Goal: Task Accomplishment & Management: Use online tool/utility

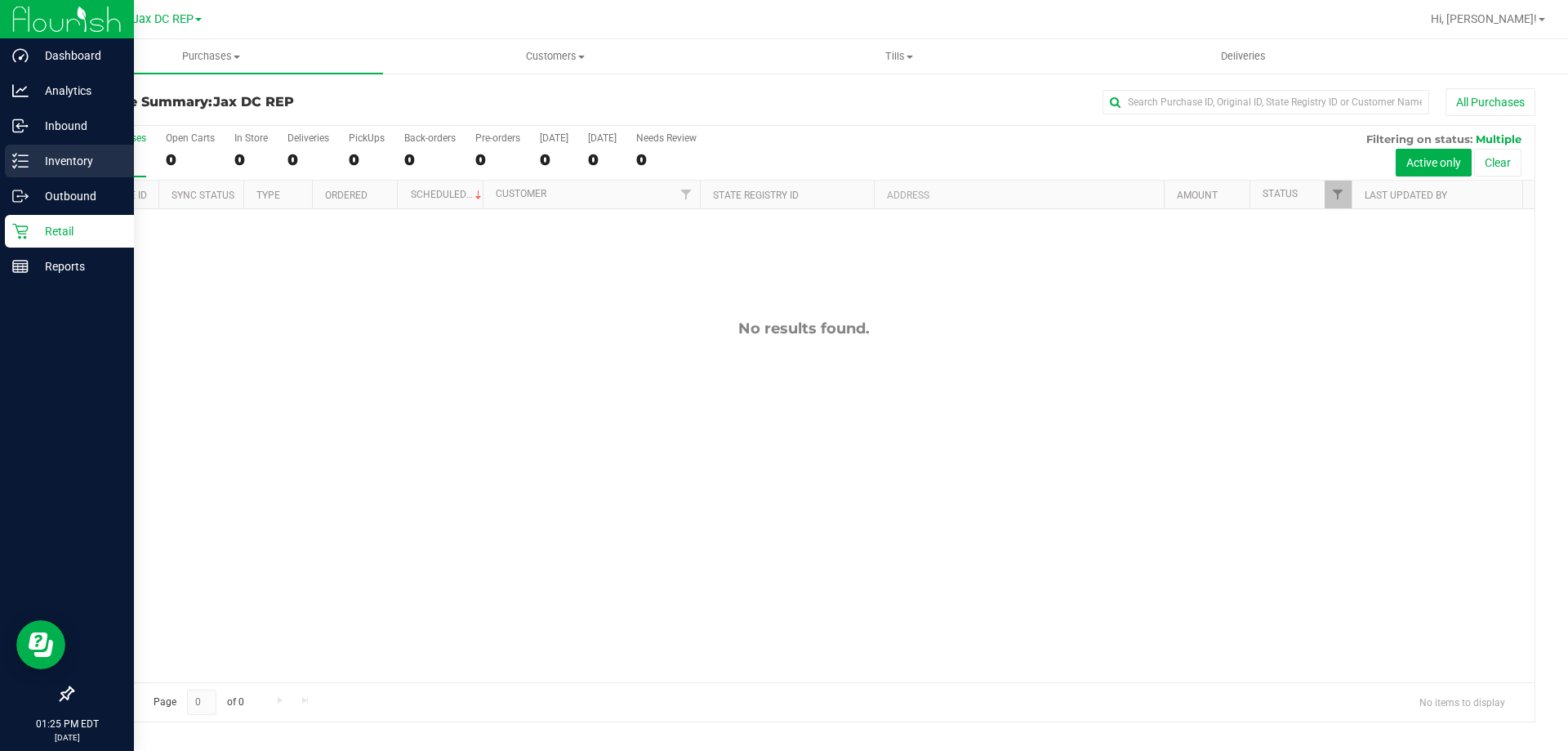
click at [26, 155] on icon at bounding box center [20, 161] width 17 height 17
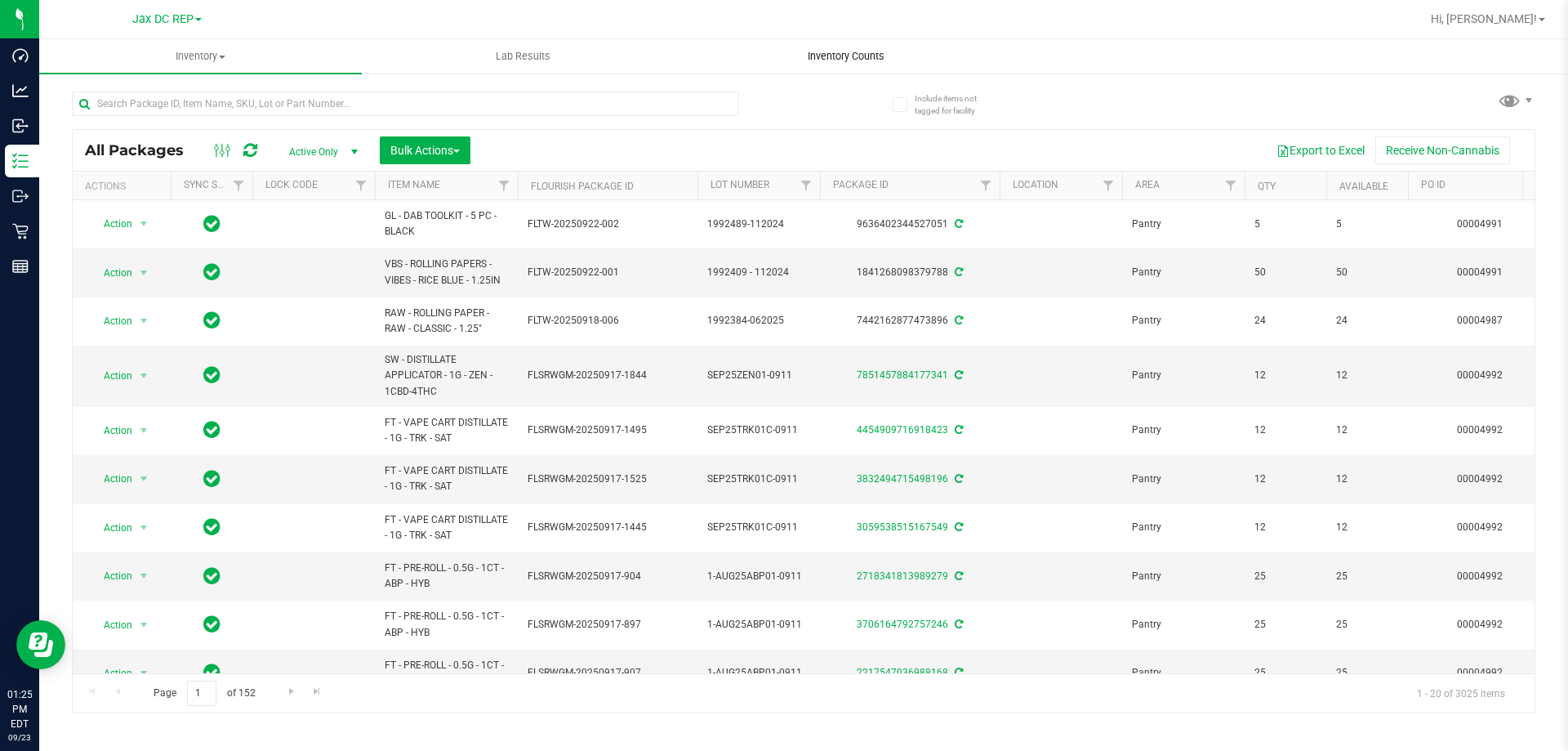
click at [813, 57] on span "Inventory Counts" at bounding box center [846, 56] width 121 height 15
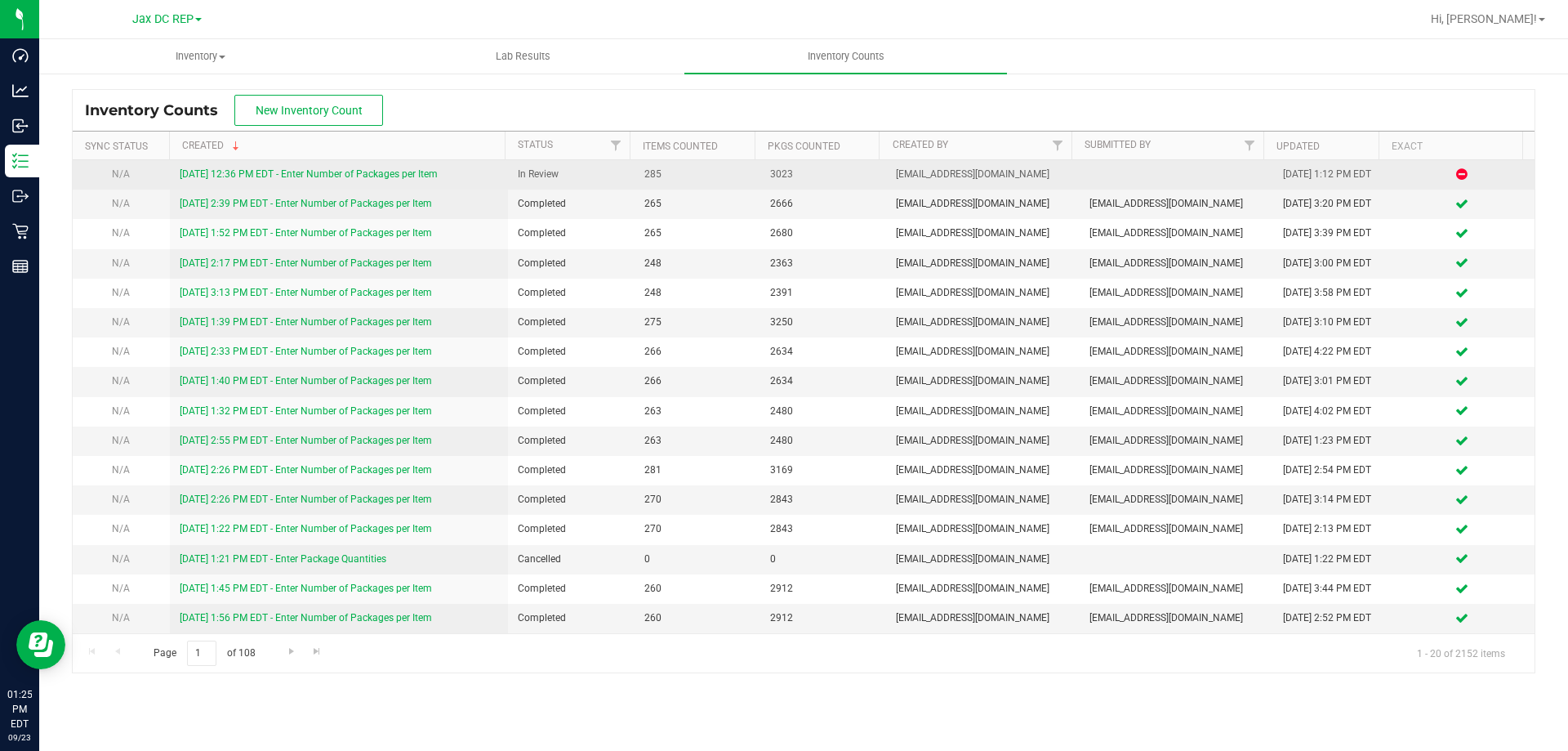
click at [317, 170] on link "[DATE] 12:36 PM EDT - Enter Number of Packages per Item" at bounding box center [308, 174] width 258 height 11
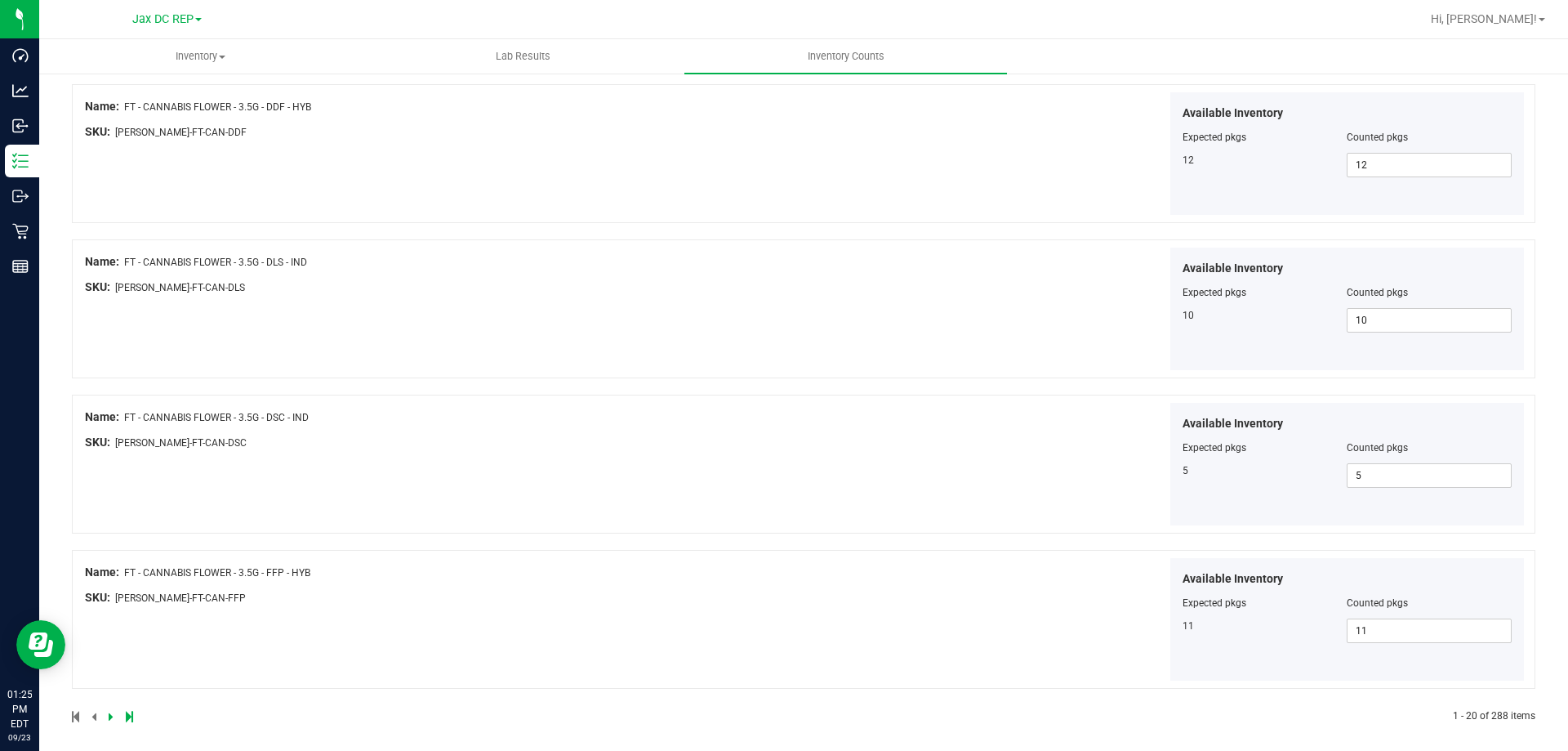
scroll to position [2675, 0]
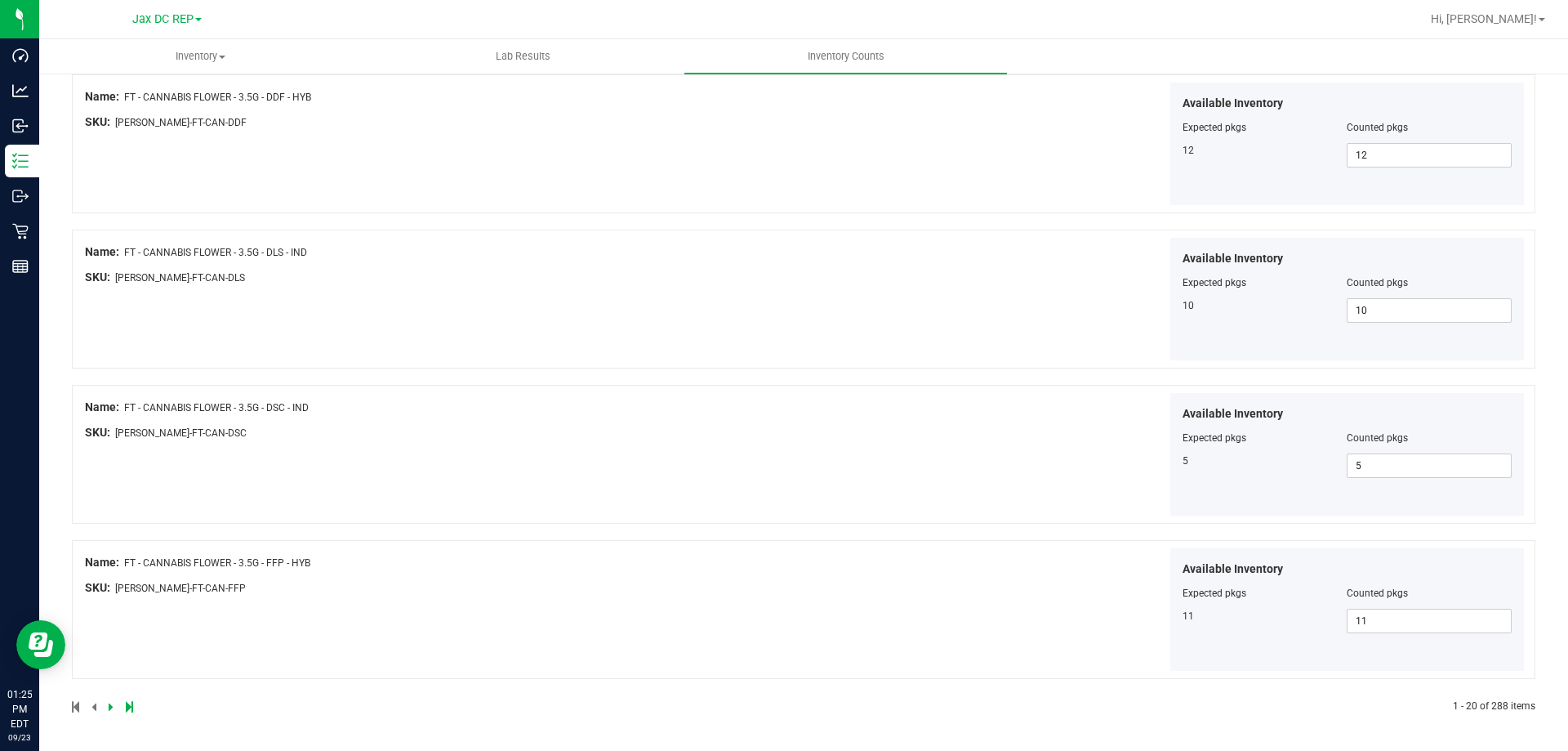
click at [110, 705] on icon at bounding box center [110, 707] width 5 height 10
click at [107, 709] on div at bounding box center [438, 707] width 732 height 15
click at [111, 709] on icon at bounding box center [110, 707] width 5 height 10
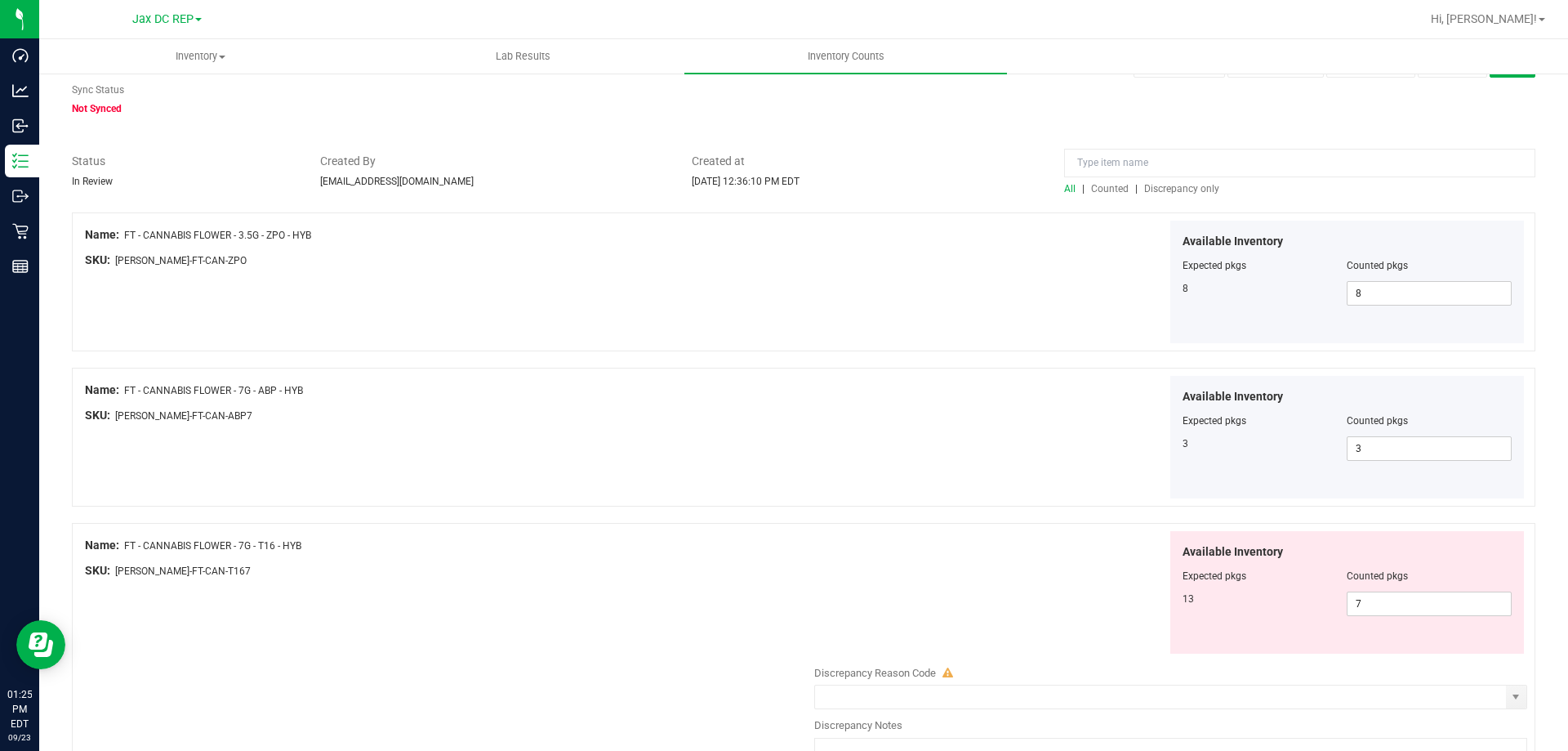
scroll to position [81, 0]
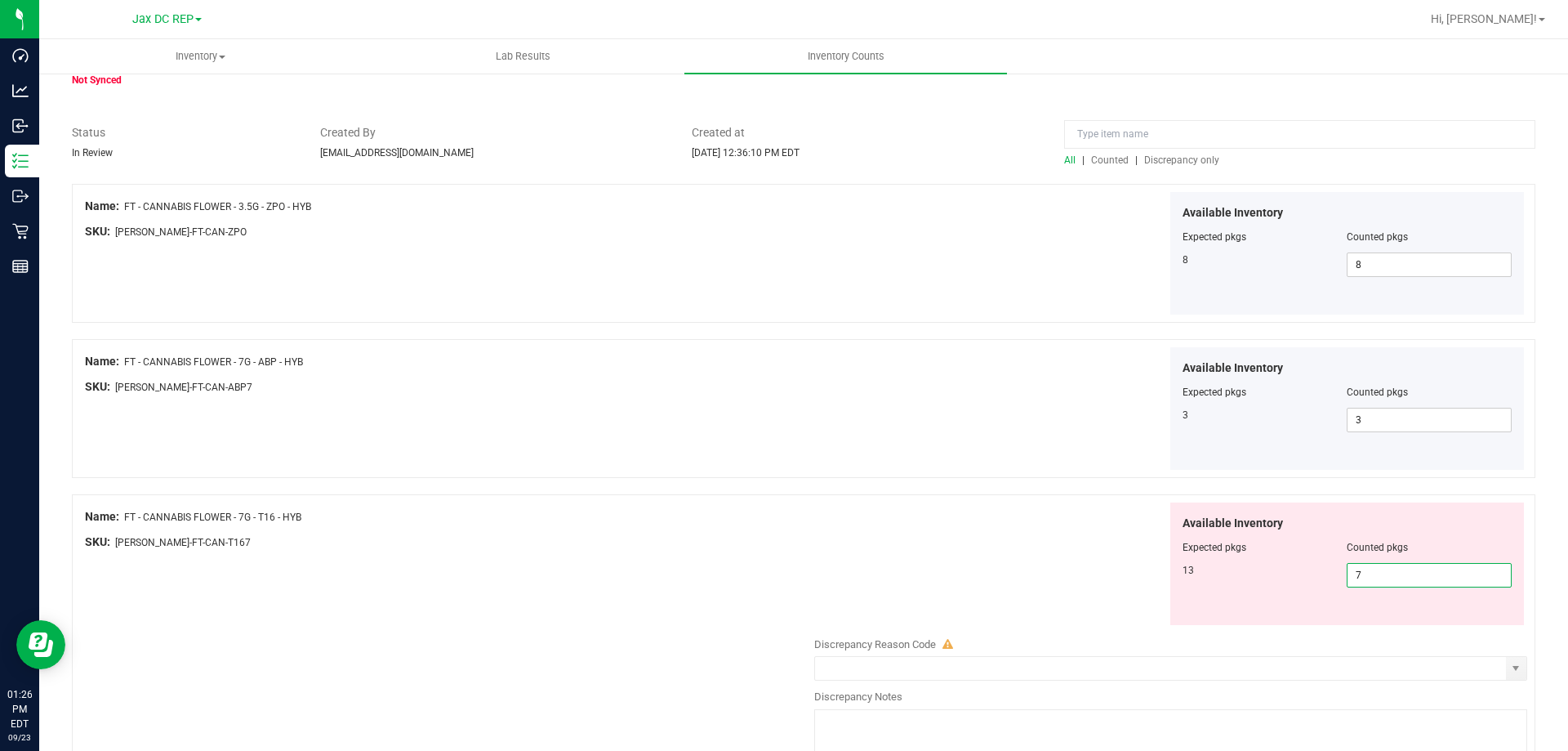
drag, startPoint x: 1400, startPoint y: 583, endPoint x: 1336, endPoint y: 586, distance: 64.1
click at [1336, 586] on div "13 7 7" at bounding box center [1348, 575] width 330 height 24
type input "13"
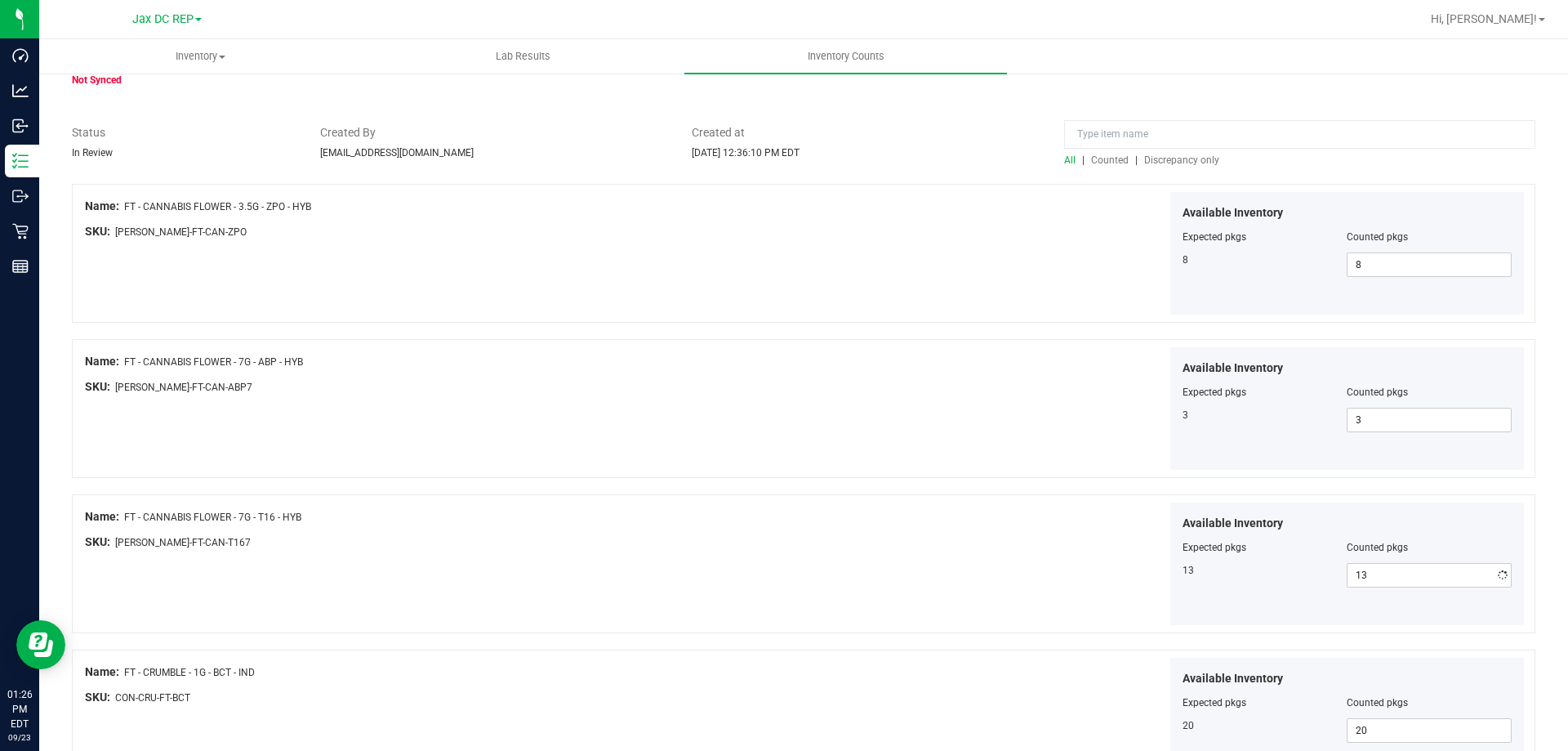
click at [922, 555] on div "Available Inventory Expected pkgs Counted pkgs 13 13 13" at bounding box center [1166, 564] width 721 height 123
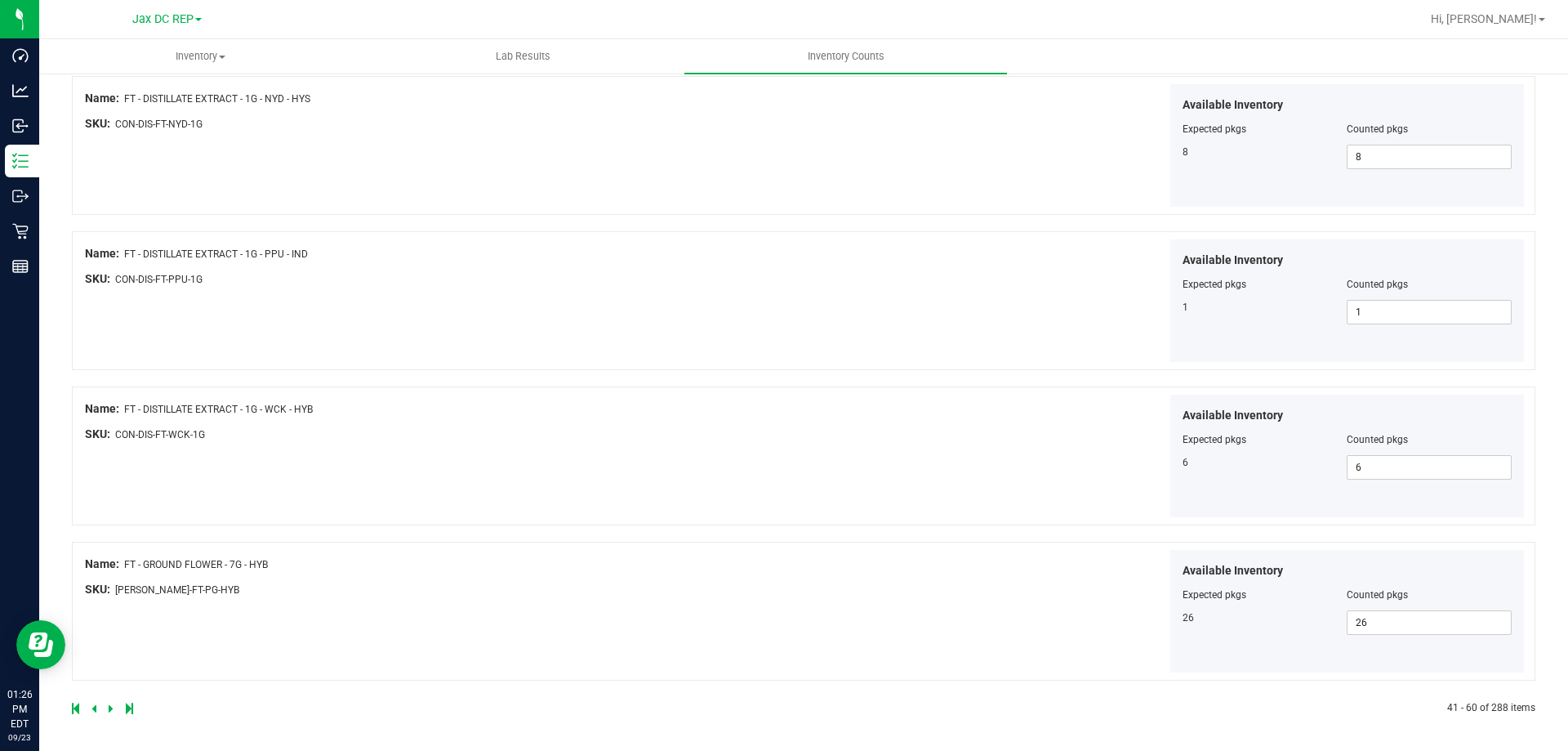
scroll to position [2675, 0]
click at [109, 704] on icon at bounding box center [110, 707] width 5 height 10
click at [109, 711] on icon at bounding box center [110, 707] width 5 height 10
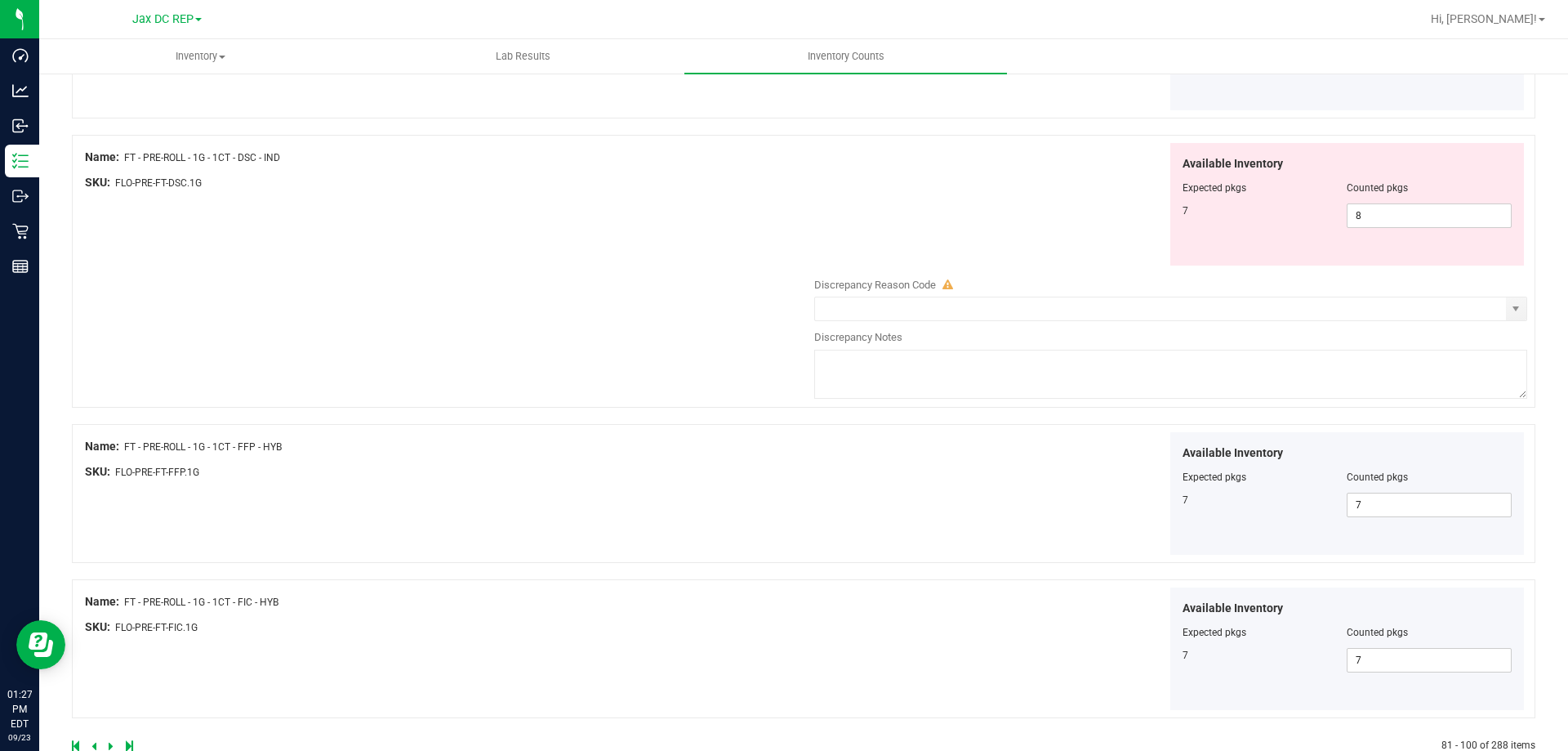
scroll to position [2944, 0]
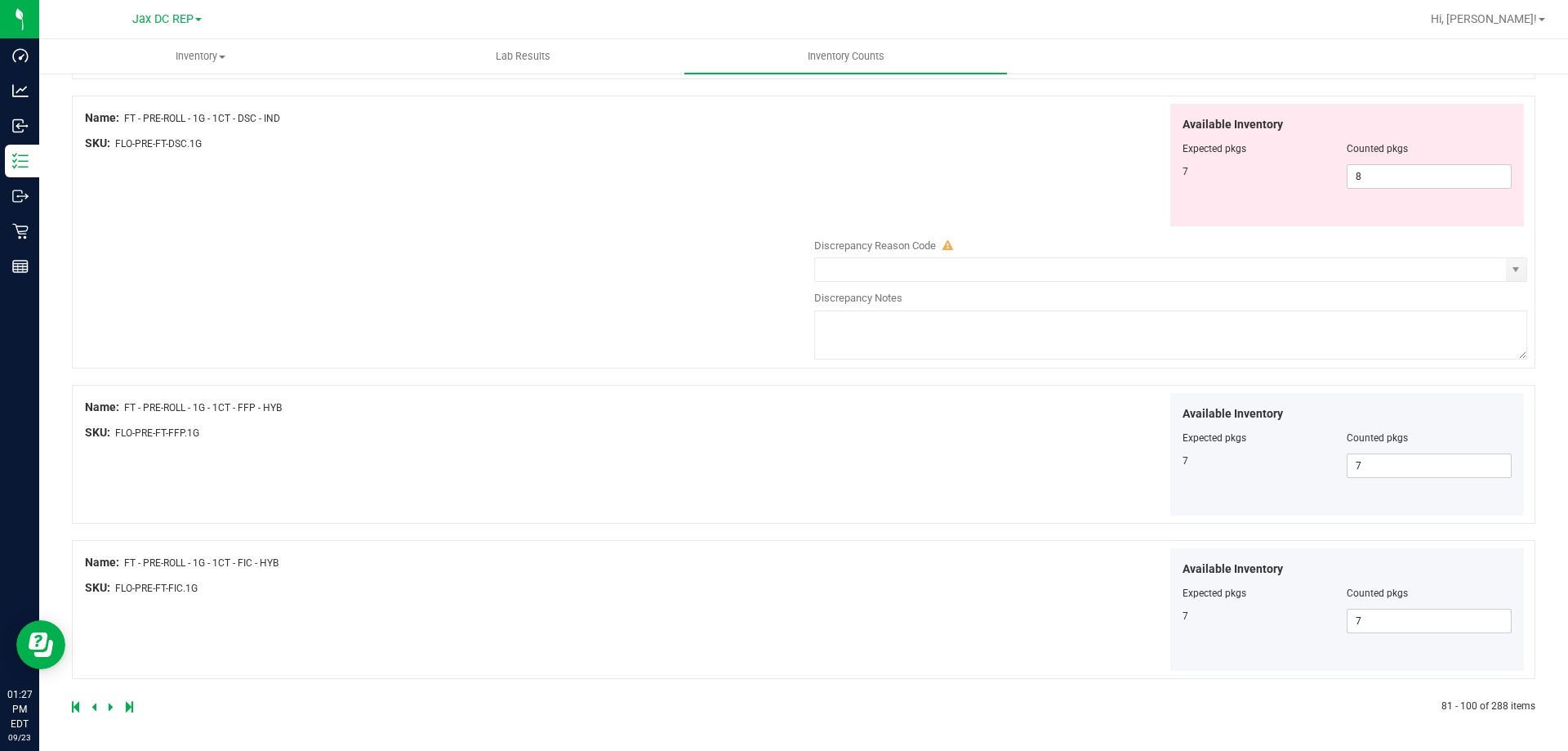
click at [108, 706] on icon at bounding box center [110, 707] width 5 height 10
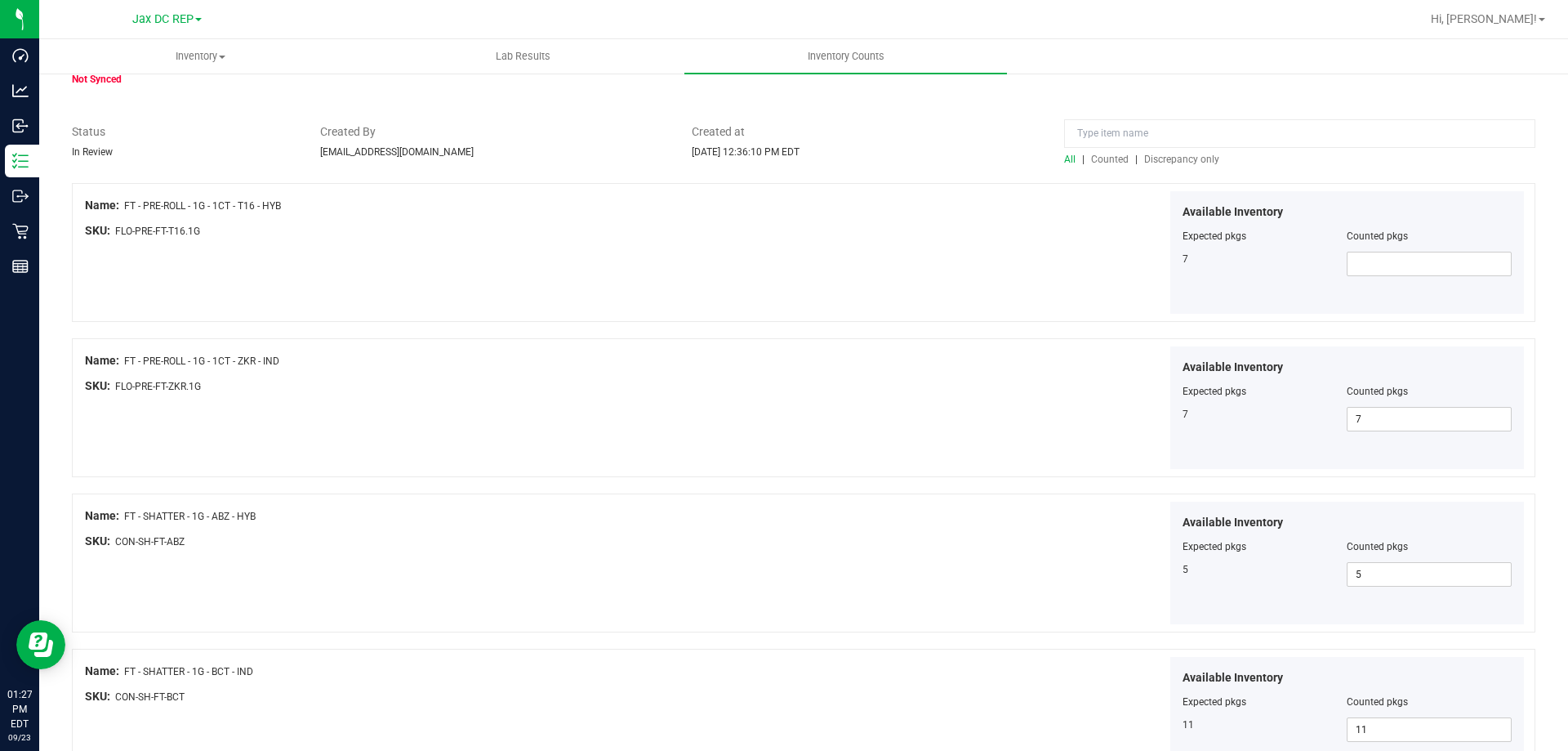
scroll to position [81, 0]
click at [1360, 264] on span at bounding box center [1429, 265] width 165 height 24
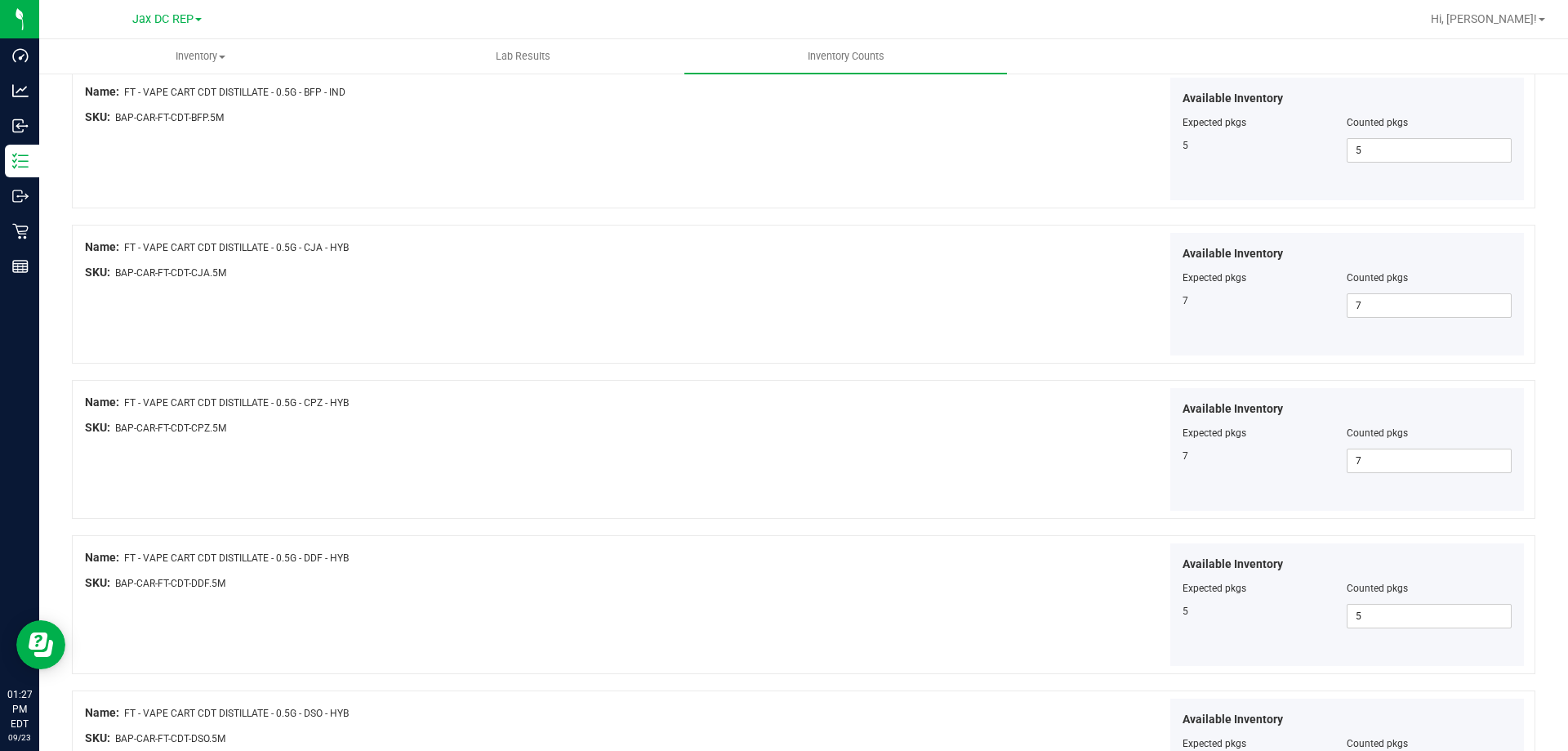
scroll to position [2675, 0]
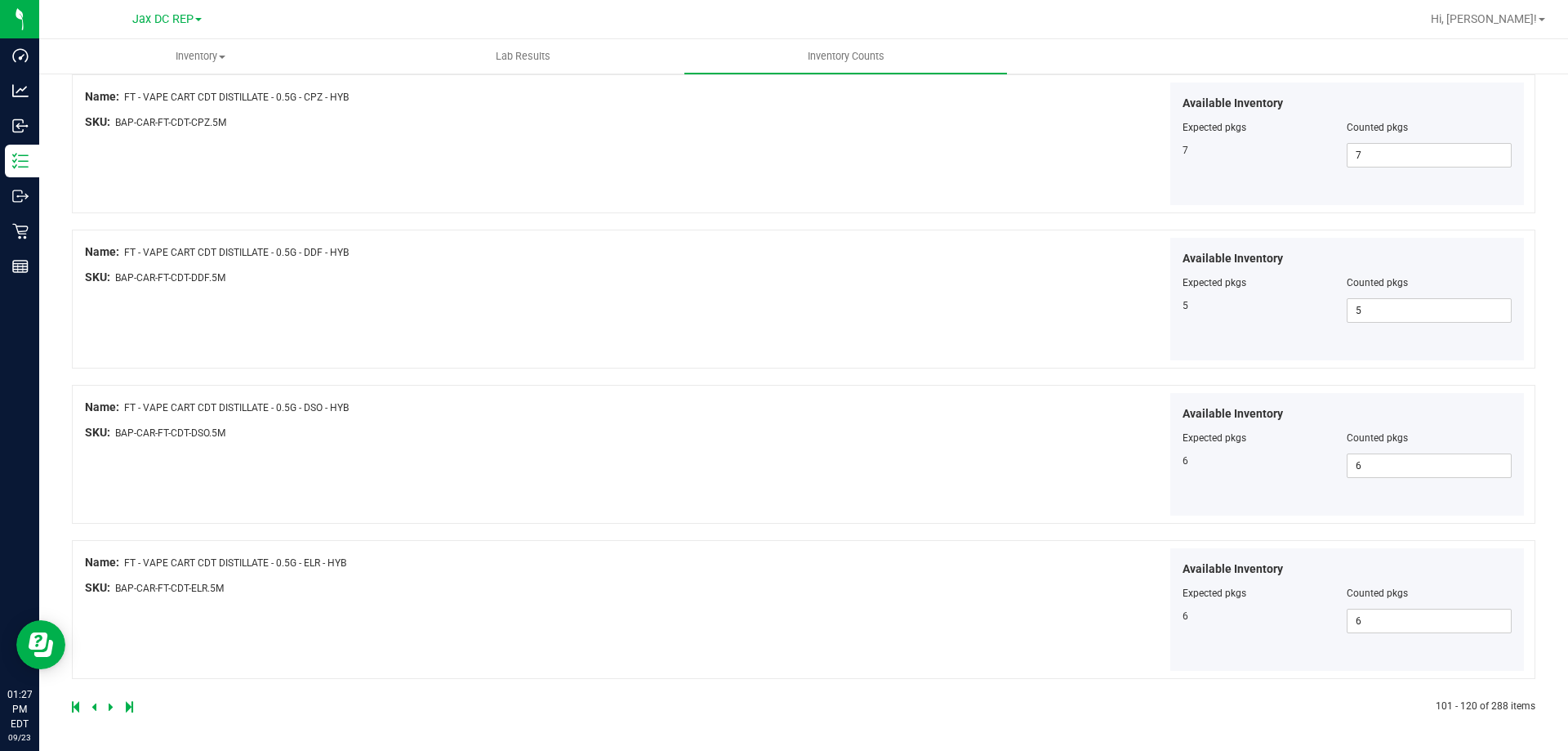
click at [93, 705] on icon at bounding box center [93, 707] width 5 height 10
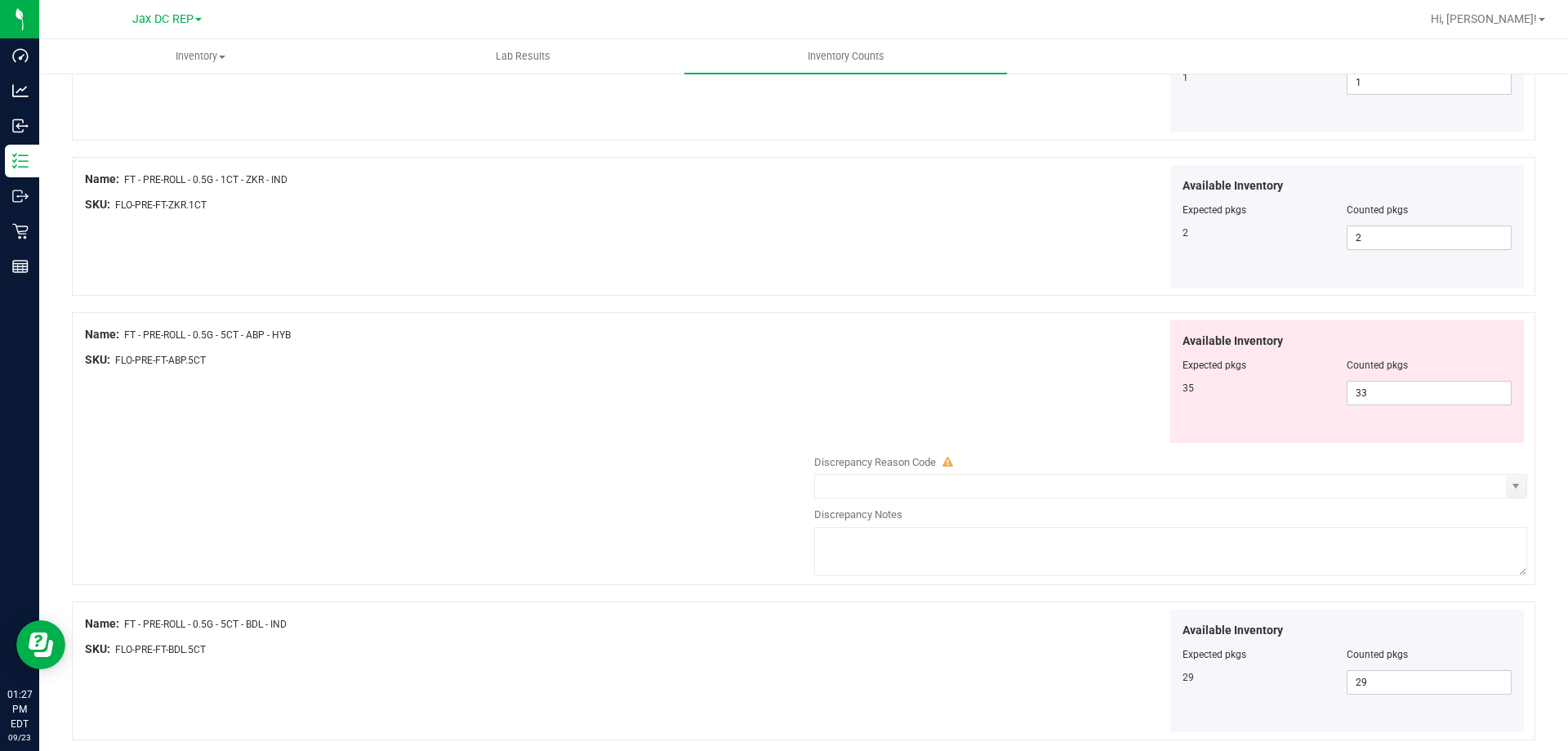
scroll to position [1062, 0]
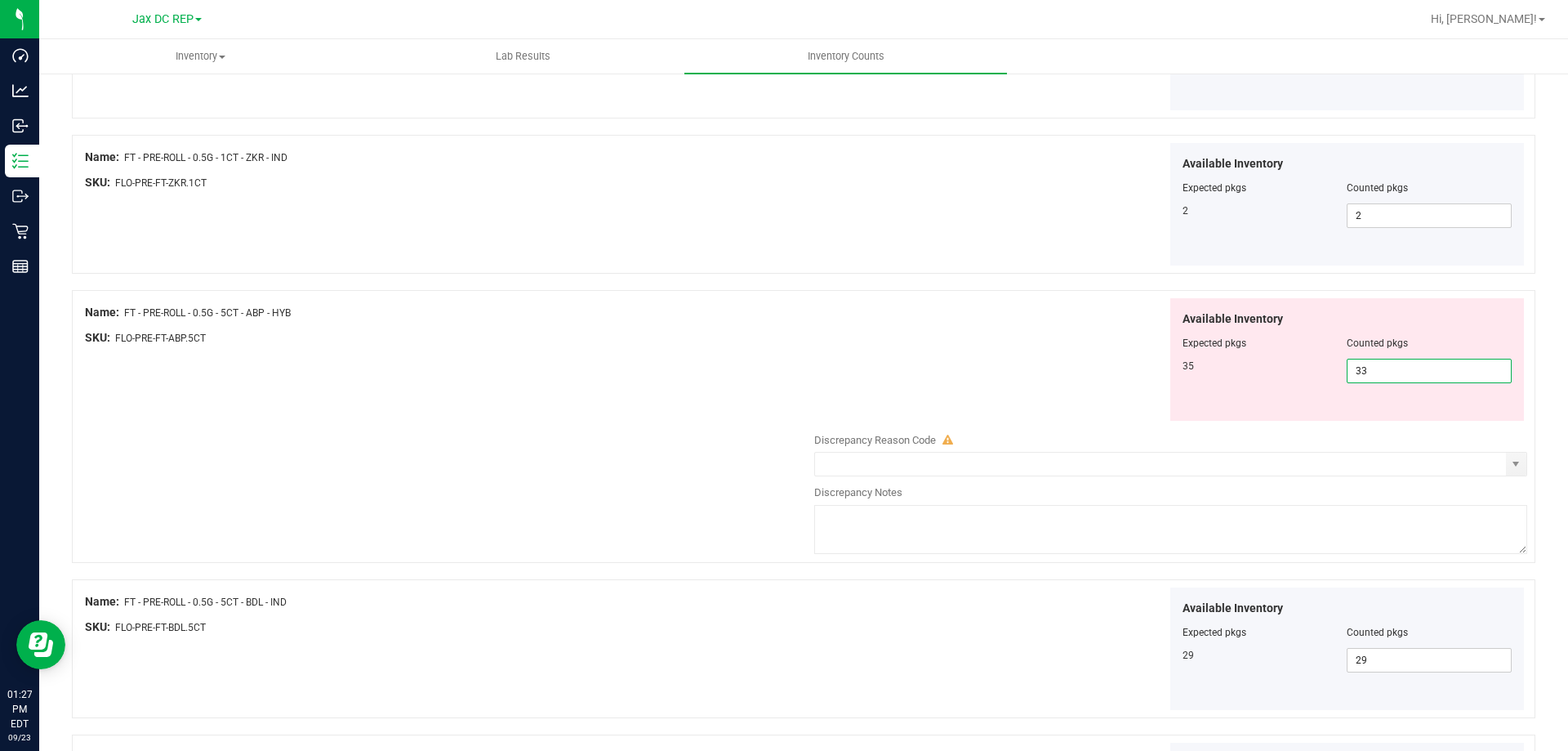
click at [1366, 377] on span "33 33" at bounding box center [1429, 370] width 165 height 24
type input "35"
click at [884, 338] on div "Available Inventory Expected pkgs Counted pkgs 35 35 35" at bounding box center [1166, 359] width 721 height 123
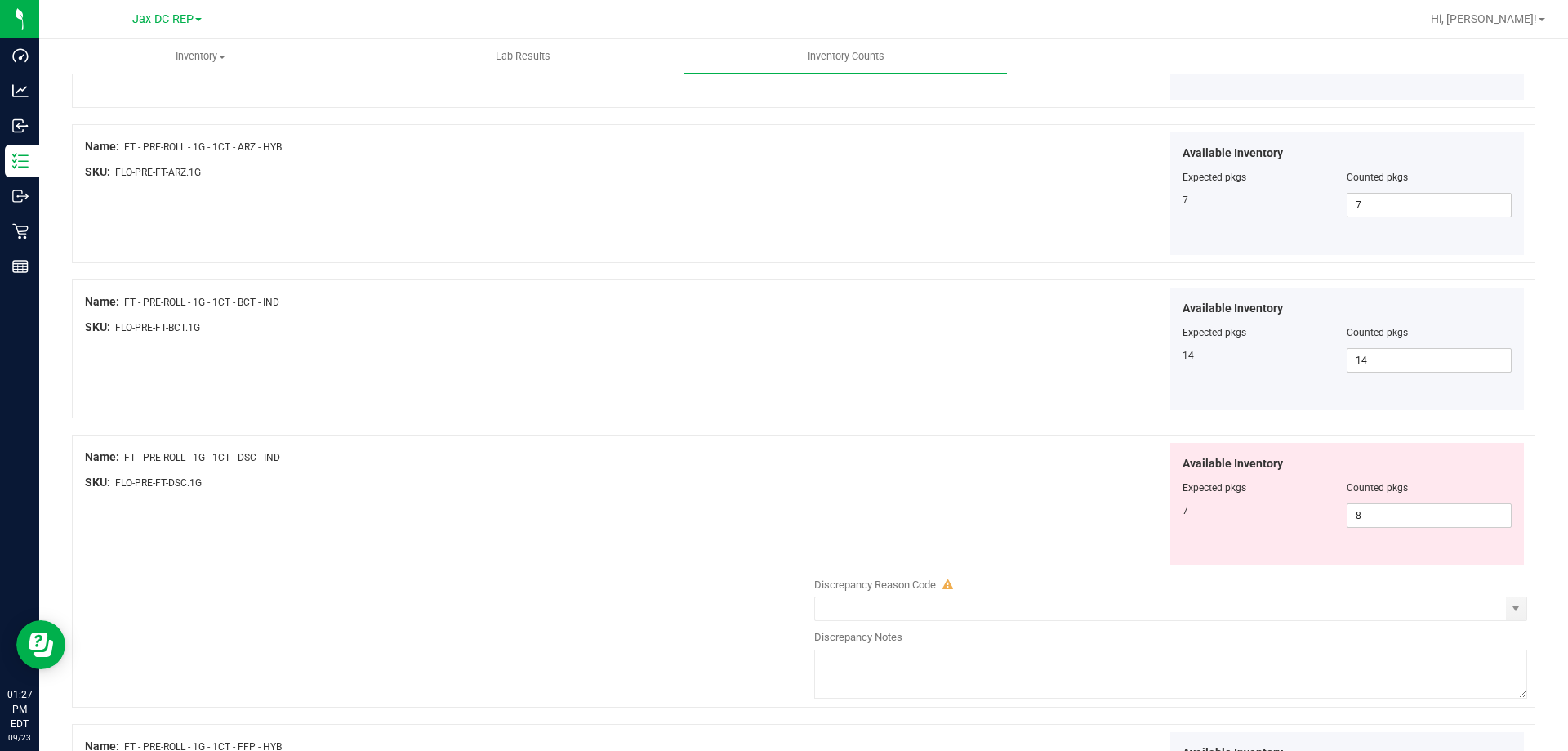
scroll to position [2615, 0]
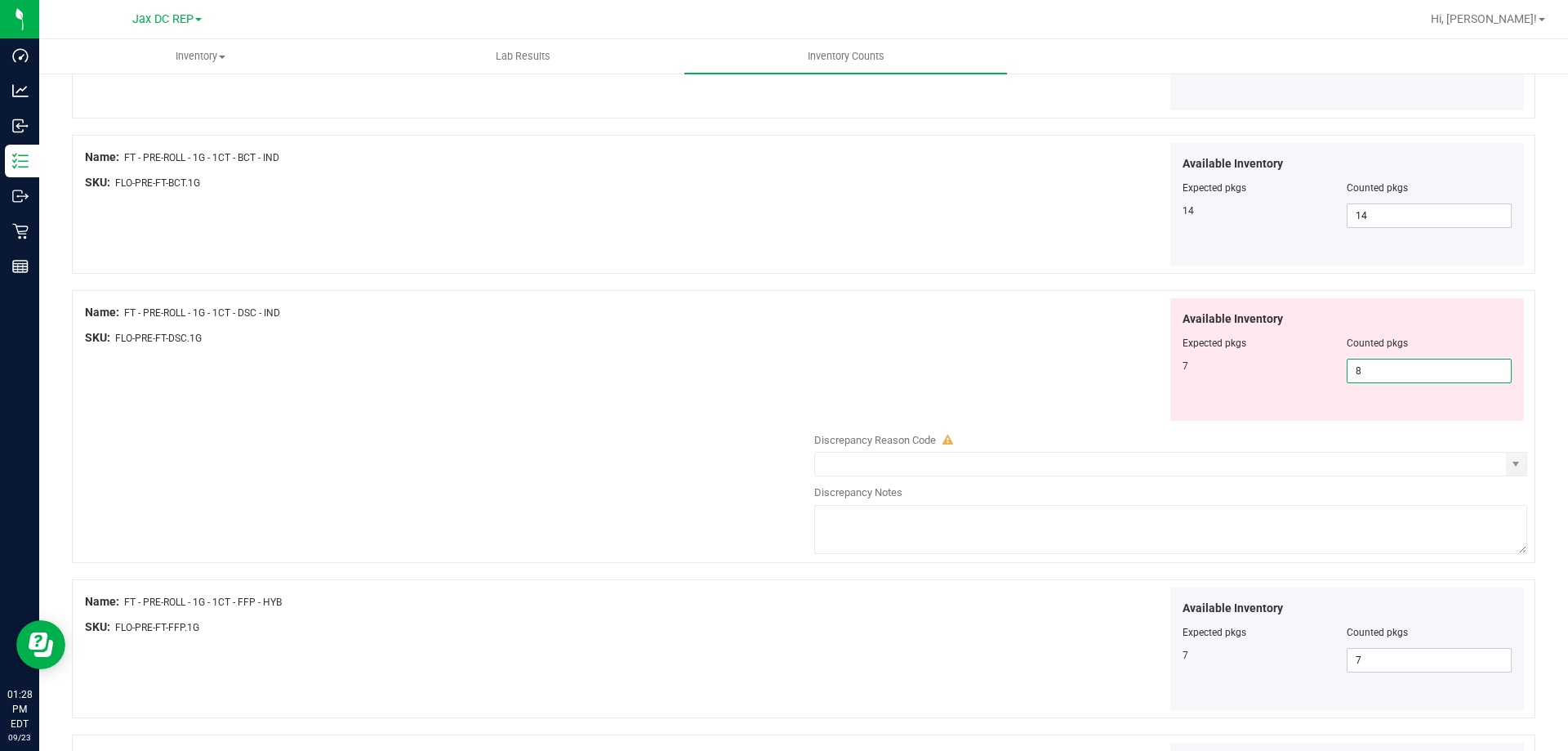
drag, startPoint x: 1396, startPoint y: 378, endPoint x: 1297, endPoint y: 377, distance: 99.0
click at [1297, 377] on div "7 8 8" at bounding box center [1348, 370] width 330 height 24
type input "7"
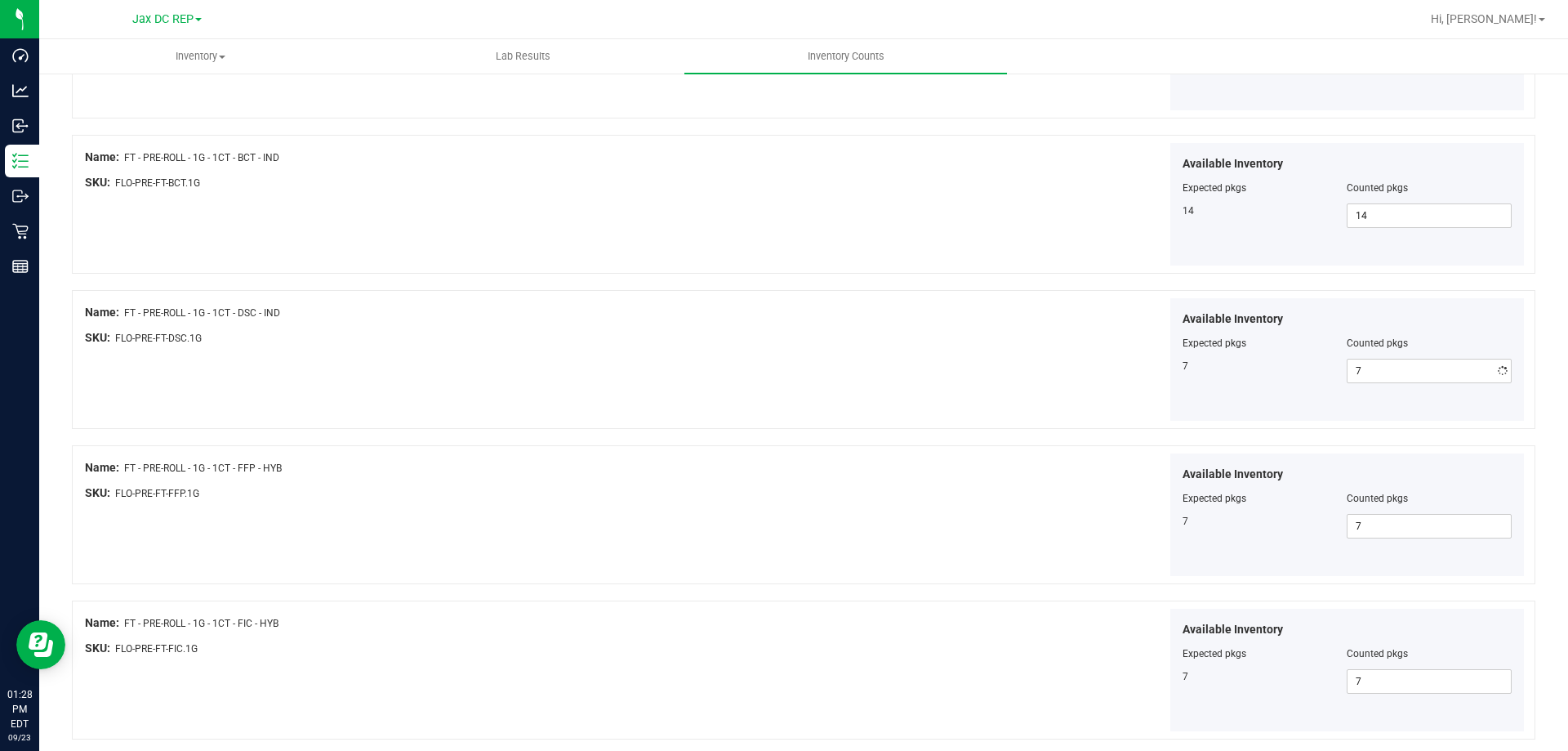
click at [919, 387] on div "Available Inventory Expected pkgs Counted pkgs 7 7 7" at bounding box center [1166, 359] width 721 height 123
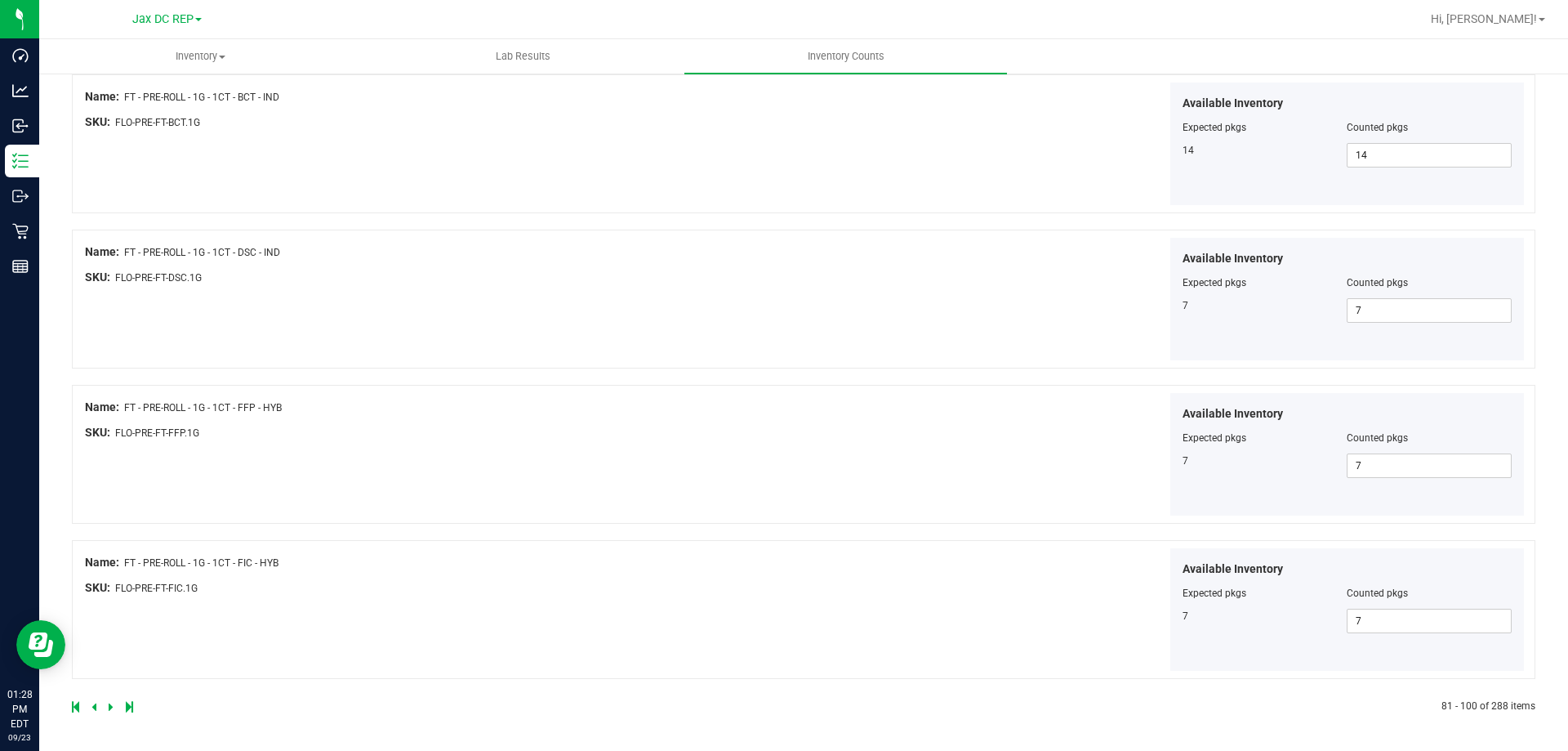
click at [110, 707] on icon at bounding box center [110, 707] width 5 height 10
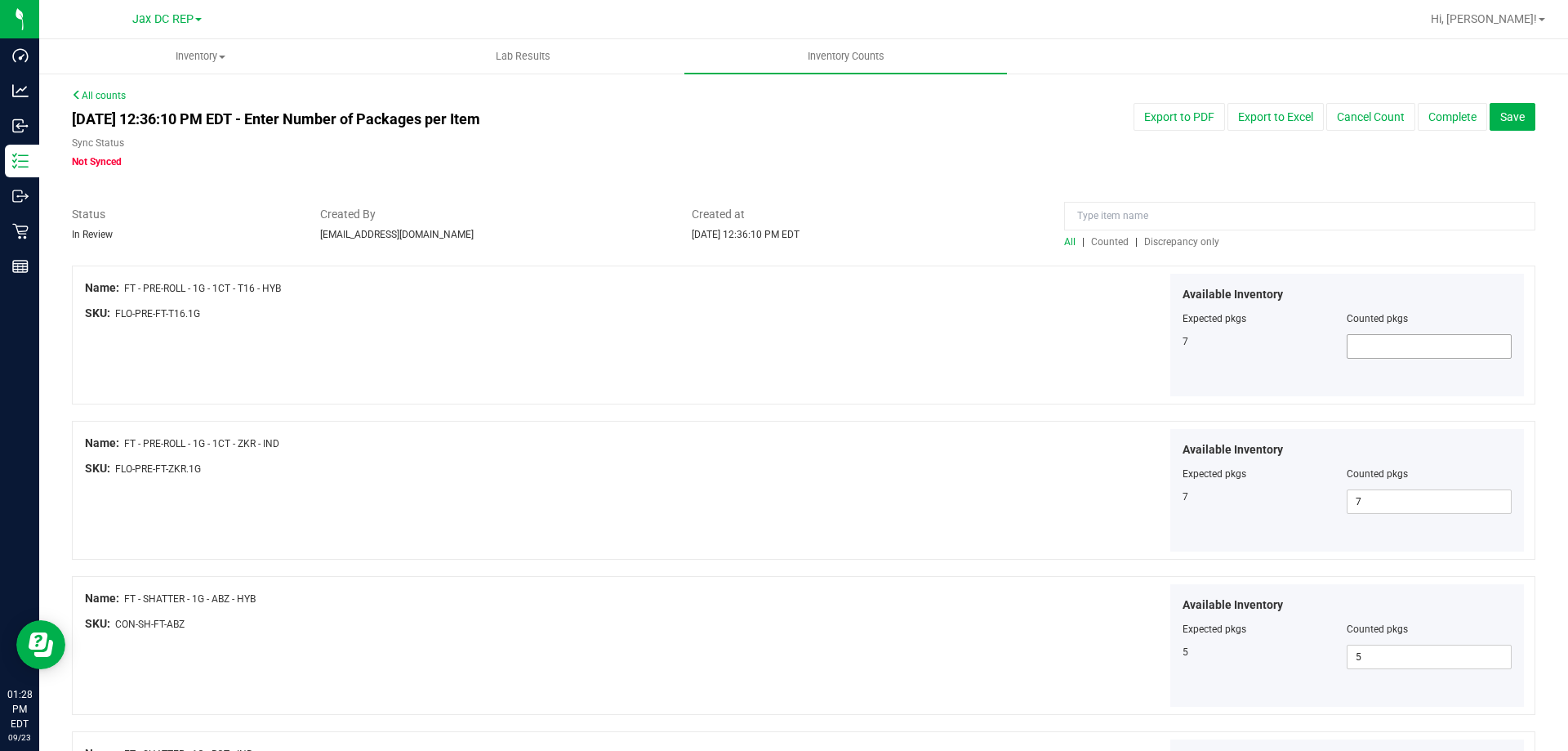
click at [1372, 340] on span at bounding box center [1429, 346] width 165 height 24
type input "7"
click at [1002, 334] on div "Available Inventory Expected pkgs Counted pkgs 7 7 7" at bounding box center [1166, 335] width 721 height 123
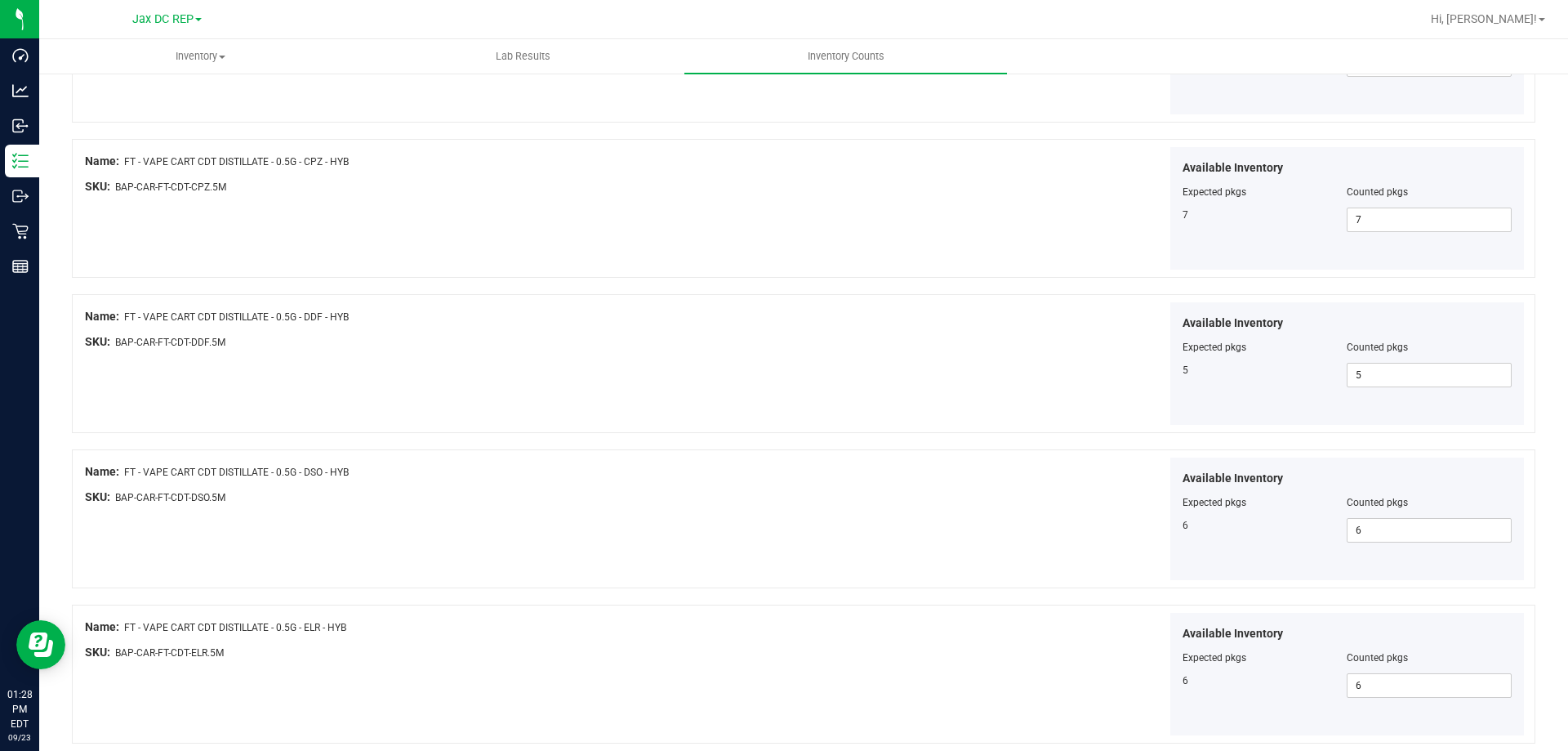
scroll to position [2675, 0]
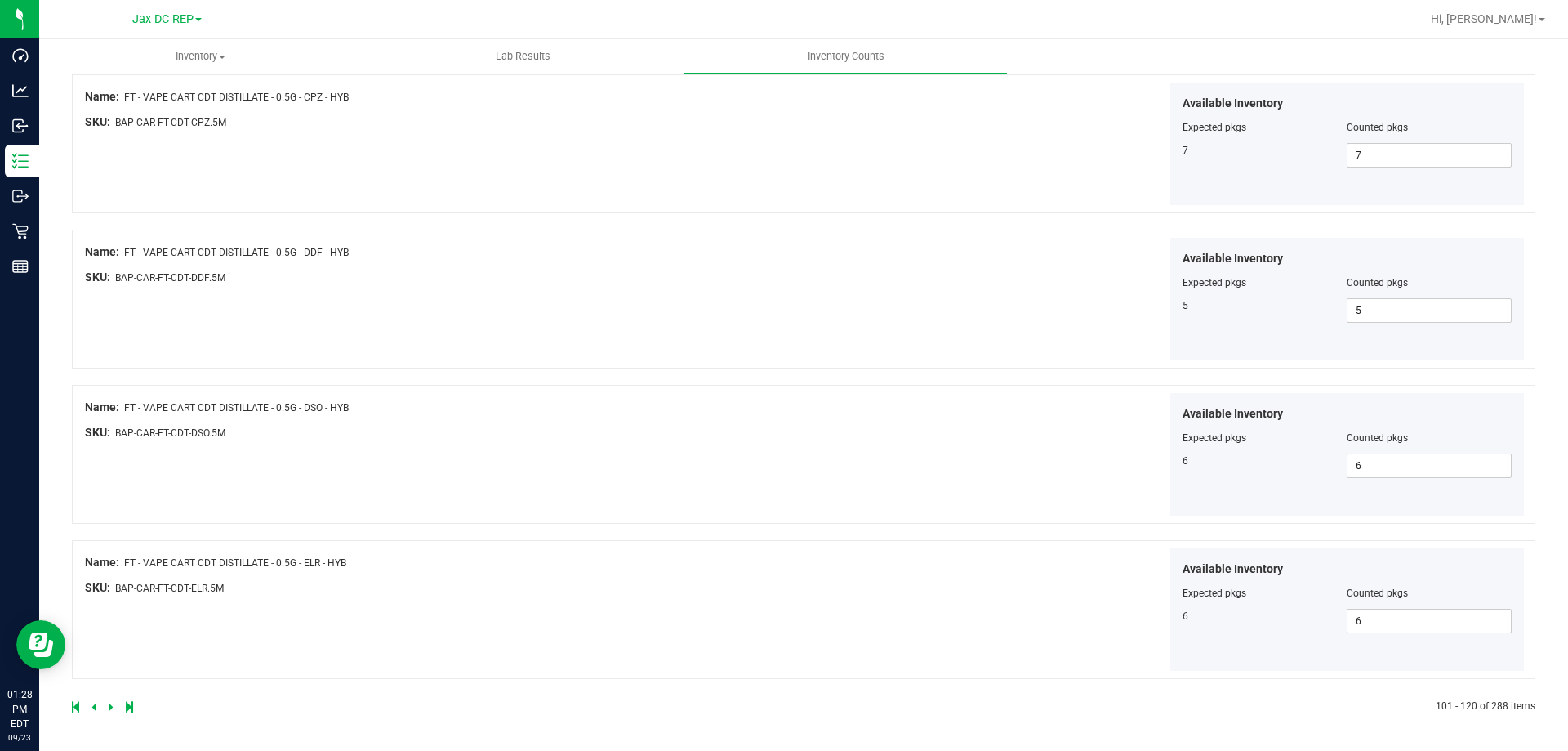
click at [109, 707] on icon at bounding box center [110, 707] width 5 height 10
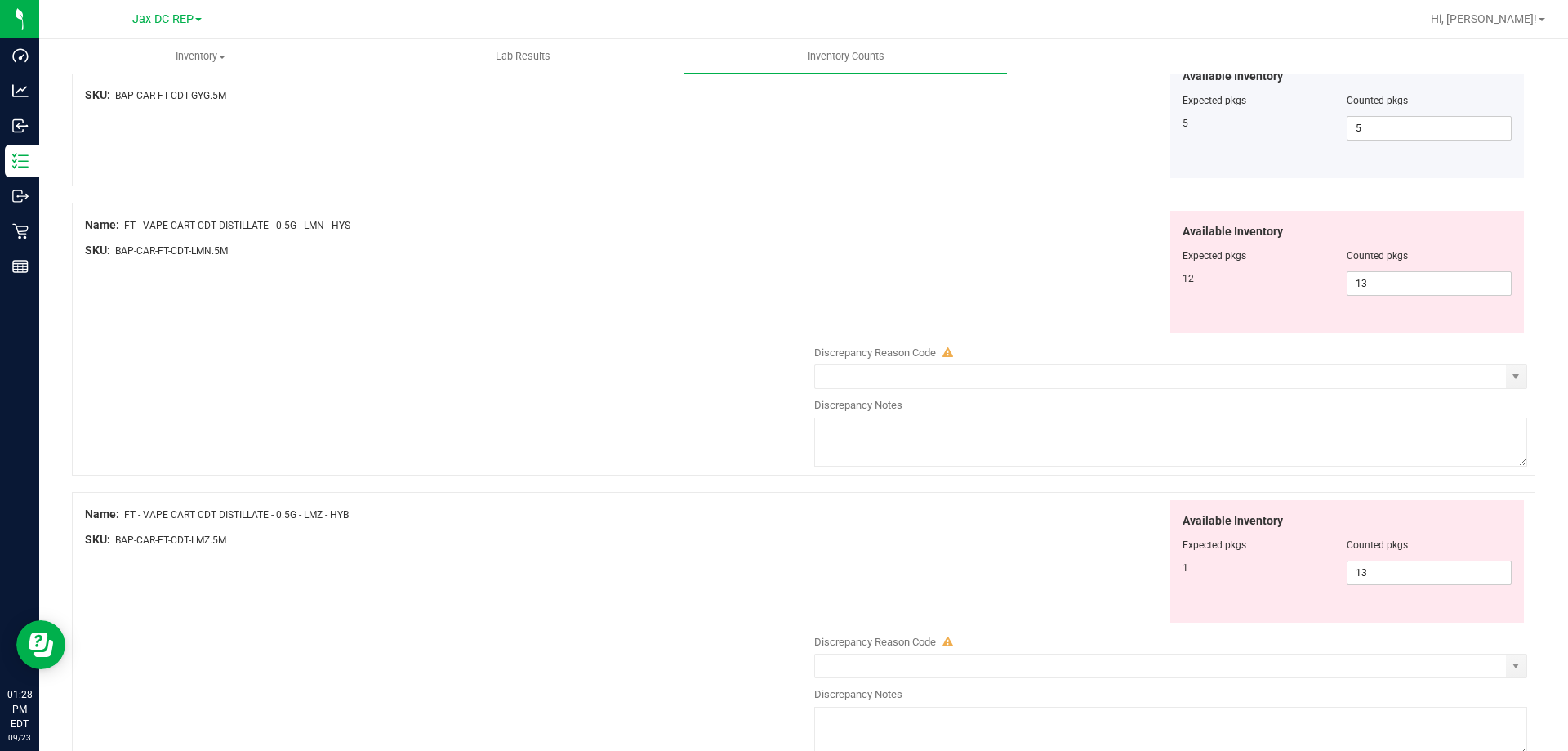
scroll to position [245, 0]
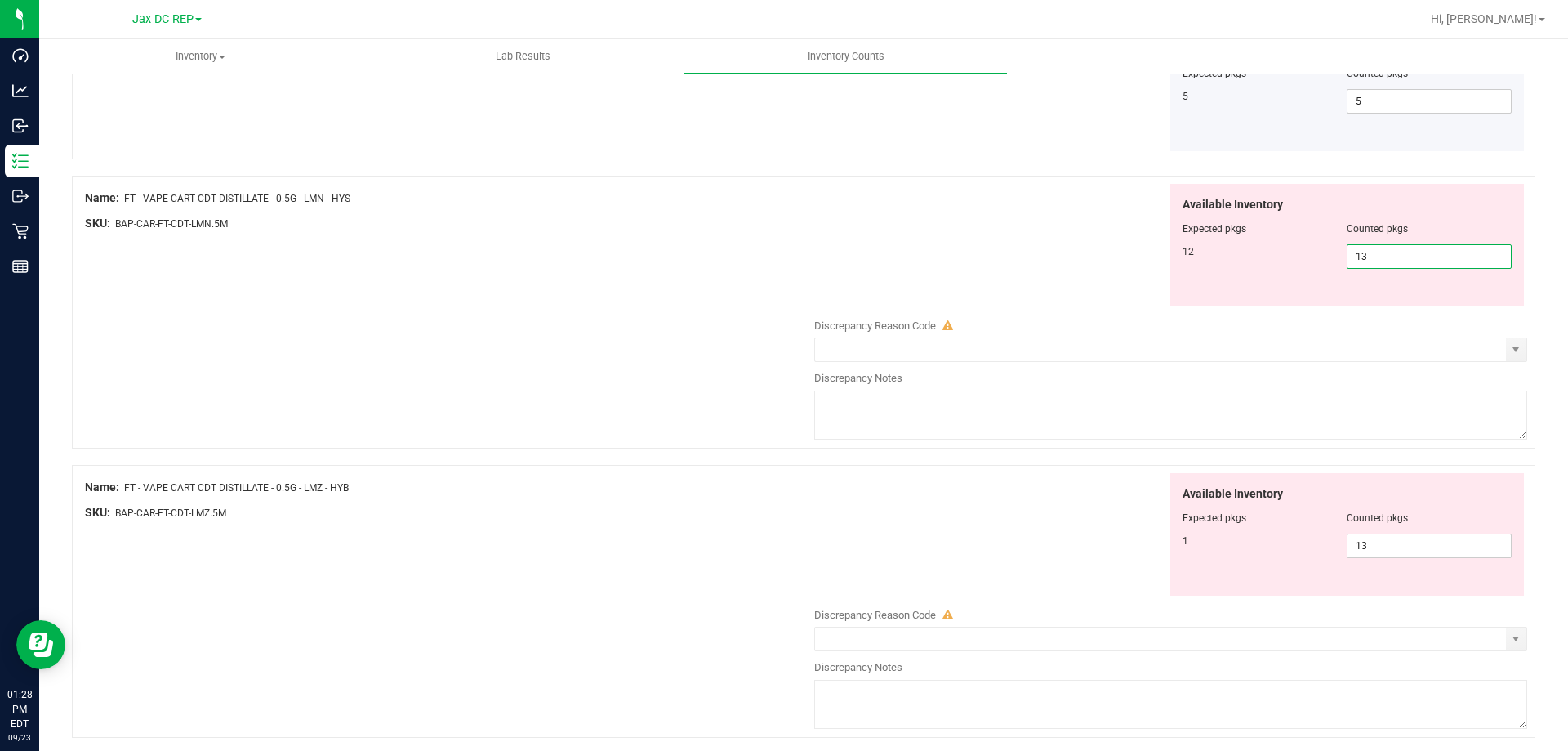
drag, startPoint x: 1359, startPoint y: 262, endPoint x: 1310, endPoint y: 262, distance: 49.0
click at [1310, 262] on div "12 13 13" at bounding box center [1348, 257] width 330 height 24
type input "12"
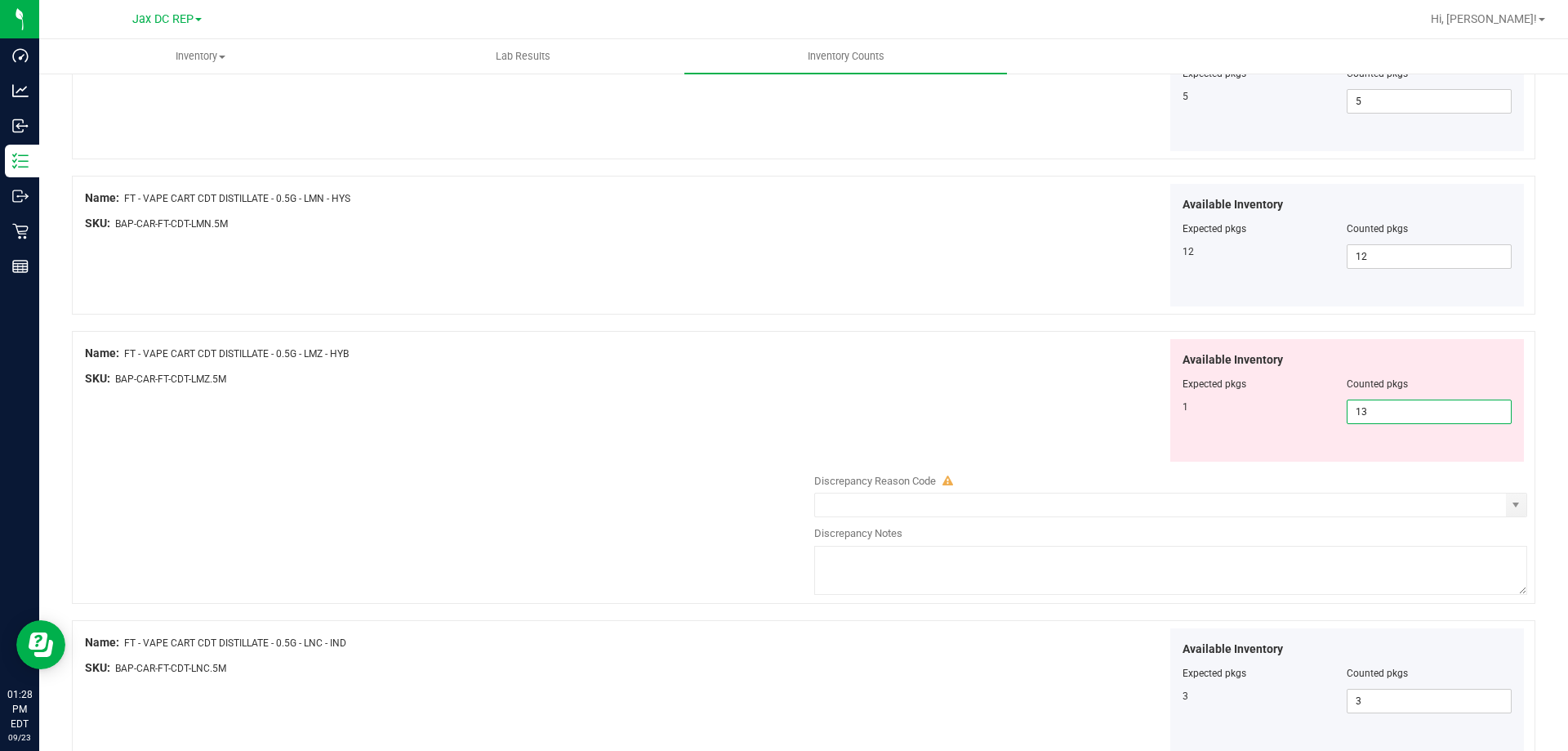
drag, startPoint x: 1355, startPoint y: 418, endPoint x: 1305, endPoint y: 414, distance: 50.2
click at [1305, 418] on div "1 13 13" at bounding box center [1348, 412] width 330 height 24
type input "1"
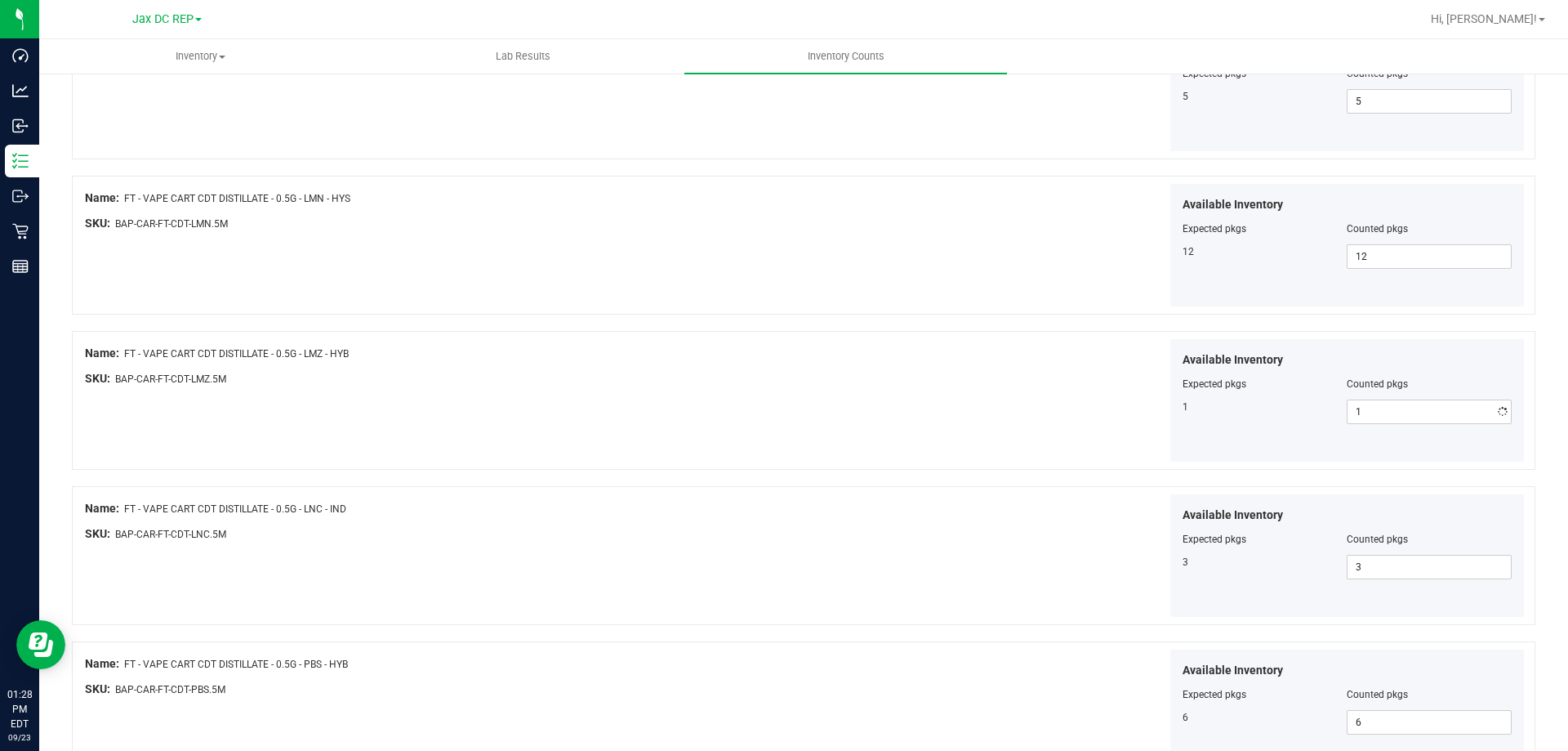
click at [956, 402] on div "Available Inventory Expected pkgs Counted pkgs 1 1 1" at bounding box center [1166, 400] width 721 height 123
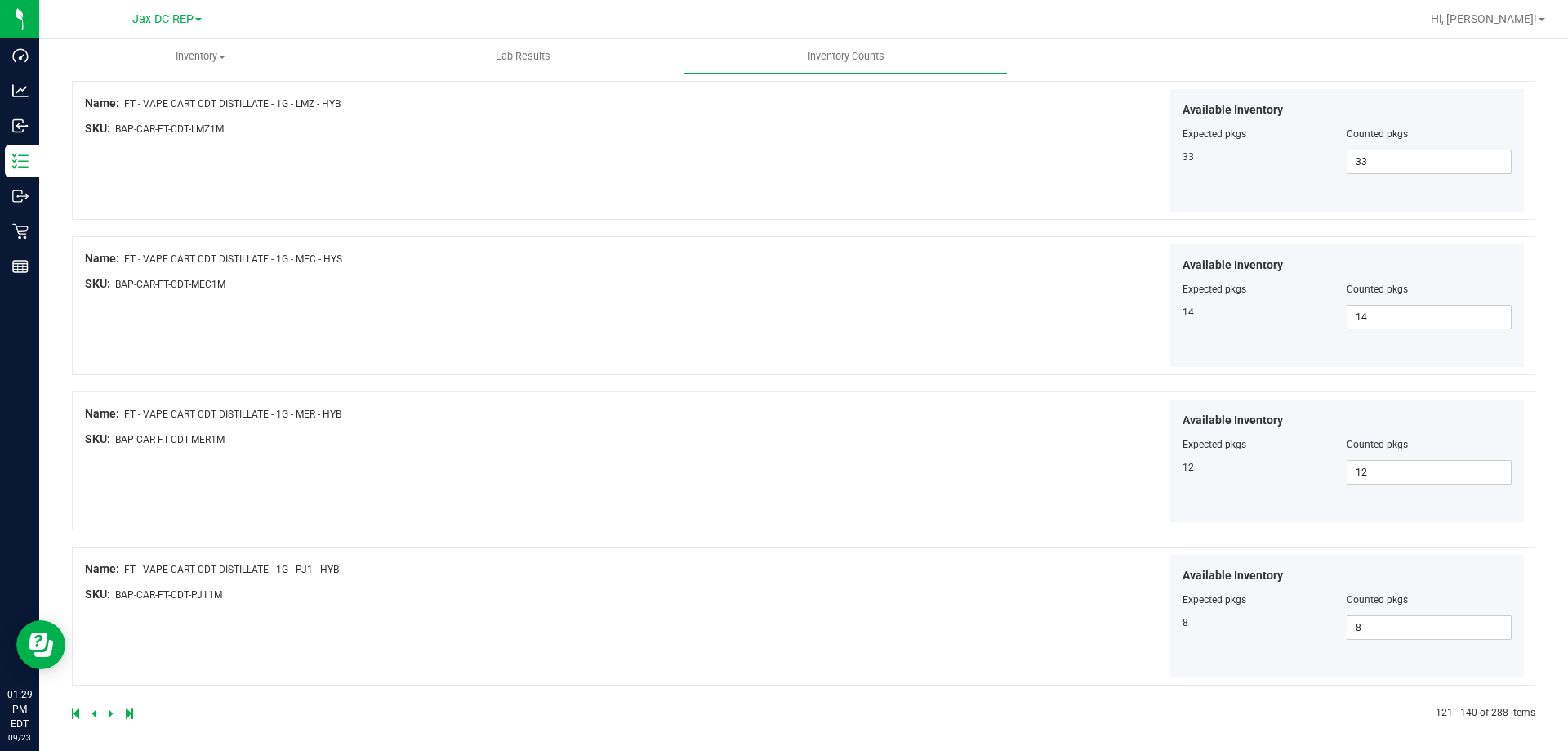
scroll to position [2675, 0]
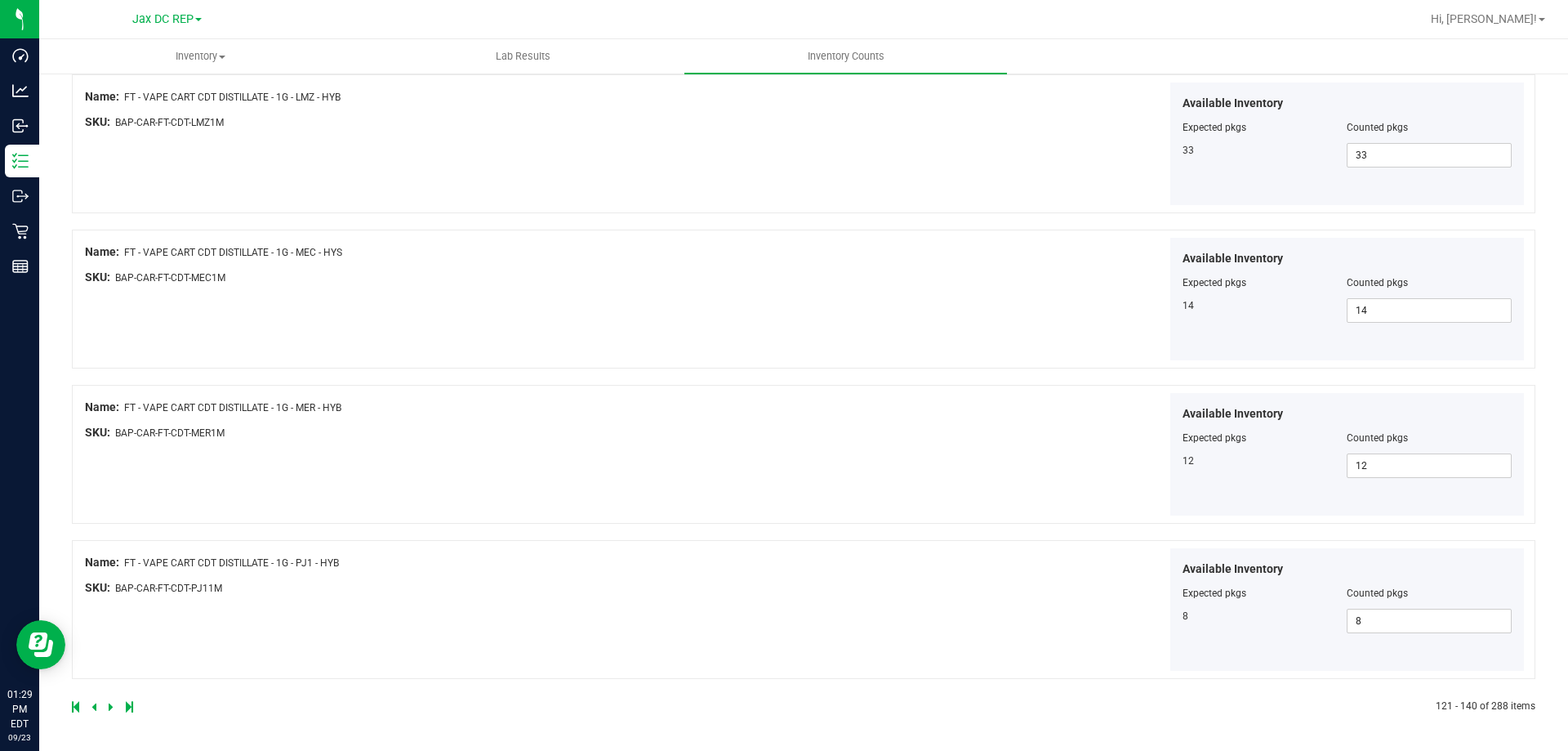
click at [113, 706] on link at bounding box center [112, 707] width 7 height 11
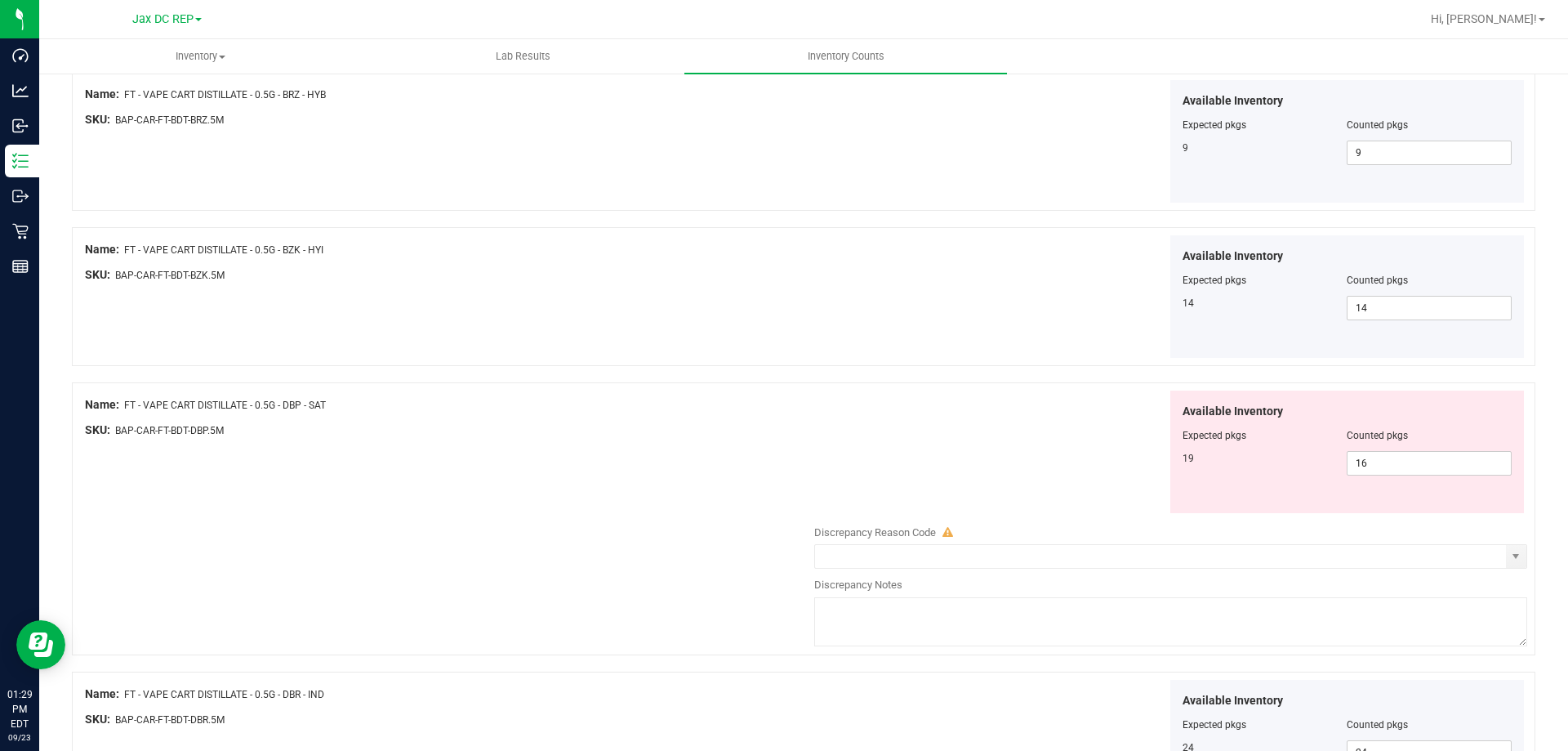
scroll to position [1421, 0]
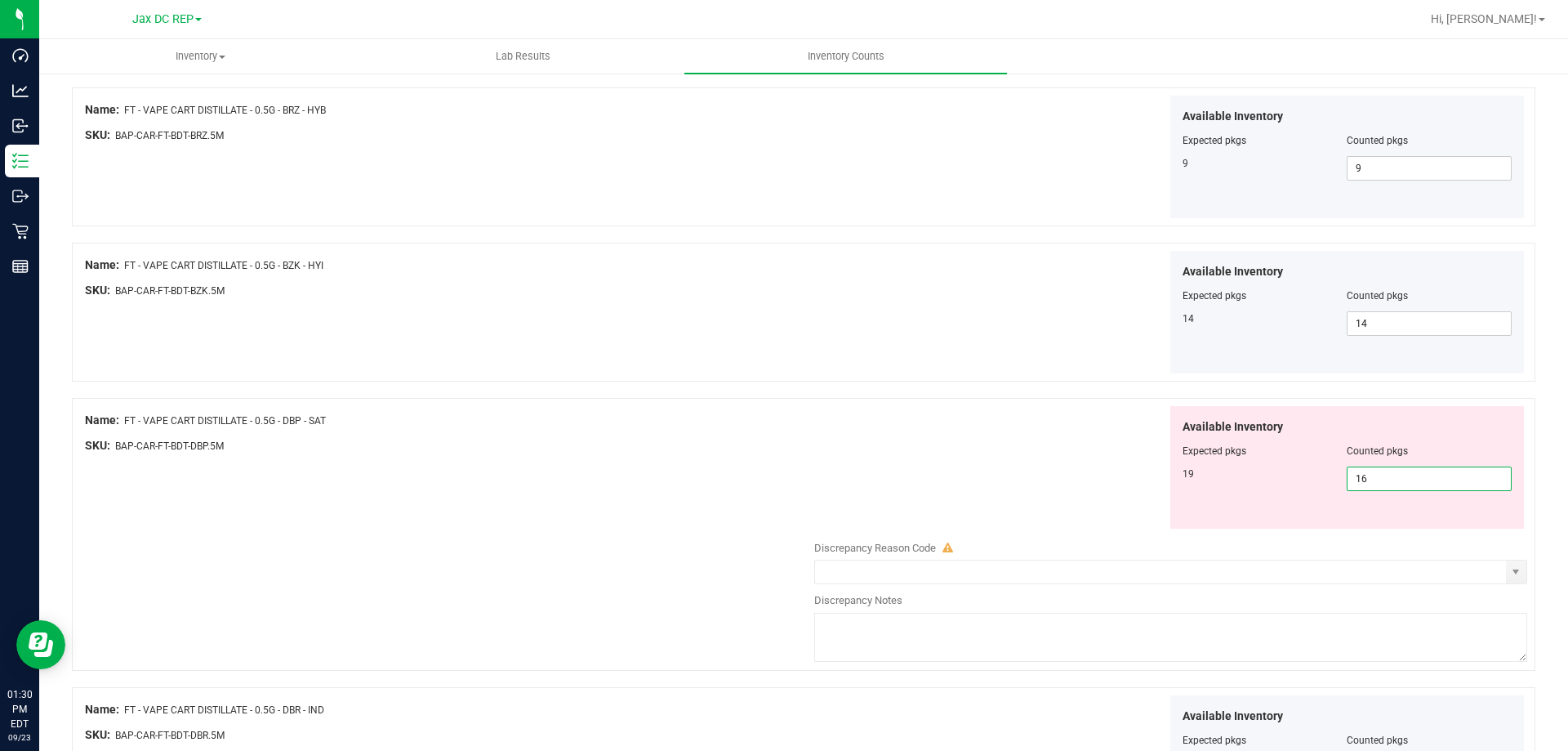
drag, startPoint x: 1407, startPoint y: 469, endPoint x: 1312, endPoint y: 477, distance: 95.3
click at [1312, 477] on div "19 16 16" at bounding box center [1348, 479] width 330 height 24
type input "19"
click at [1107, 479] on div "Available Inventory Expected pkgs Counted pkgs 19 19 19" at bounding box center [1166, 468] width 721 height 123
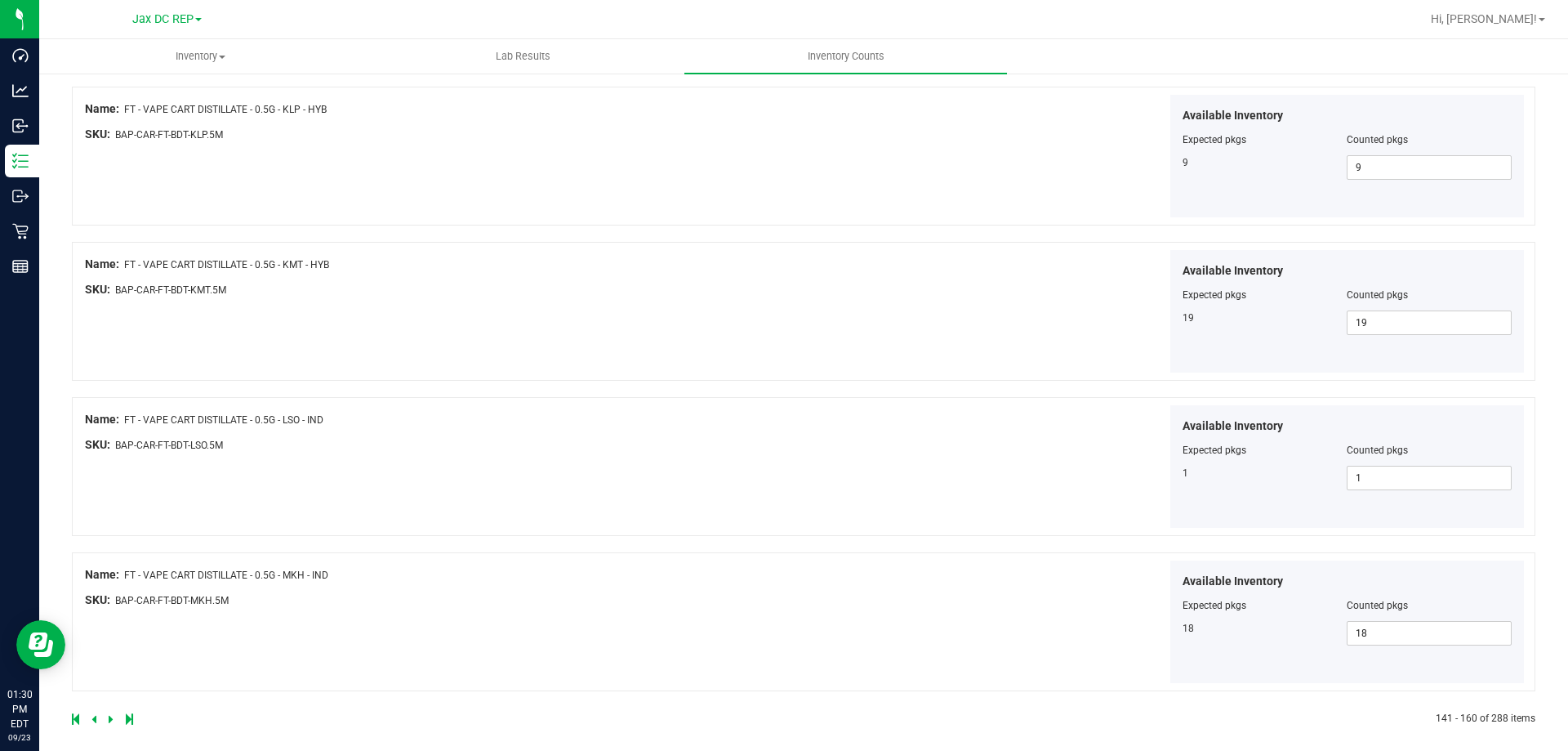
scroll to position [2675, 0]
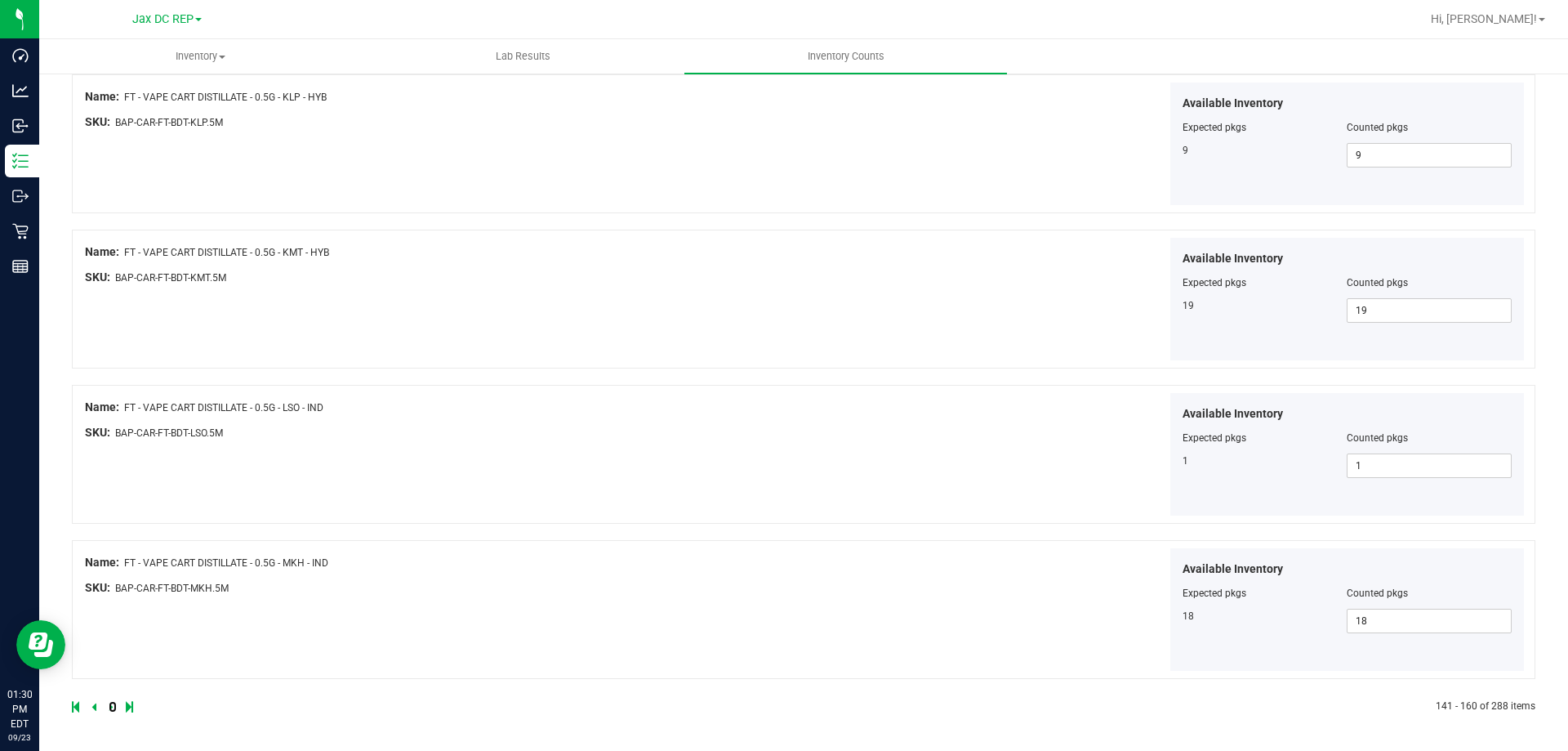
click at [111, 708] on icon at bounding box center [110, 707] width 5 height 10
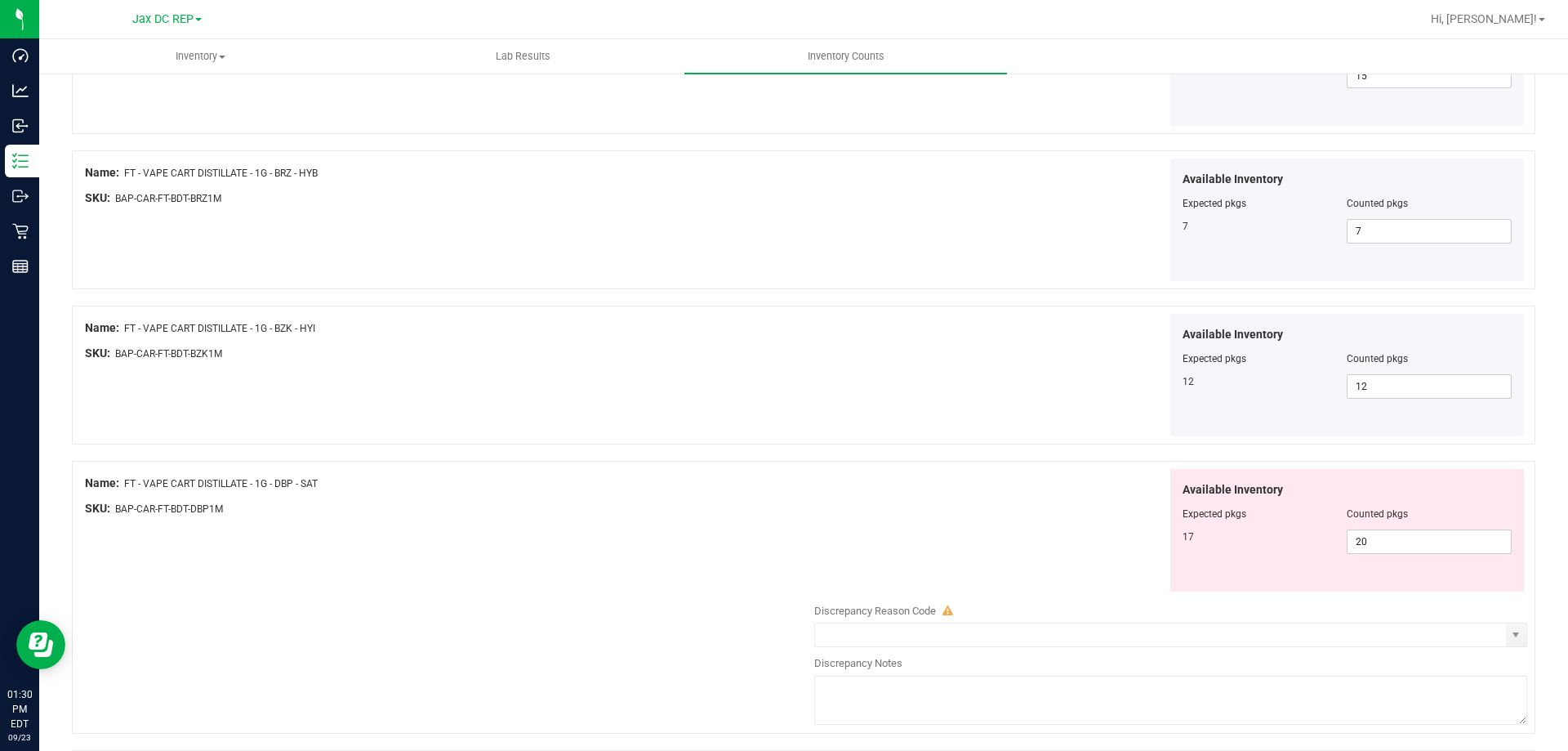
scroll to position [2534, 0]
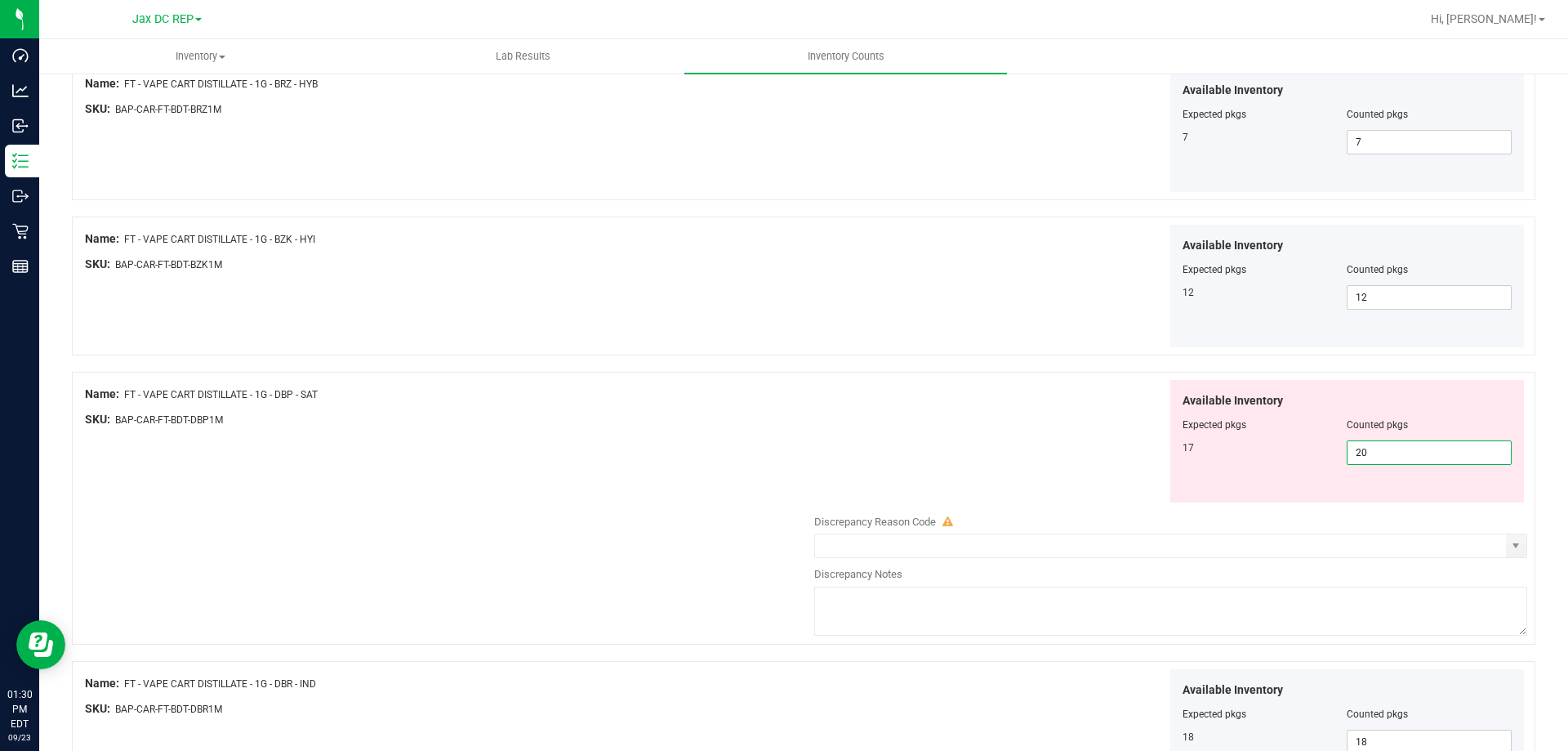
drag, startPoint x: 1384, startPoint y: 448, endPoint x: 1314, endPoint y: 451, distance: 70.1
click at [1314, 451] on div "17 20 20" at bounding box center [1348, 453] width 330 height 24
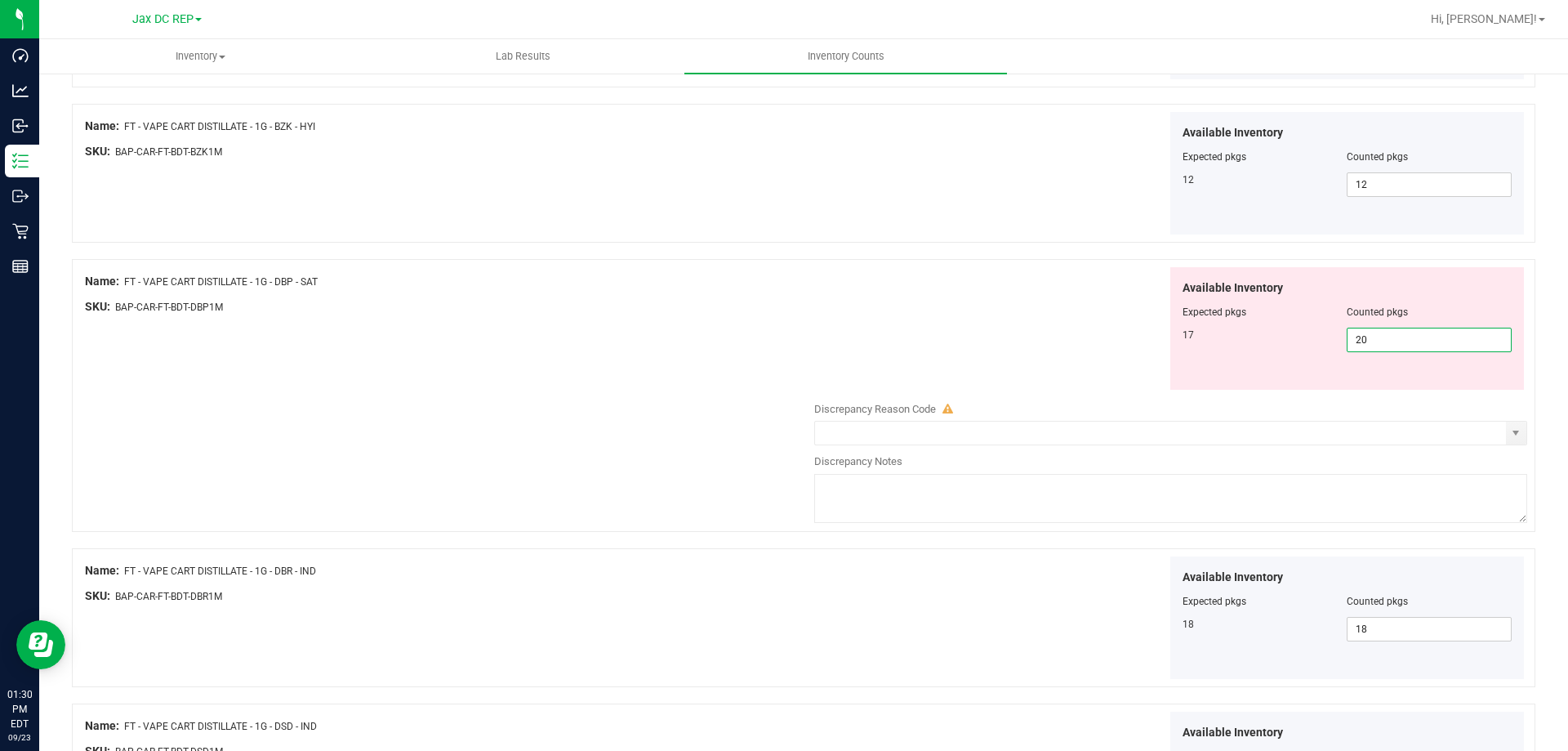
scroll to position [2810, 0]
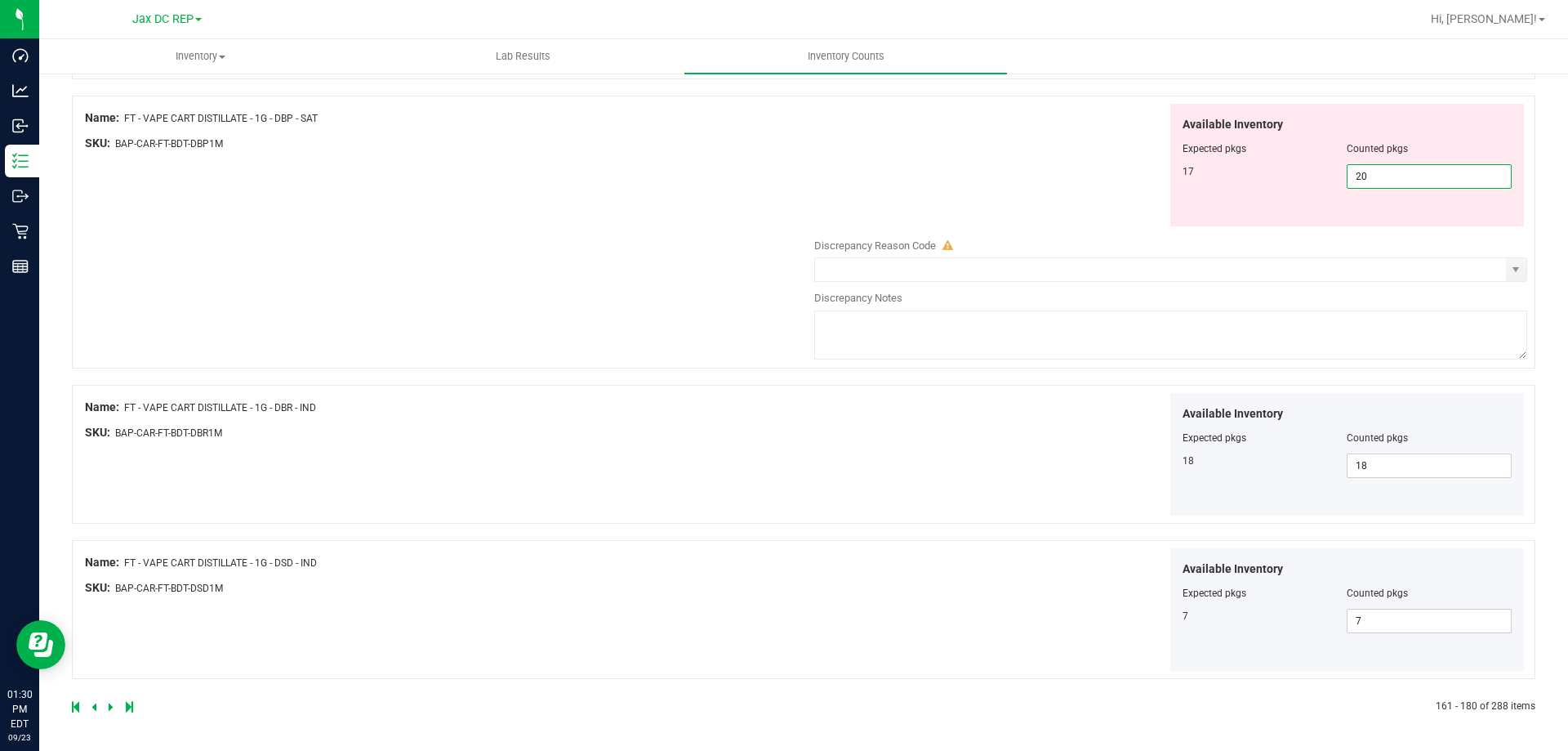
click at [112, 708] on icon at bounding box center [110, 707] width 5 height 10
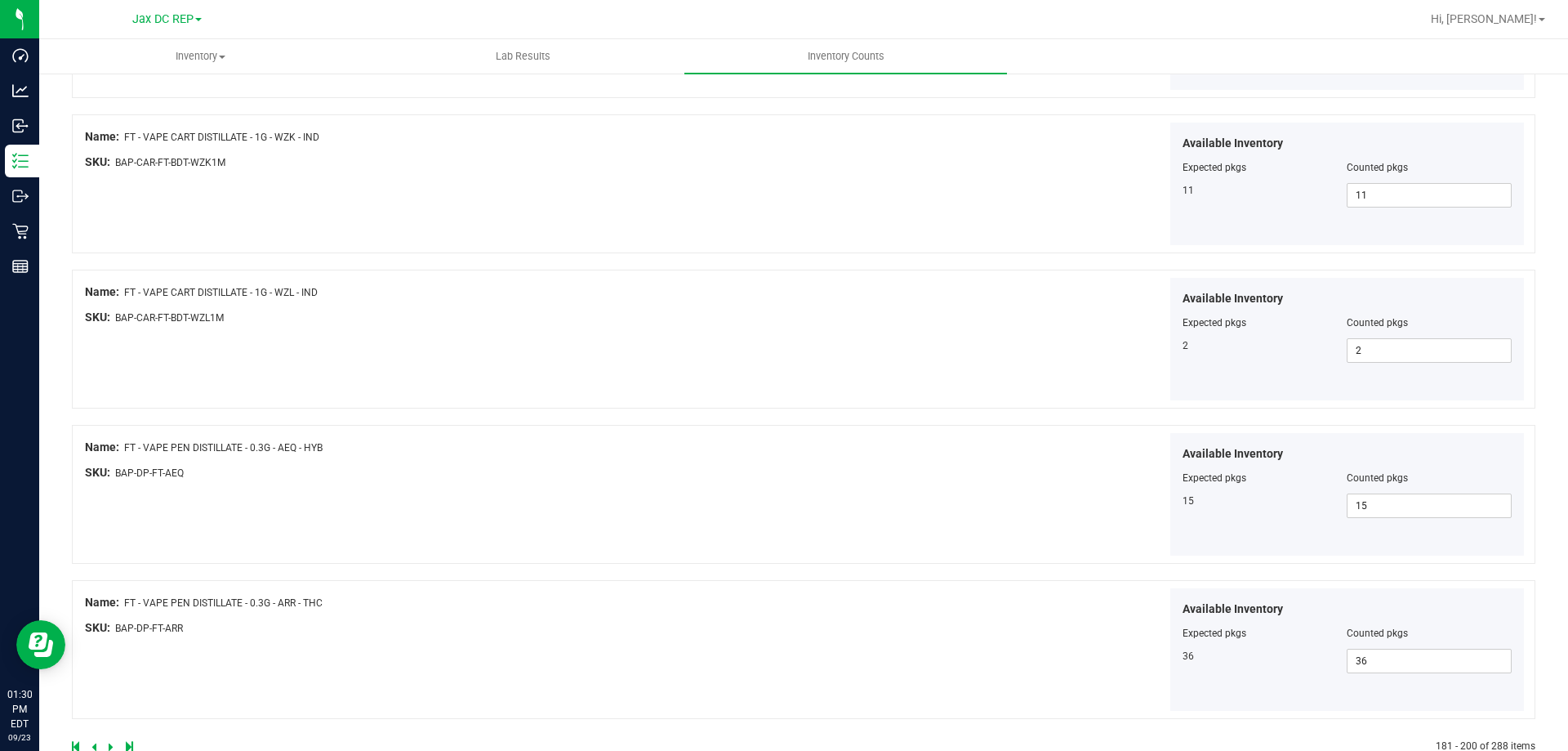
scroll to position [2675, 0]
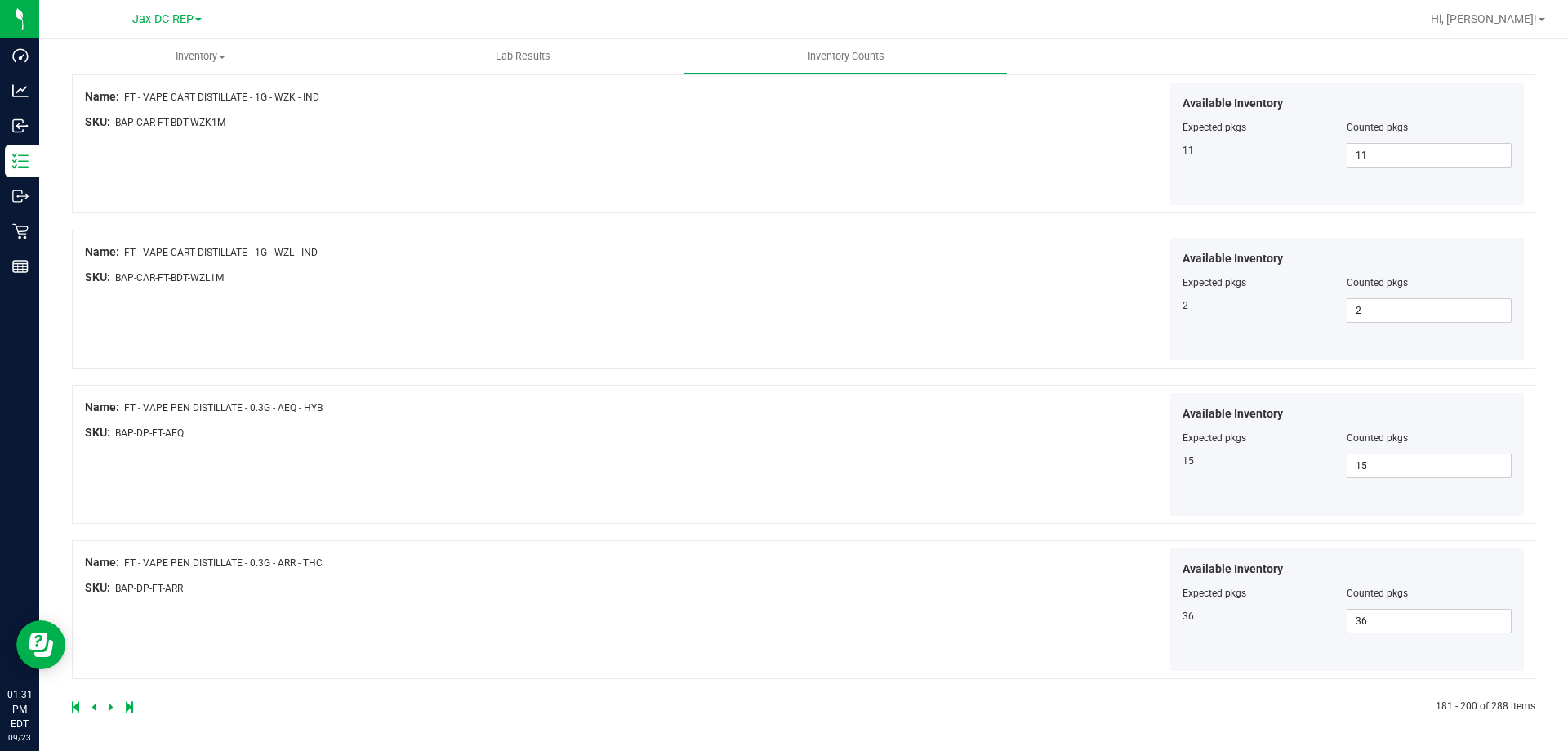
click at [94, 708] on icon at bounding box center [93, 707] width 5 height 10
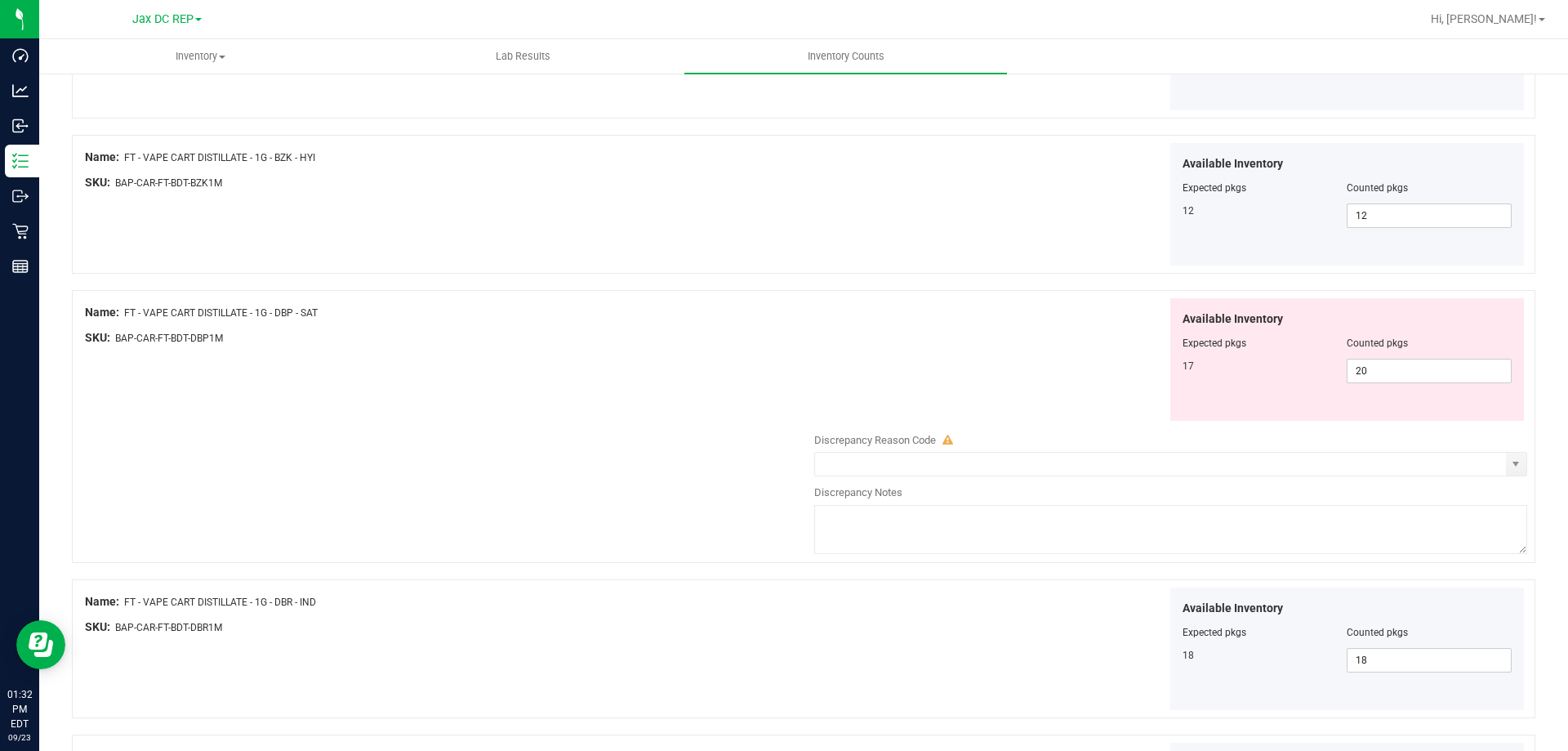
scroll to position [2697, 0]
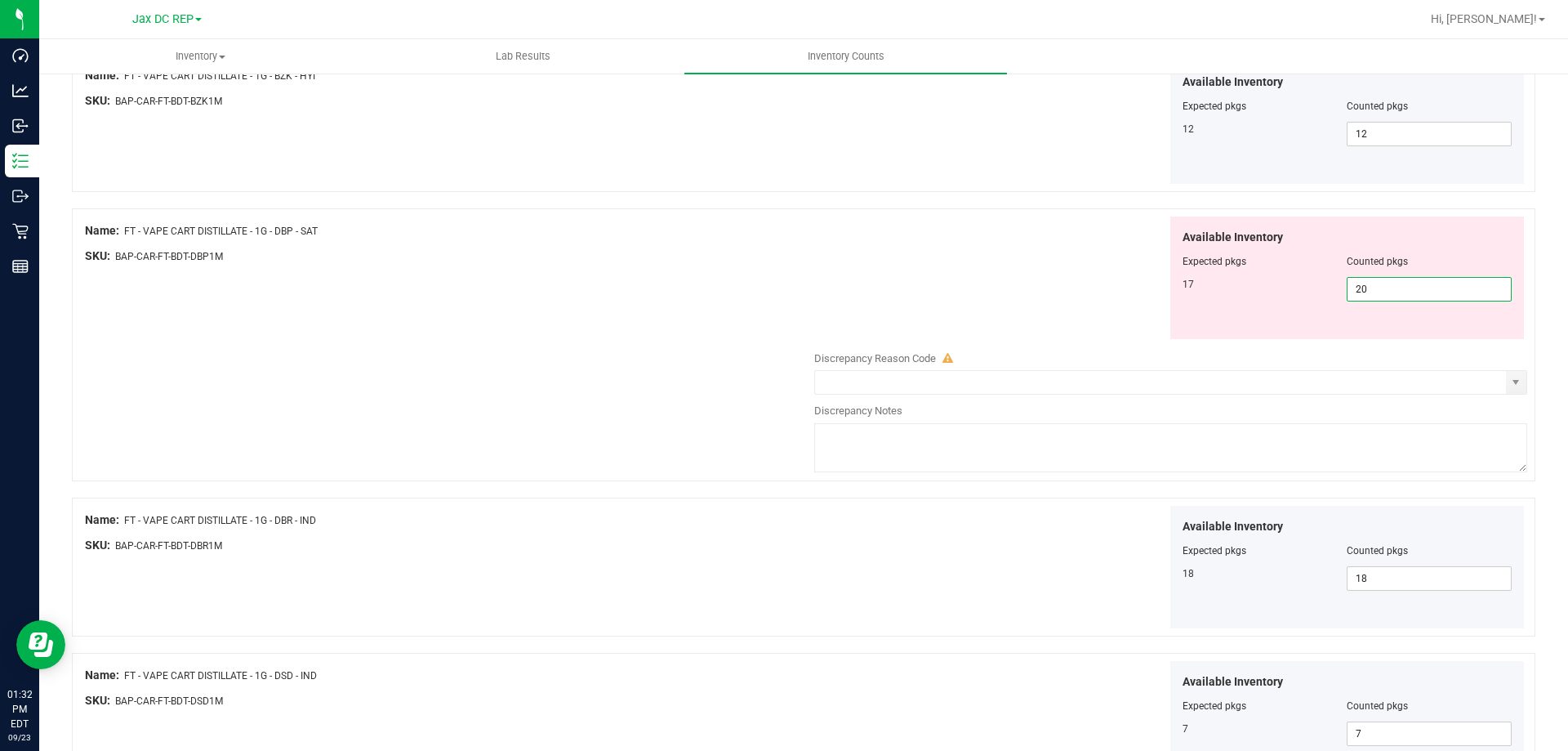
drag, startPoint x: 1365, startPoint y: 291, endPoint x: 1323, endPoint y: 291, distance: 42.0
click at [1323, 291] on div "17 20 20" at bounding box center [1348, 289] width 330 height 24
type input "17"
click at [989, 269] on div "Available Inventory Expected pkgs Counted pkgs 17 17 17" at bounding box center [1166, 278] width 721 height 123
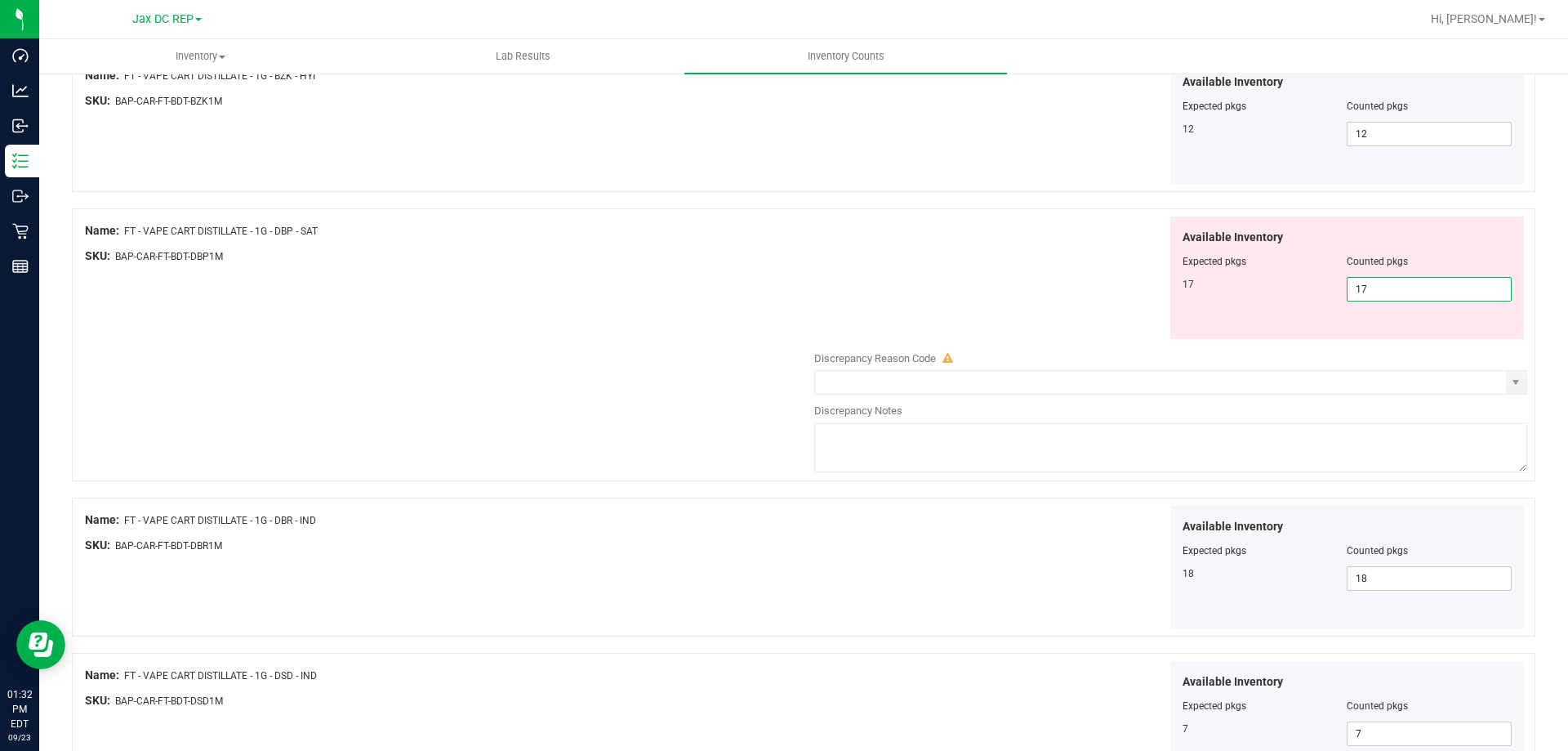
scroll to position [2675, 0]
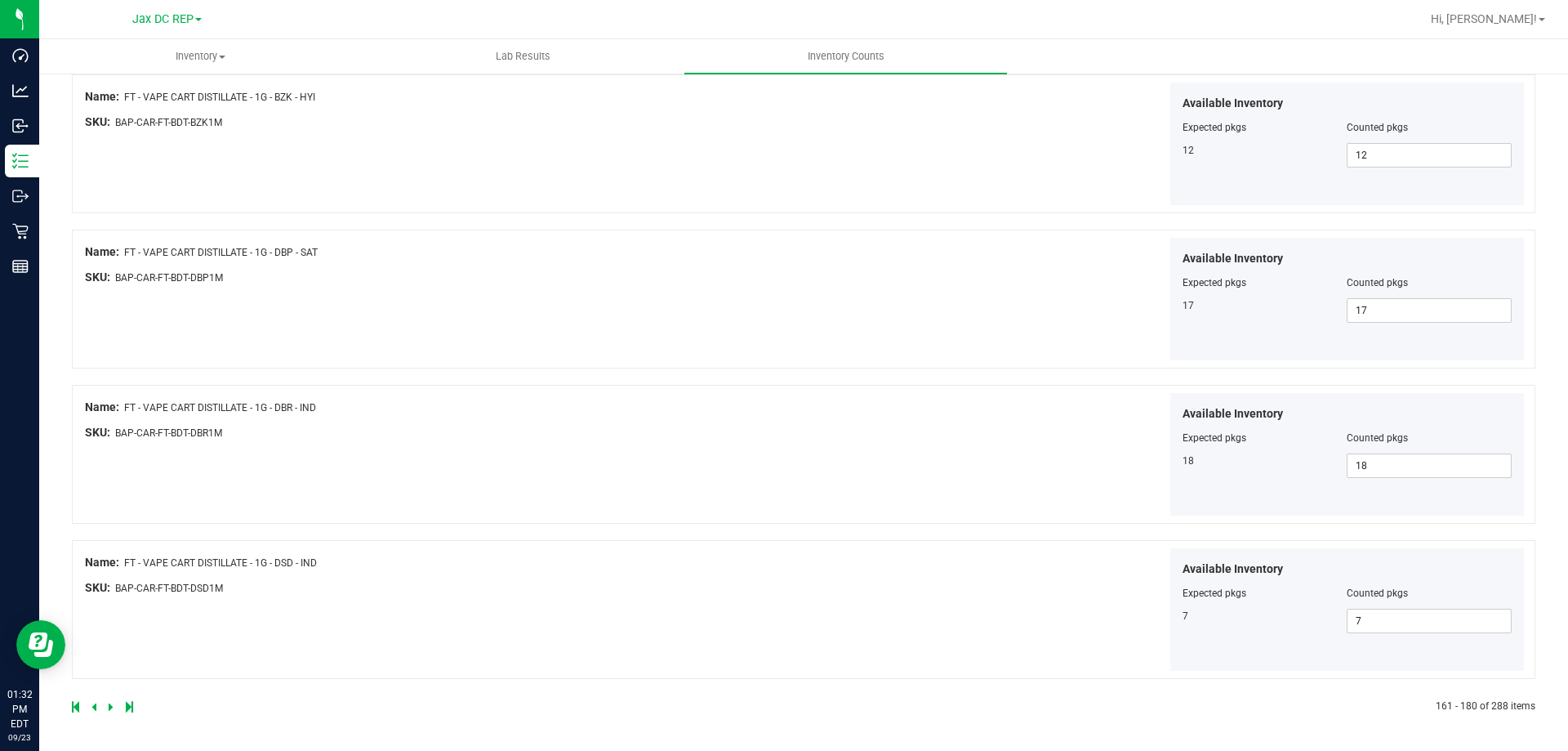
click at [111, 708] on icon at bounding box center [110, 707] width 5 height 10
click at [110, 707] on icon at bounding box center [110, 707] width 5 height 10
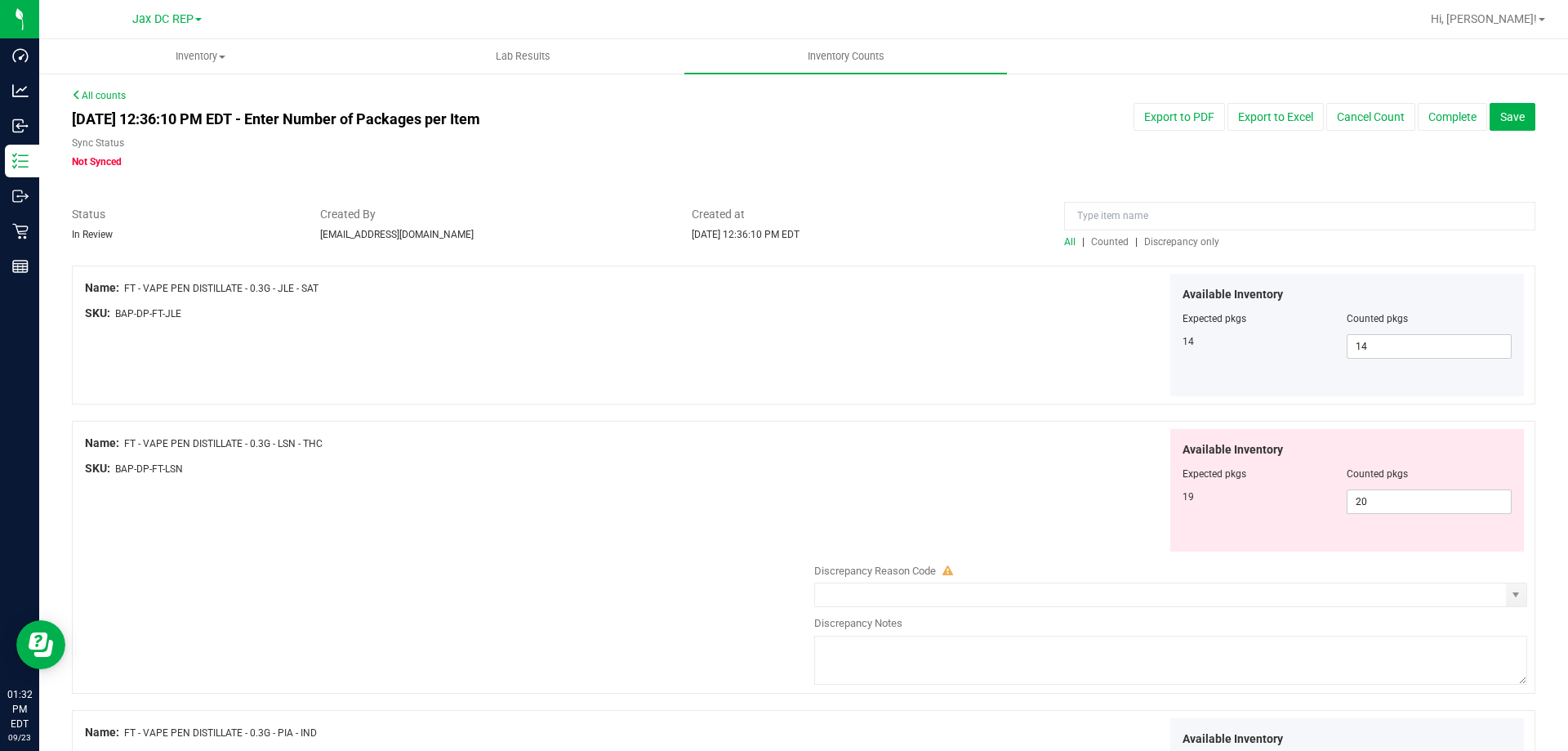
scroll to position [81, 0]
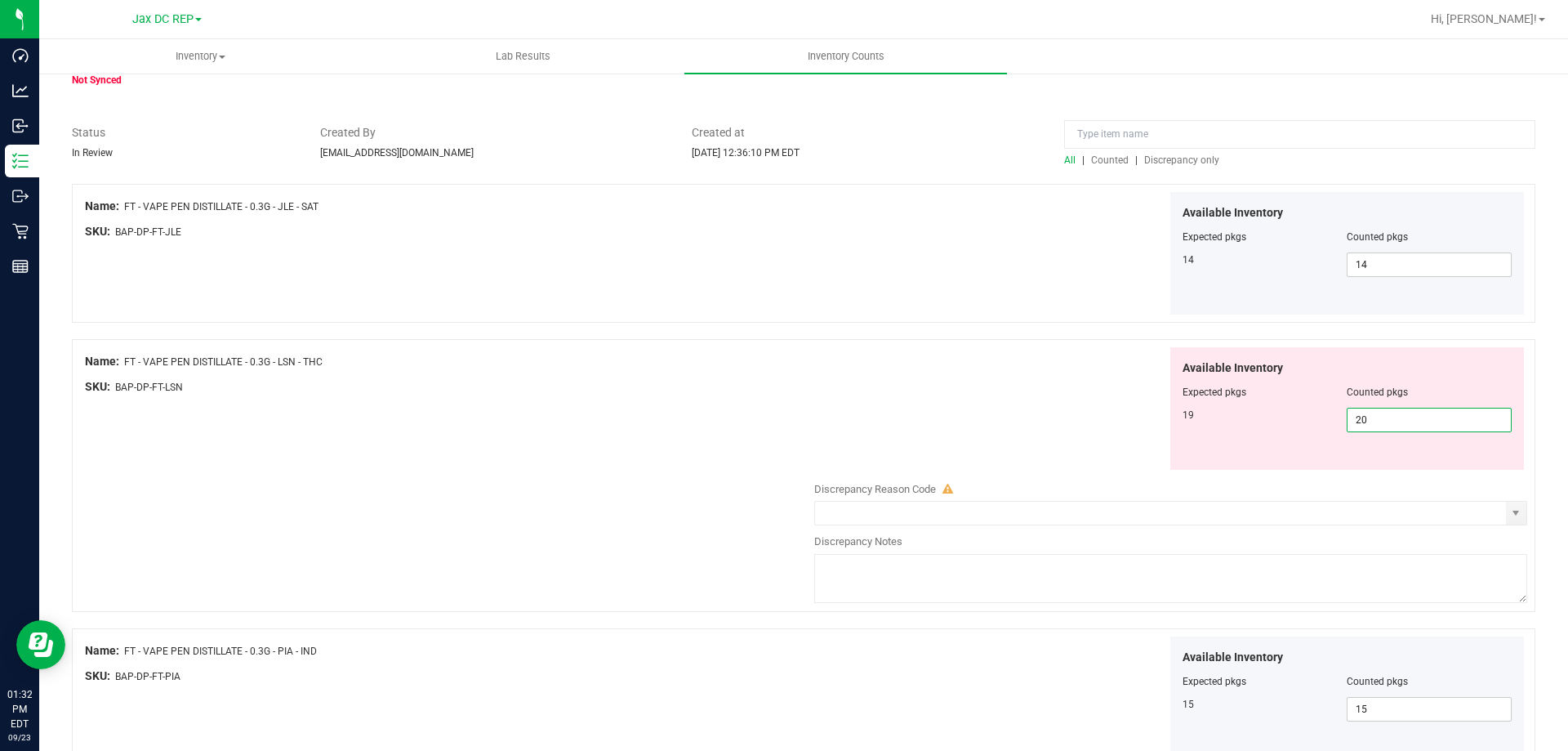
drag, startPoint x: 1400, startPoint y: 423, endPoint x: 1268, endPoint y: 419, distance: 132.1
click at [1268, 419] on div "19 20 20" at bounding box center [1348, 419] width 330 height 24
type input "19"
click at [779, 374] on div at bounding box center [445, 374] width 721 height 8
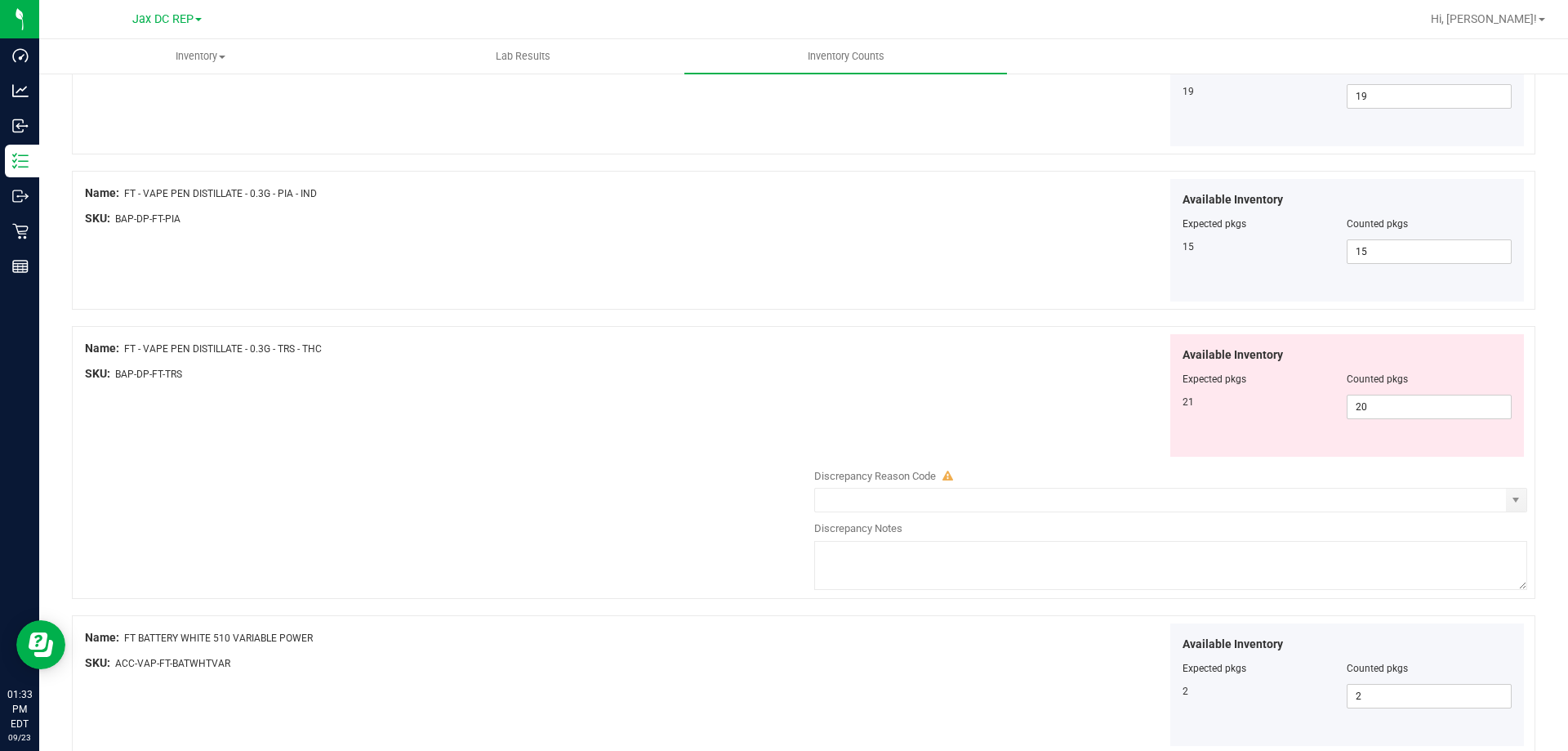
scroll to position [408, 0]
drag, startPoint x: 1370, startPoint y: 403, endPoint x: 1304, endPoint y: 409, distance: 66.3
click at [1304, 409] on div "21 20 20" at bounding box center [1348, 404] width 330 height 24
type input "21"
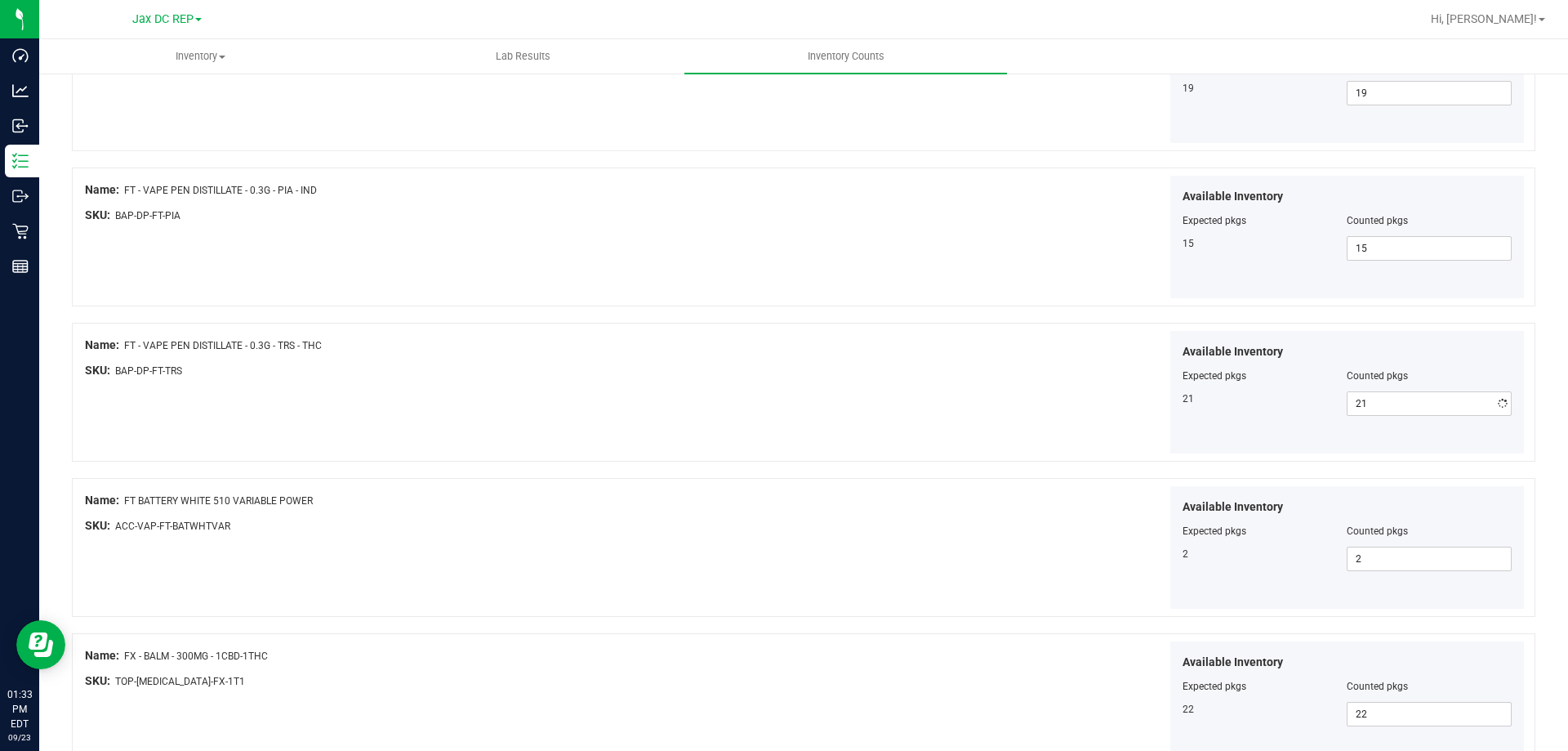
click at [843, 373] on div "Available Inventory Expected pkgs Counted pkgs 21 21 21" at bounding box center [1166, 392] width 721 height 123
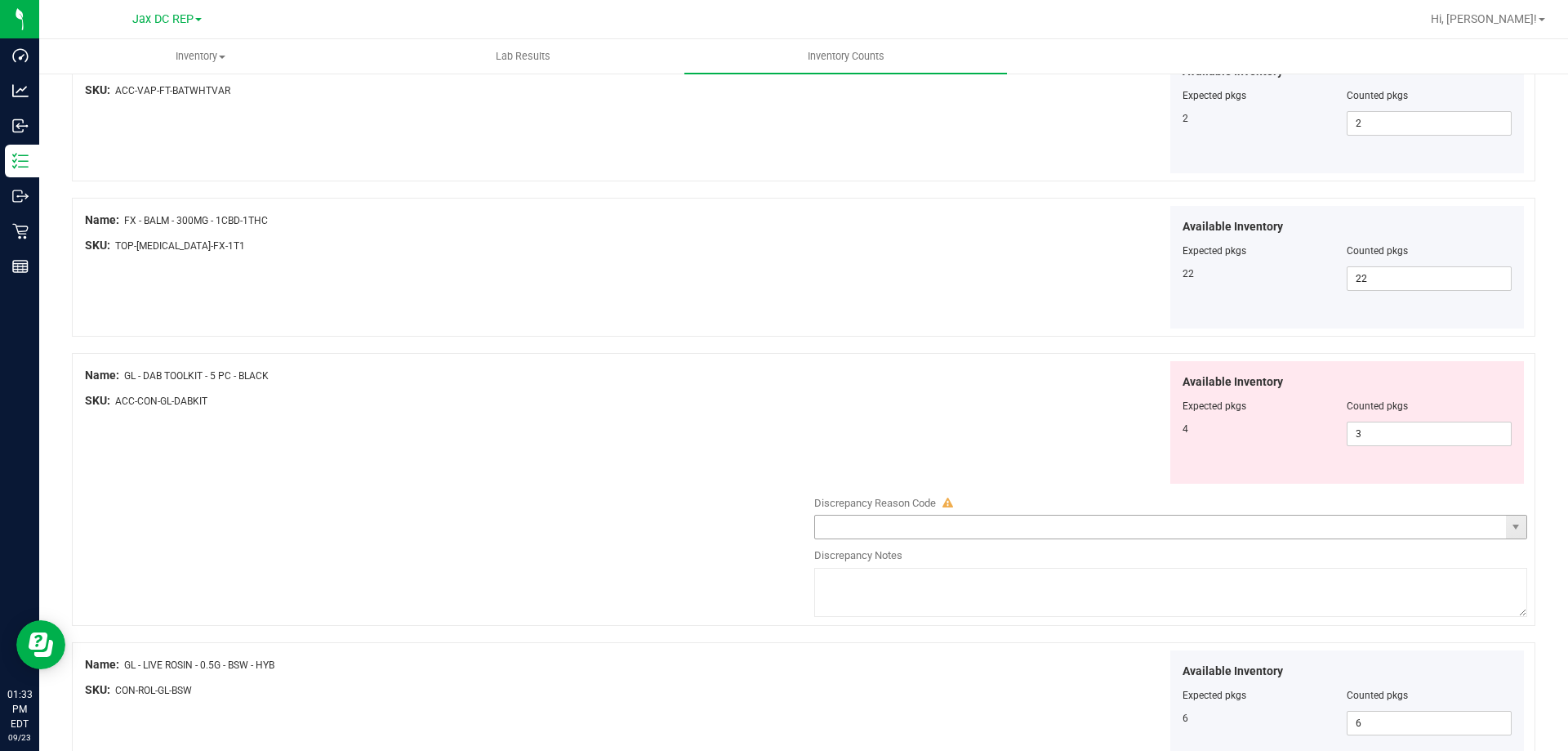
scroll to position [848, 0]
drag, startPoint x: 1394, startPoint y: 439, endPoint x: 1335, endPoint y: 435, distance: 59.1
click at [1335, 435] on div "4 3 3" at bounding box center [1348, 430] width 330 height 24
type input "4"
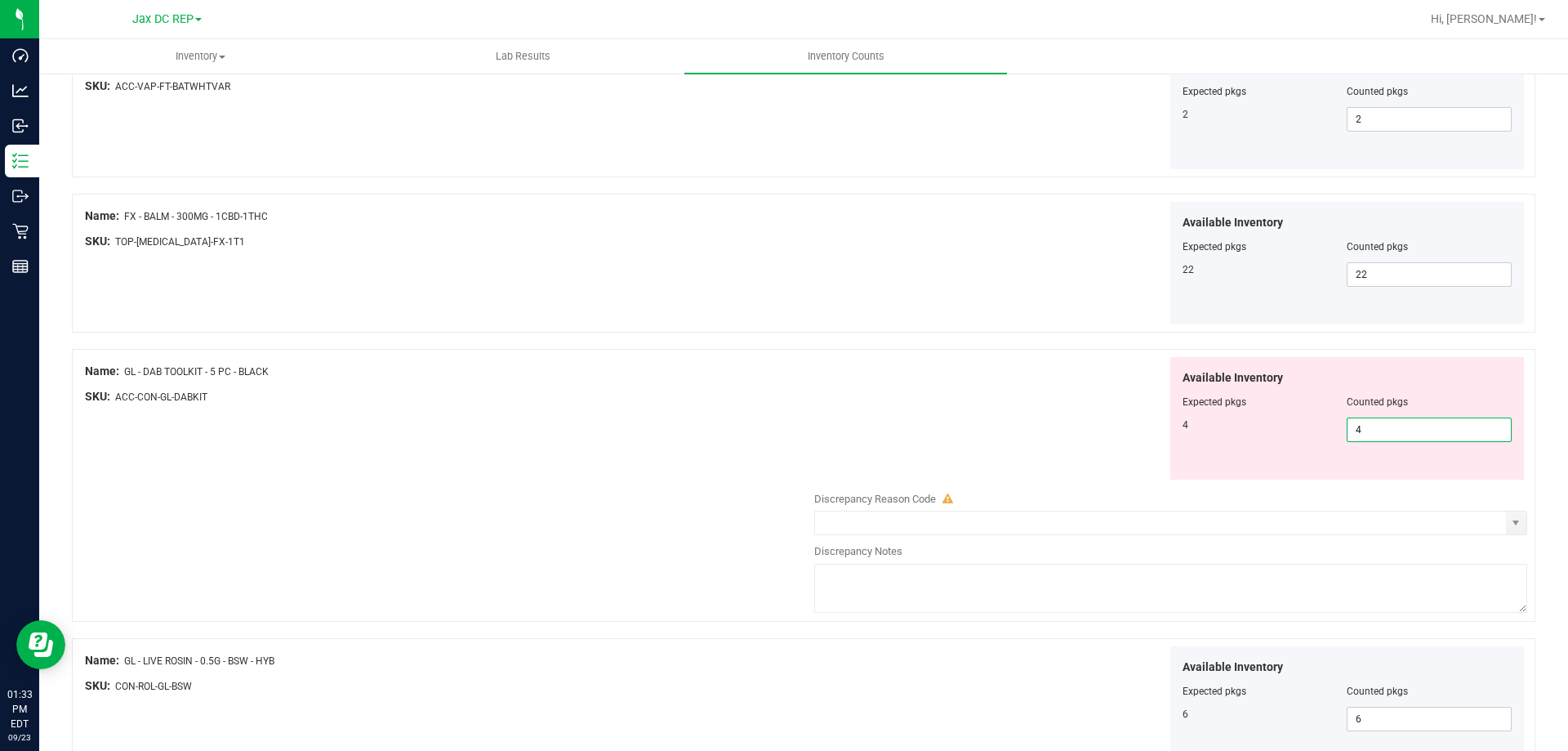
click at [764, 424] on div "Name: GL - DAB TOOLKIT - 5 PC - BLACK SKU: ACC-CON-GL-DABKIT Available Inventor…" at bounding box center [803, 485] width 1463 height 273
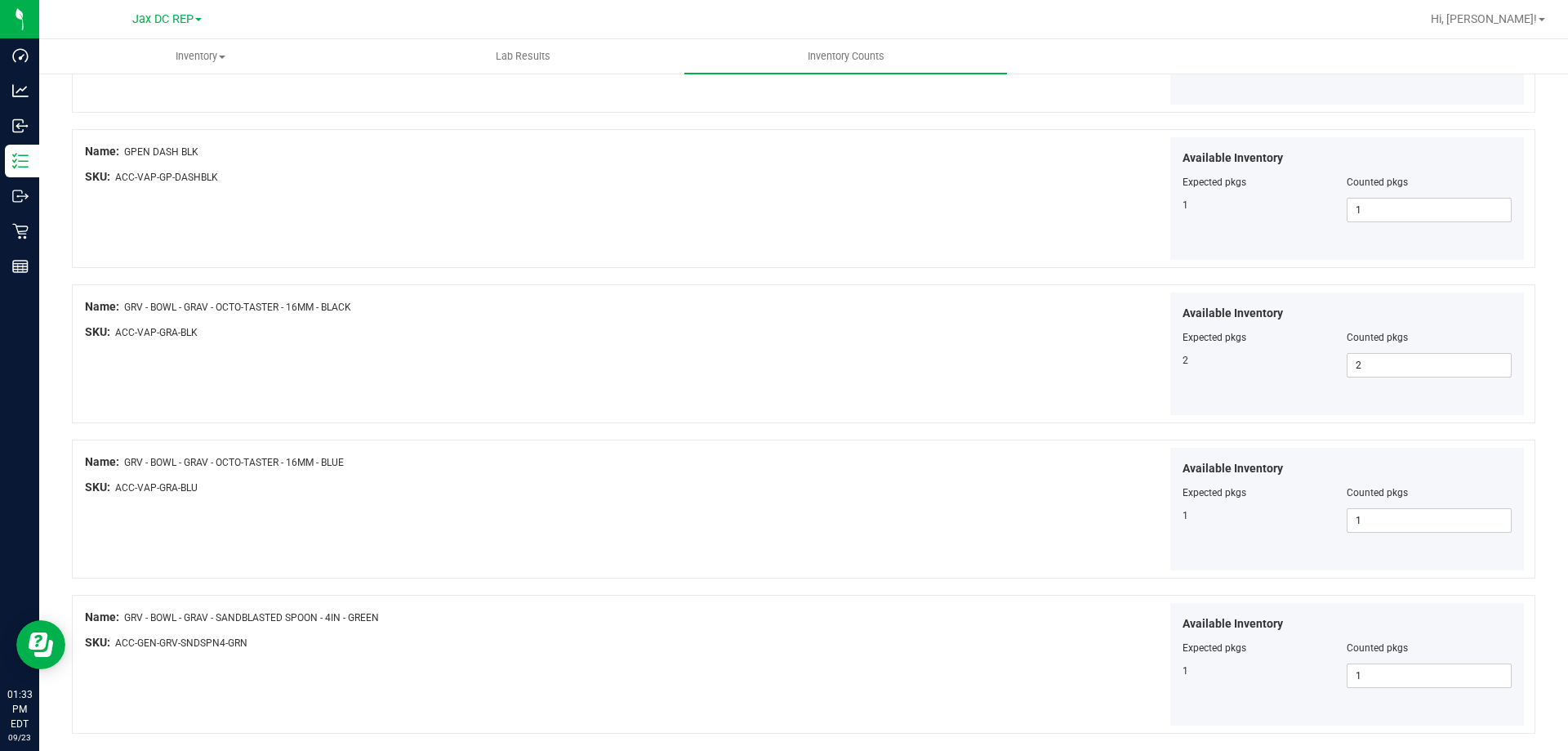
scroll to position [2675, 0]
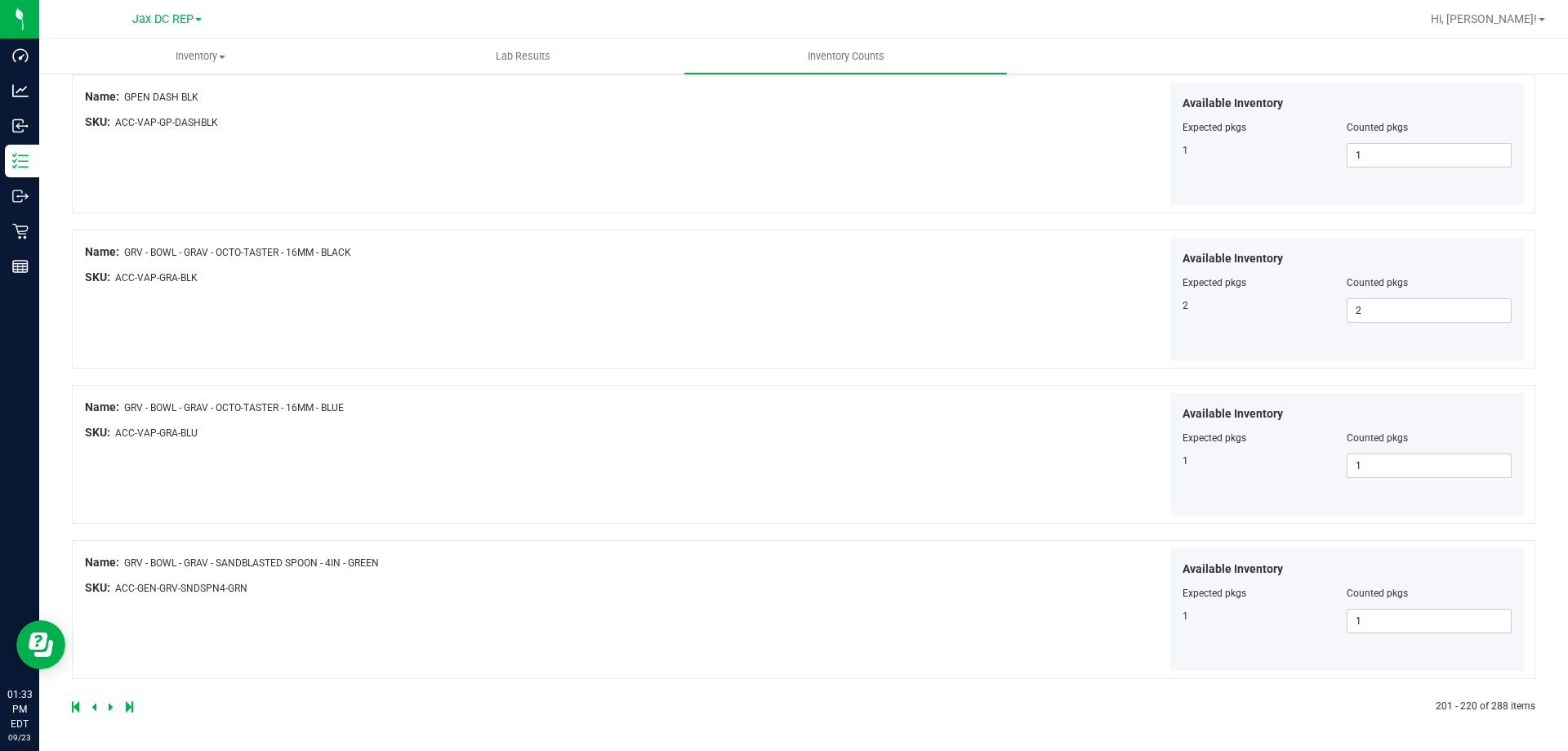
click at [110, 707] on icon at bounding box center [110, 707] width 5 height 10
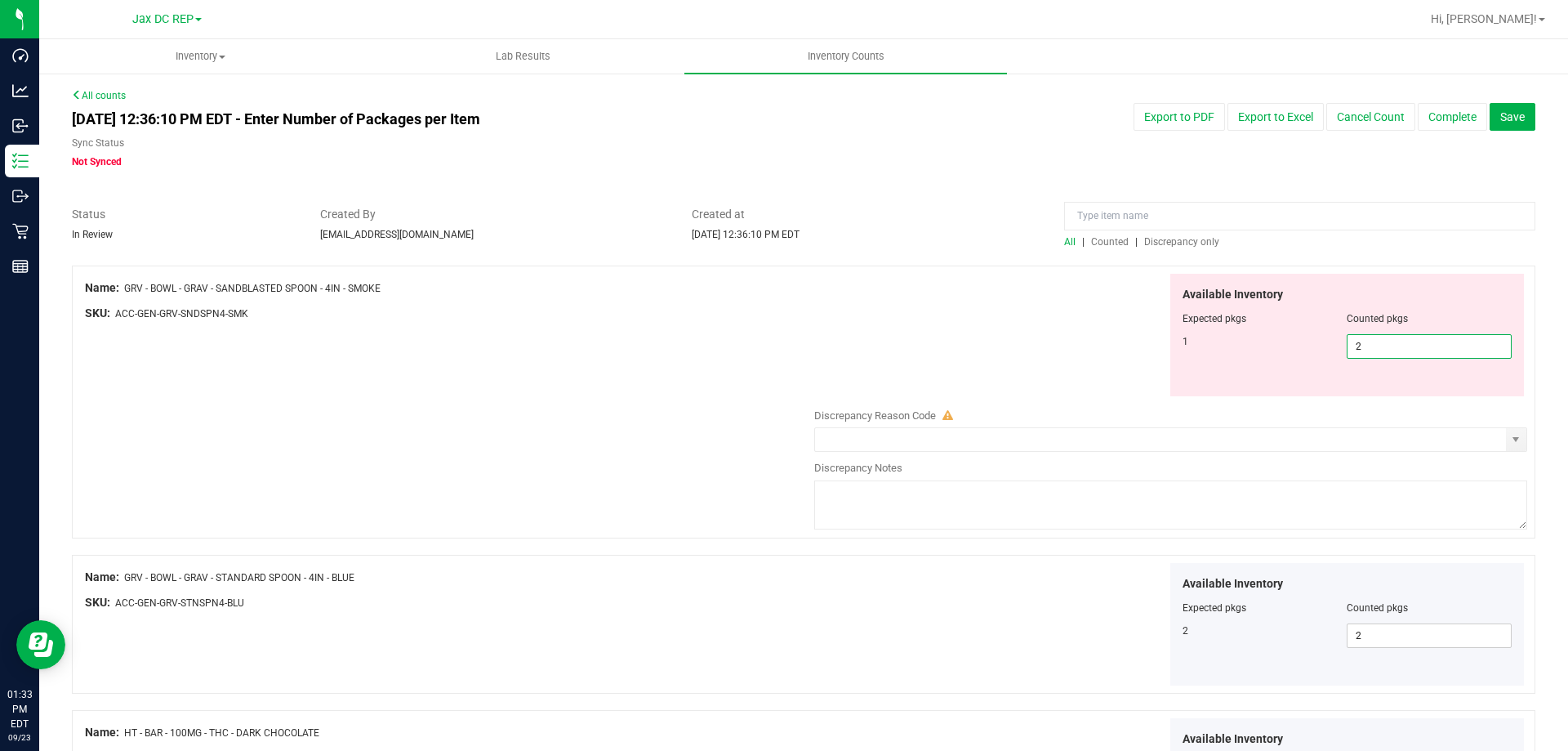
drag, startPoint x: 1412, startPoint y: 339, endPoint x: 1276, endPoint y: 345, distance: 136.1
click at [1276, 345] on div "1 2 2" at bounding box center [1348, 346] width 330 height 24
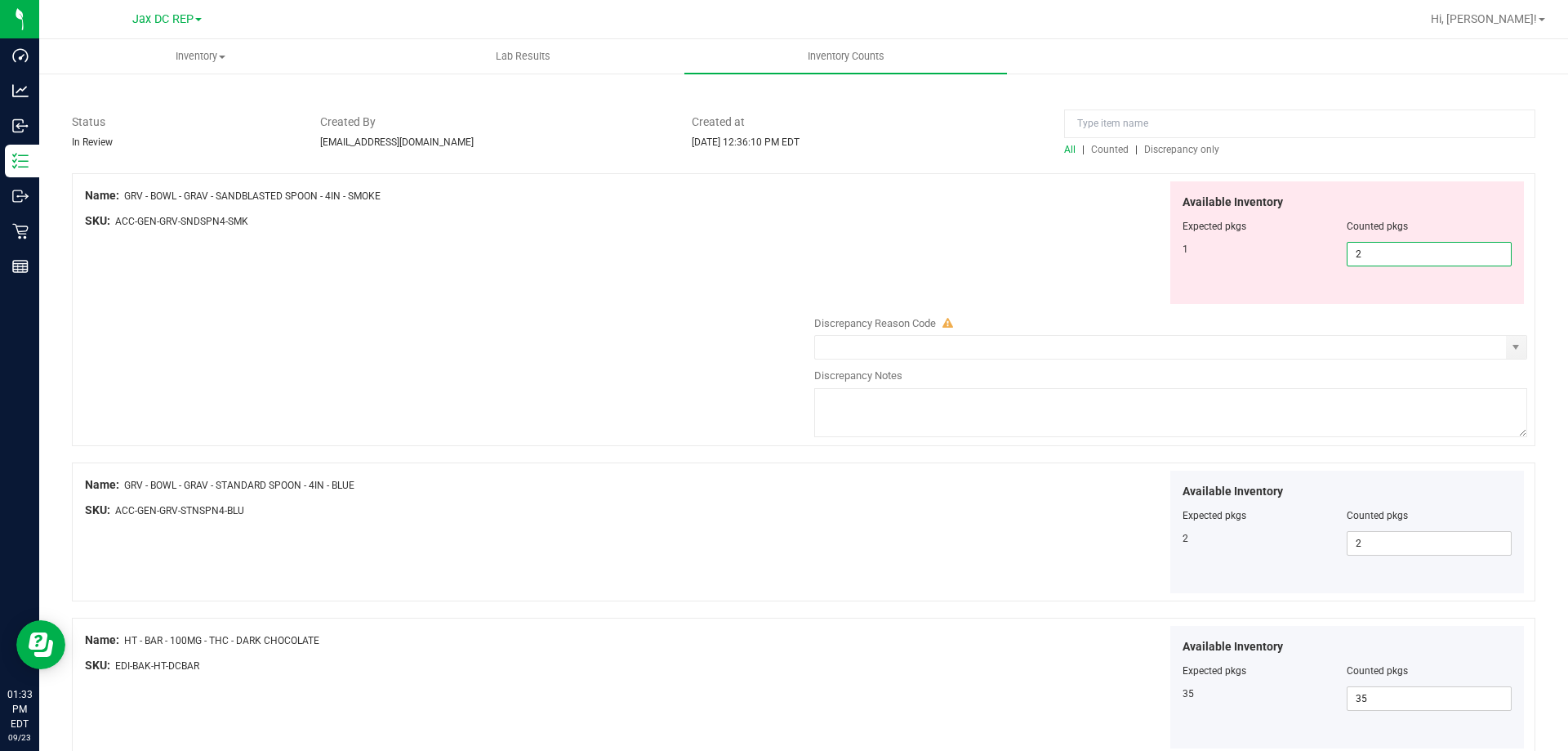
scroll to position [81, 0]
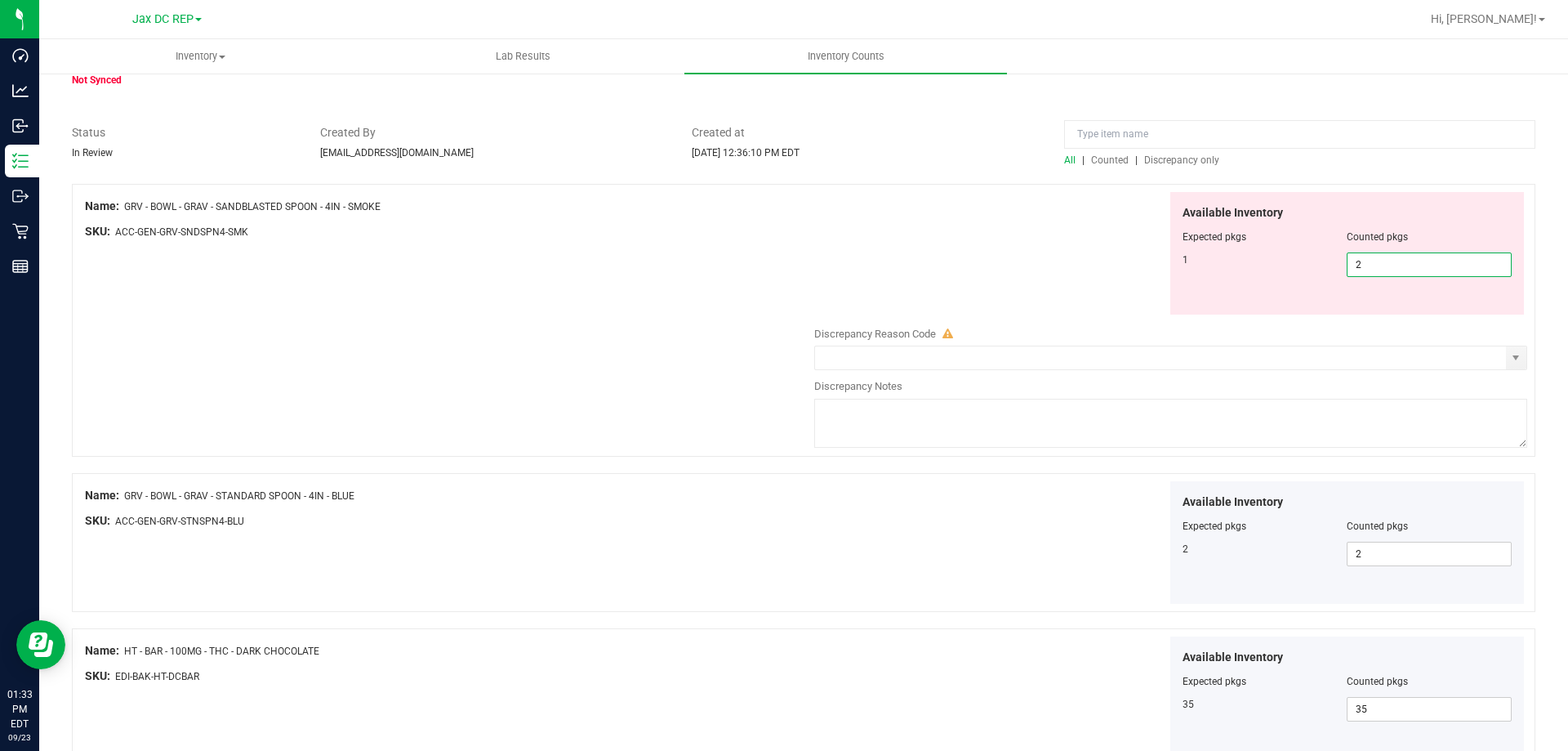
type input "1"
click at [1006, 253] on div "Available Inventory Expected pkgs Counted pkgs 1 1 1" at bounding box center [1166, 253] width 721 height 123
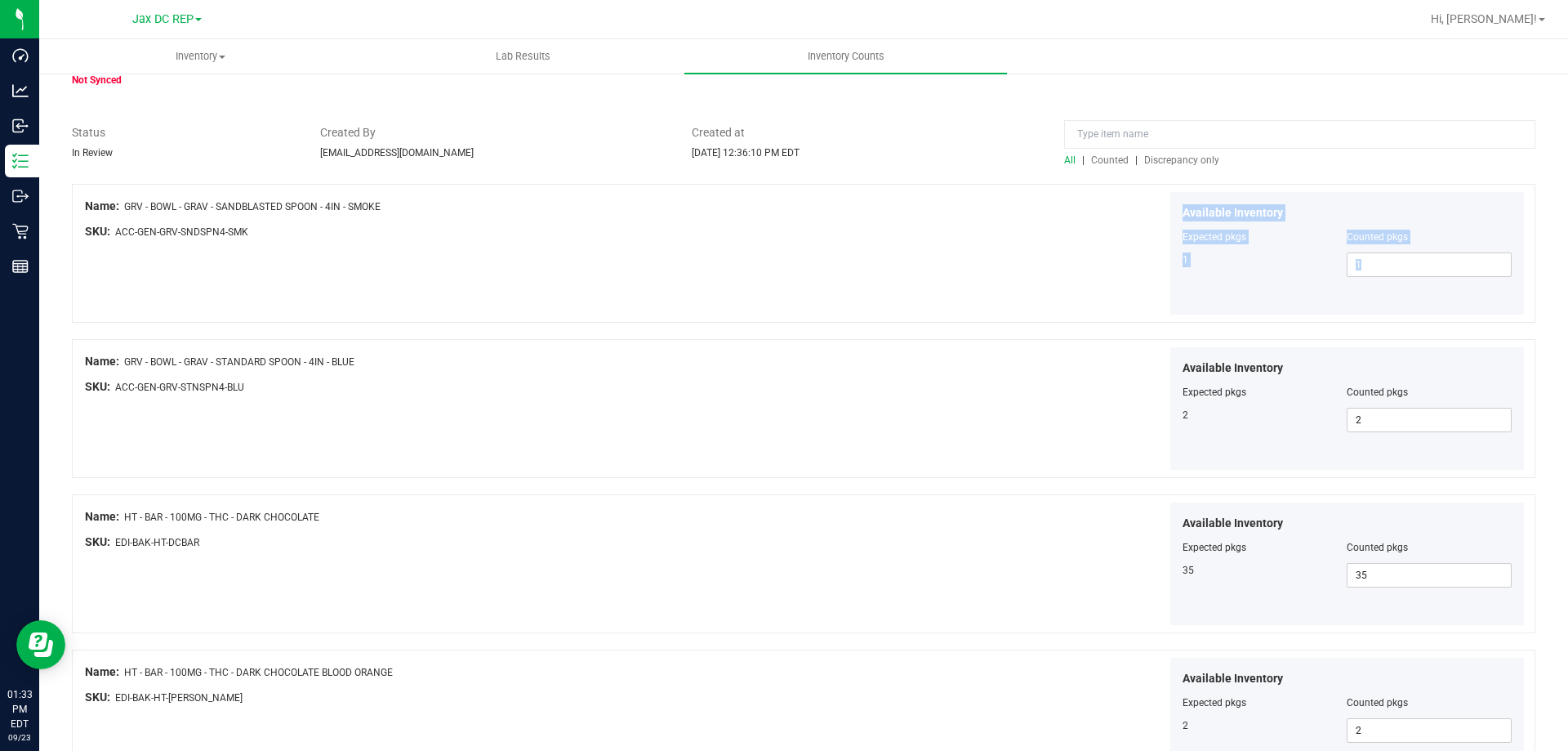
click at [839, 262] on div "Available Inventory Expected pkgs Counted pkgs 1 1 1" at bounding box center [1166, 253] width 721 height 123
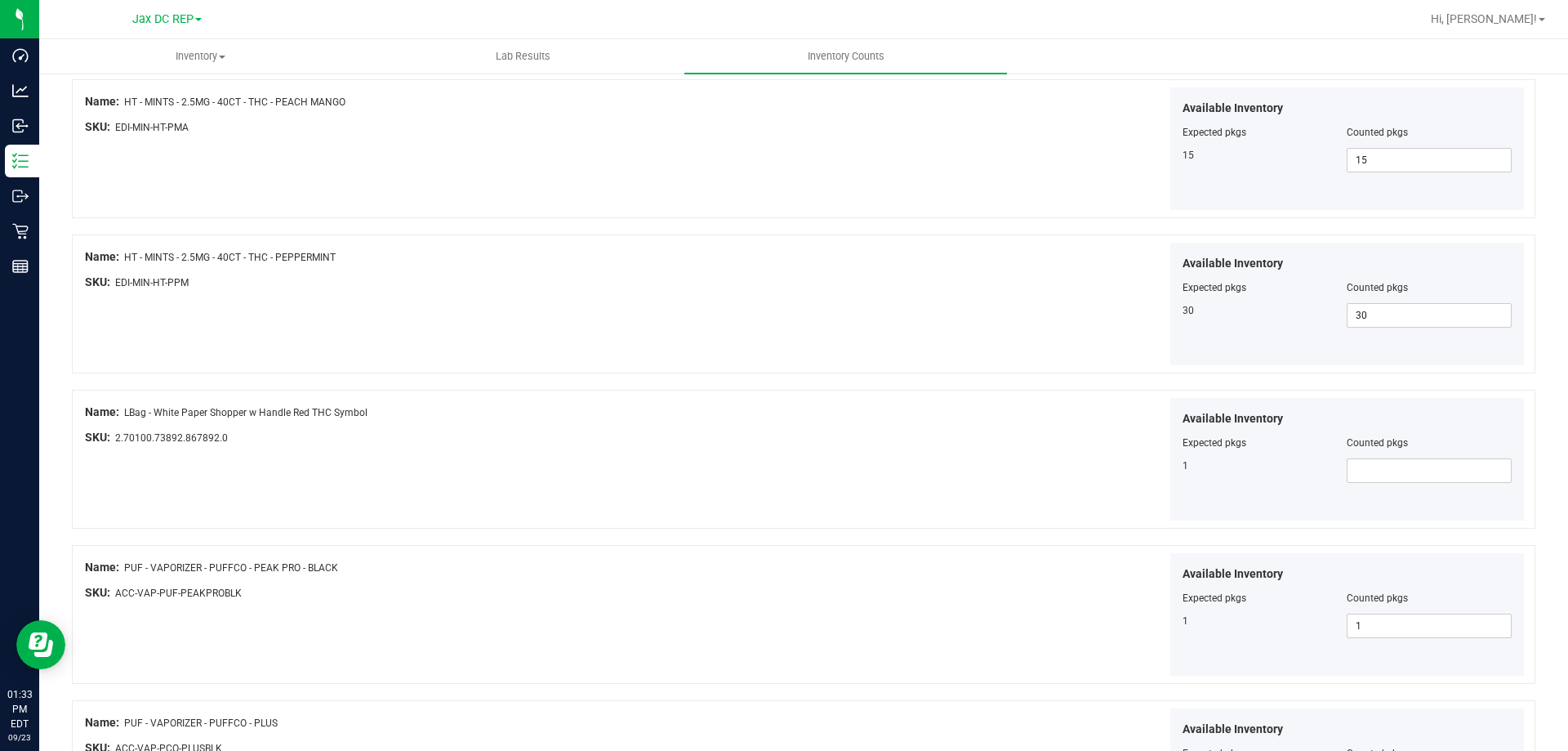
scroll to position [2675, 0]
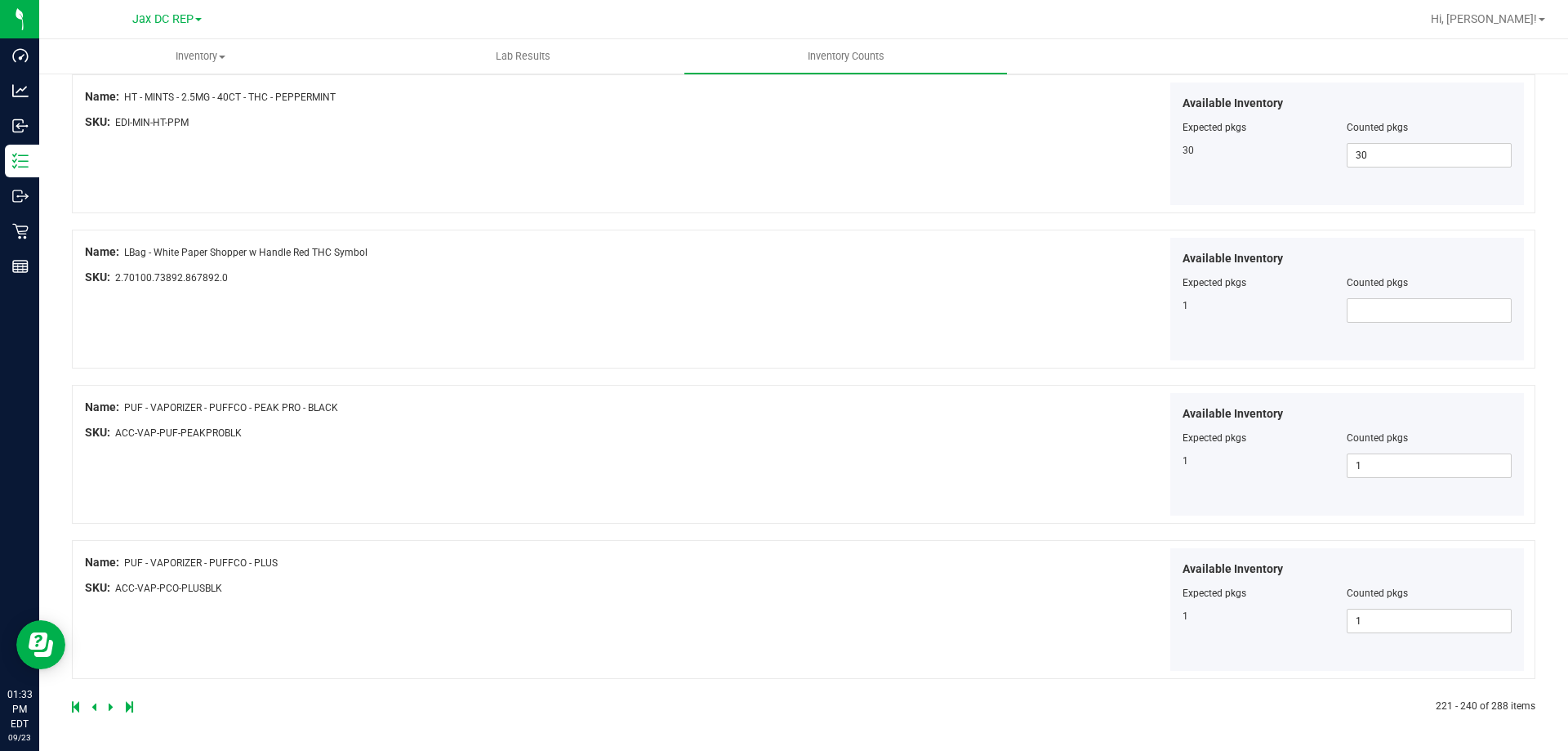
click at [110, 706] on icon at bounding box center [110, 707] width 5 height 10
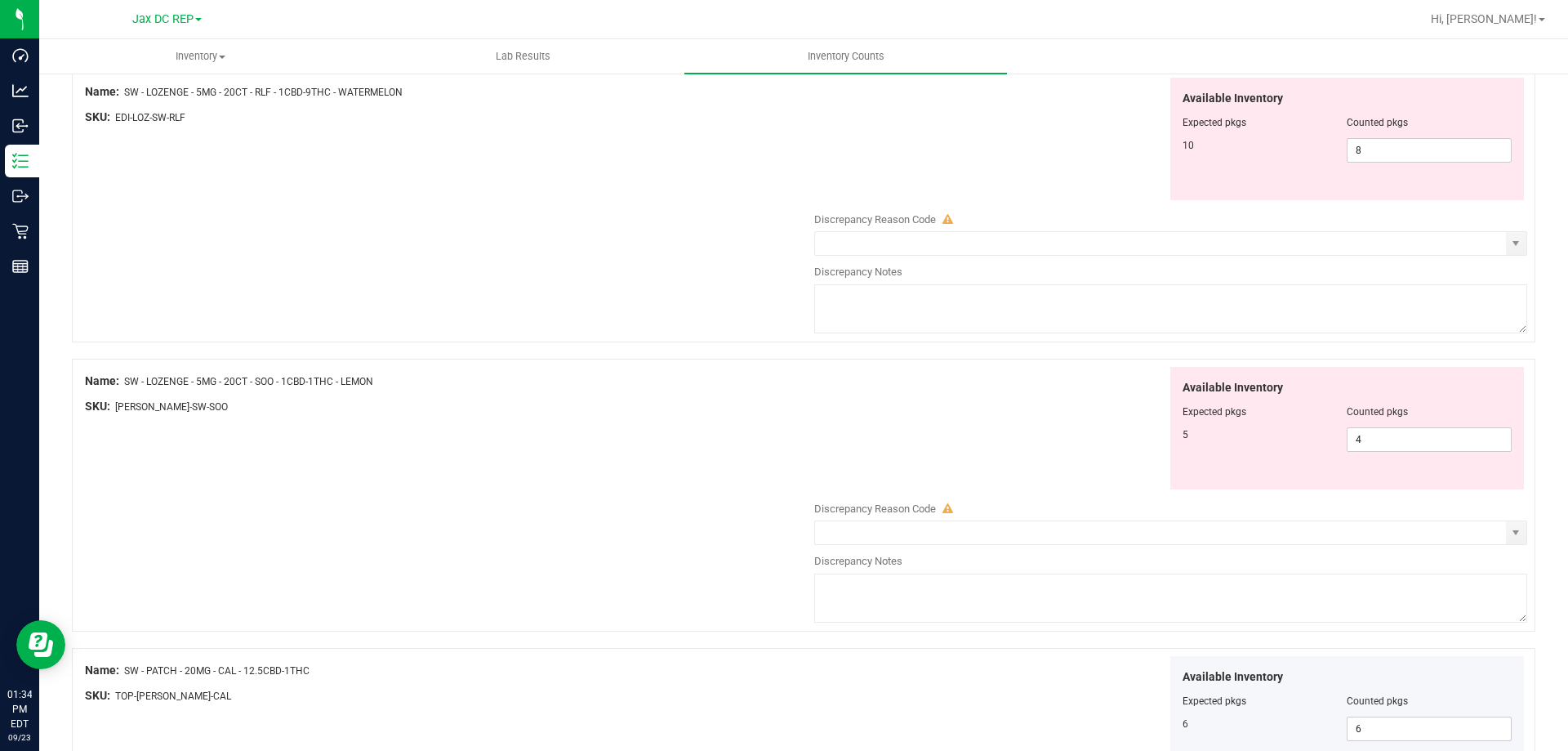
scroll to position [2288, 0]
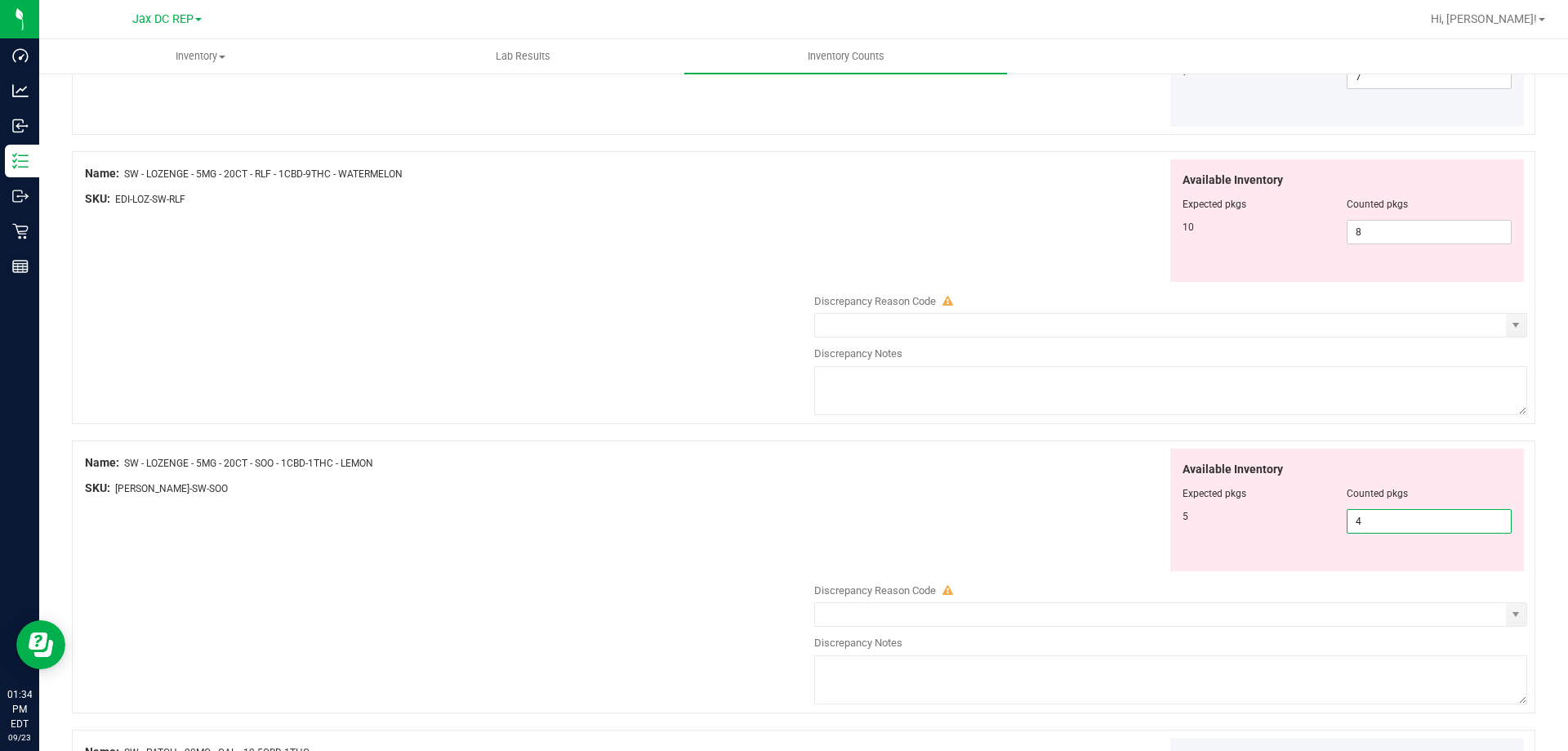
drag, startPoint x: 1372, startPoint y: 515, endPoint x: 1331, endPoint y: 515, distance: 41.0
click at [1331, 515] on div "5 4 4" at bounding box center [1348, 521] width 330 height 24
type input "5"
click at [748, 561] on div "Name: SW - LOZENGE - 5MG - 20CT - SOO - 1CBD-1THC - LEMON SKU: EDI-LOZ-SW-SOO A…" at bounding box center [803, 577] width 1463 height 273
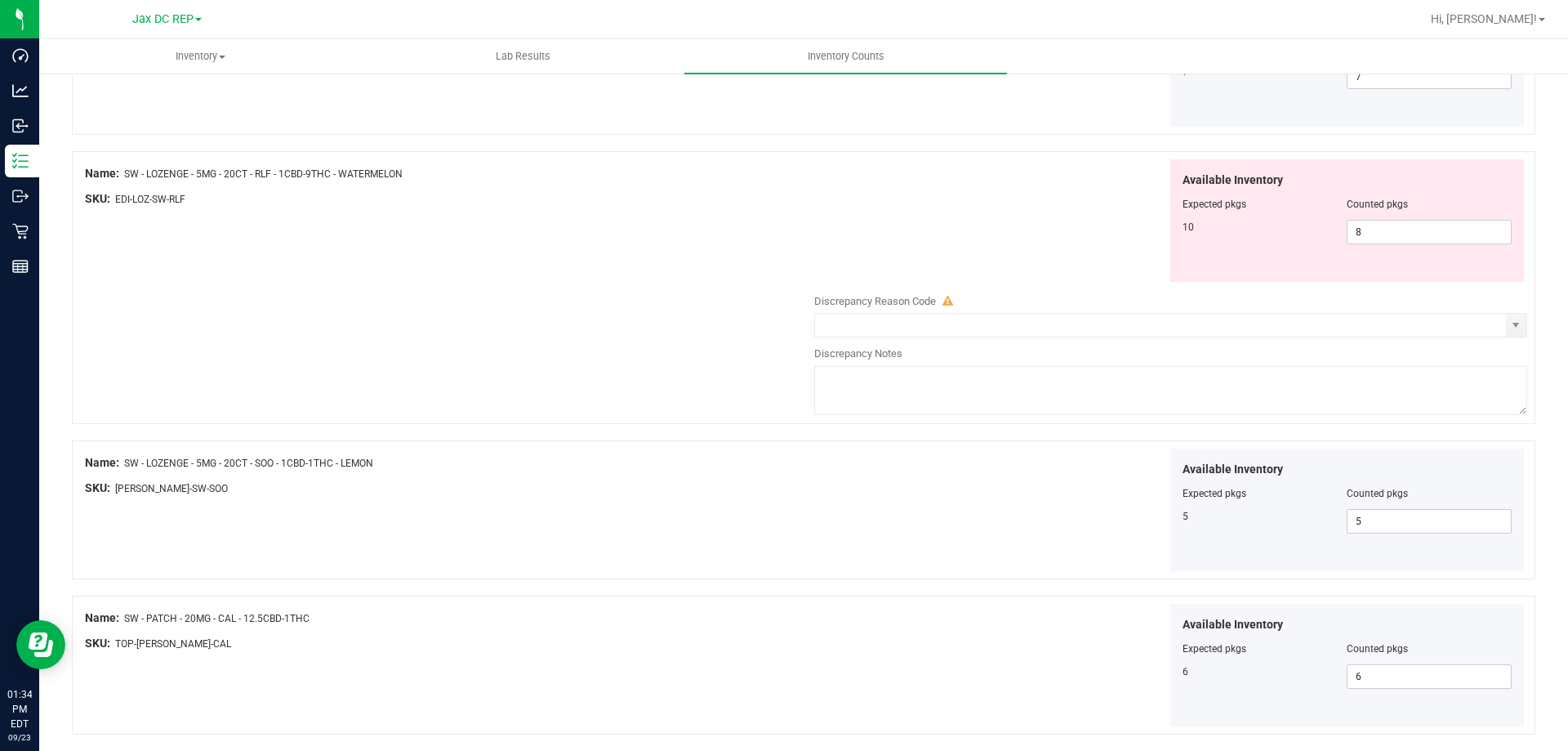
click at [622, 272] on div "Name: SW - LOZENGE - 5MG - 20CT - RLF - 1CBD-9THC - WATERMELON SKU: EDI-LOZ-SW-…" at bounding box center [803, 287] width 1463 height 273
drag, startPoint x: 1405, startPoint y: 229, endPoint x: 1287, endPoint y: 234, distance: 118.1
click at [1287, 234] on div "10 8 8" at bounding box center [1348, 232] width 330 height 24
type input "10"
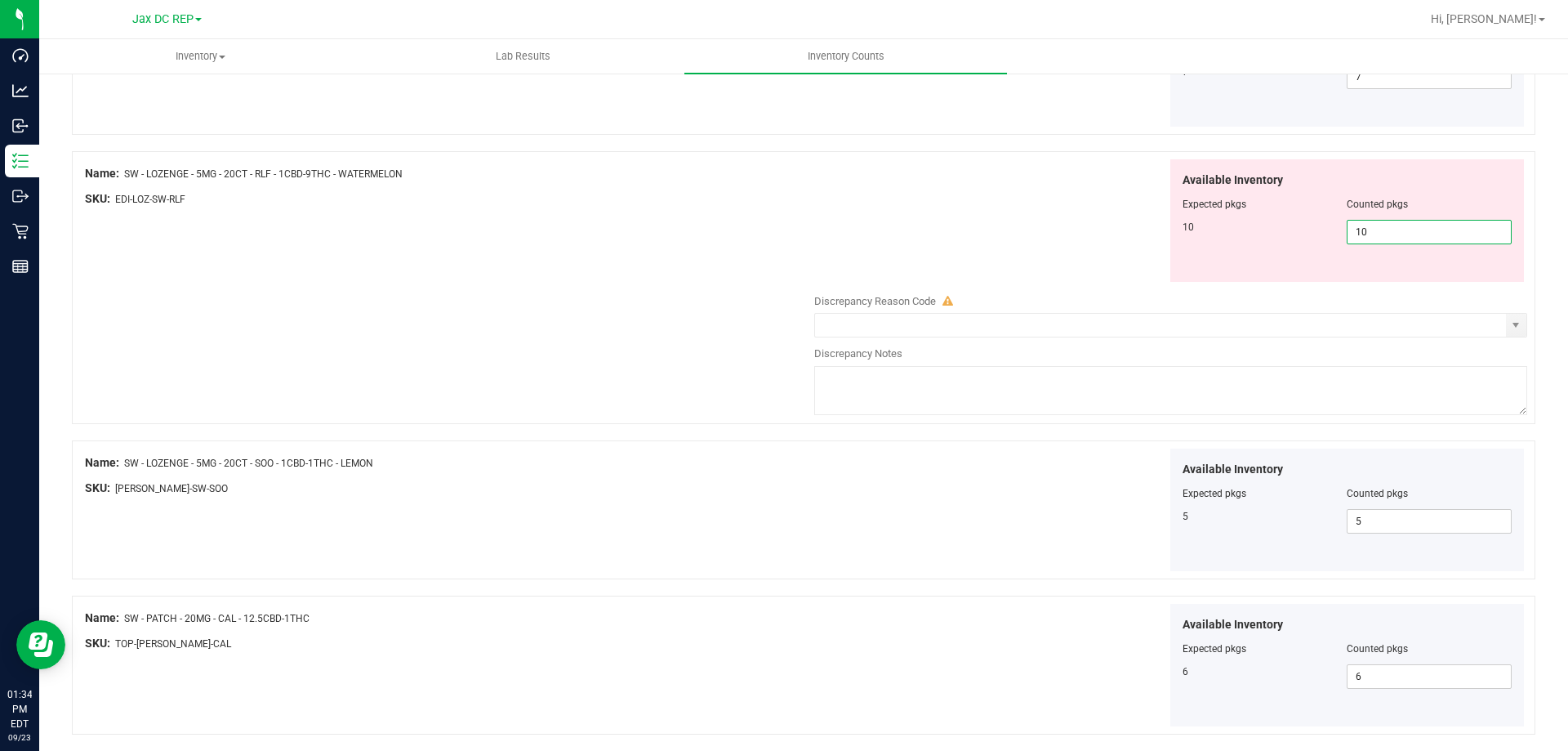
click at [489, 222] on div "Name: SW - LOZENGE - 5MG - 20CT - RLF - 1CBD-9THC - WATERMELON SKU: EDI-LOZ-SW-…" at bounding box center [803, 287] width 1463 height 273
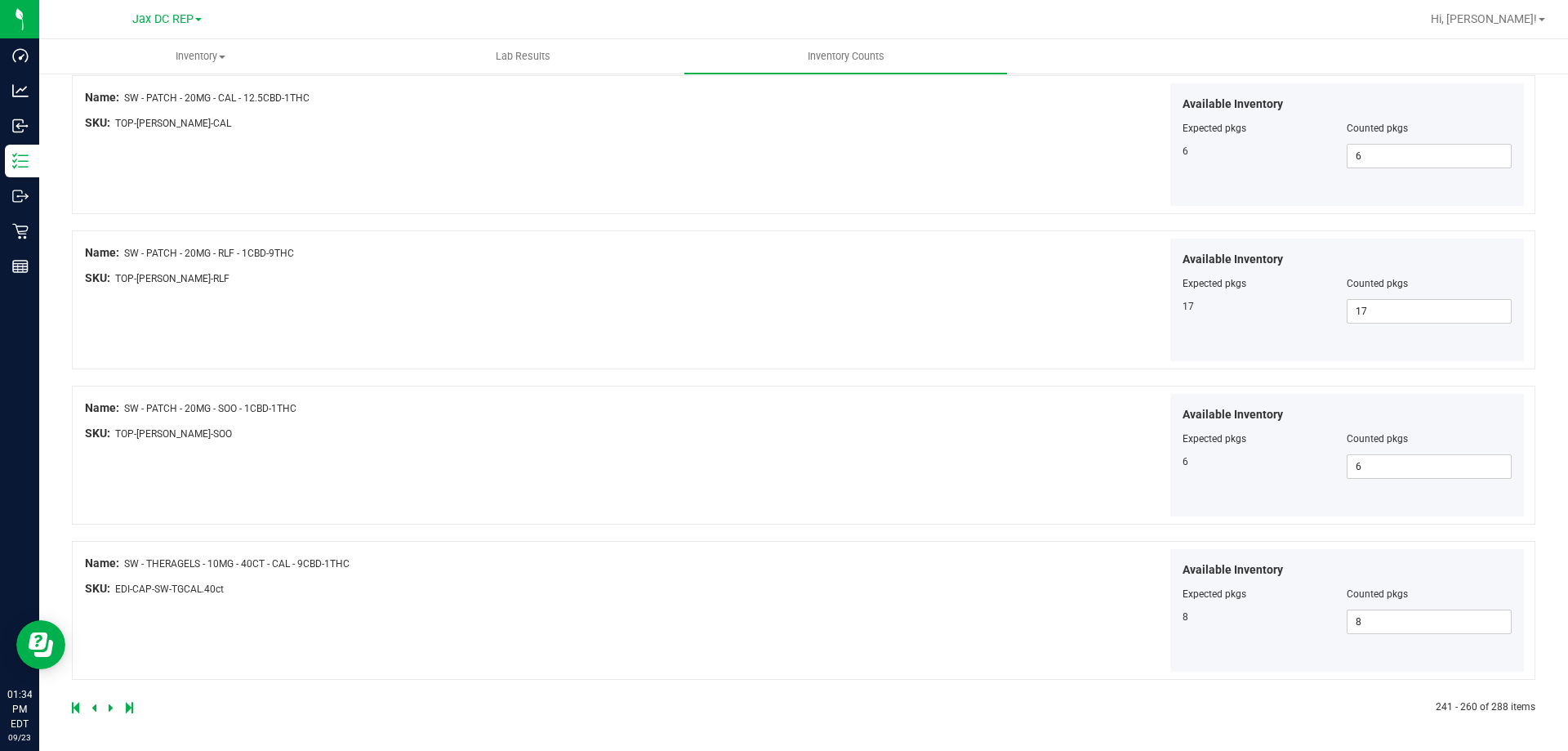
scroll to position [2675, 0]
click at [112, 710] on icon at bounding box center [110, 707] width 5 height 10
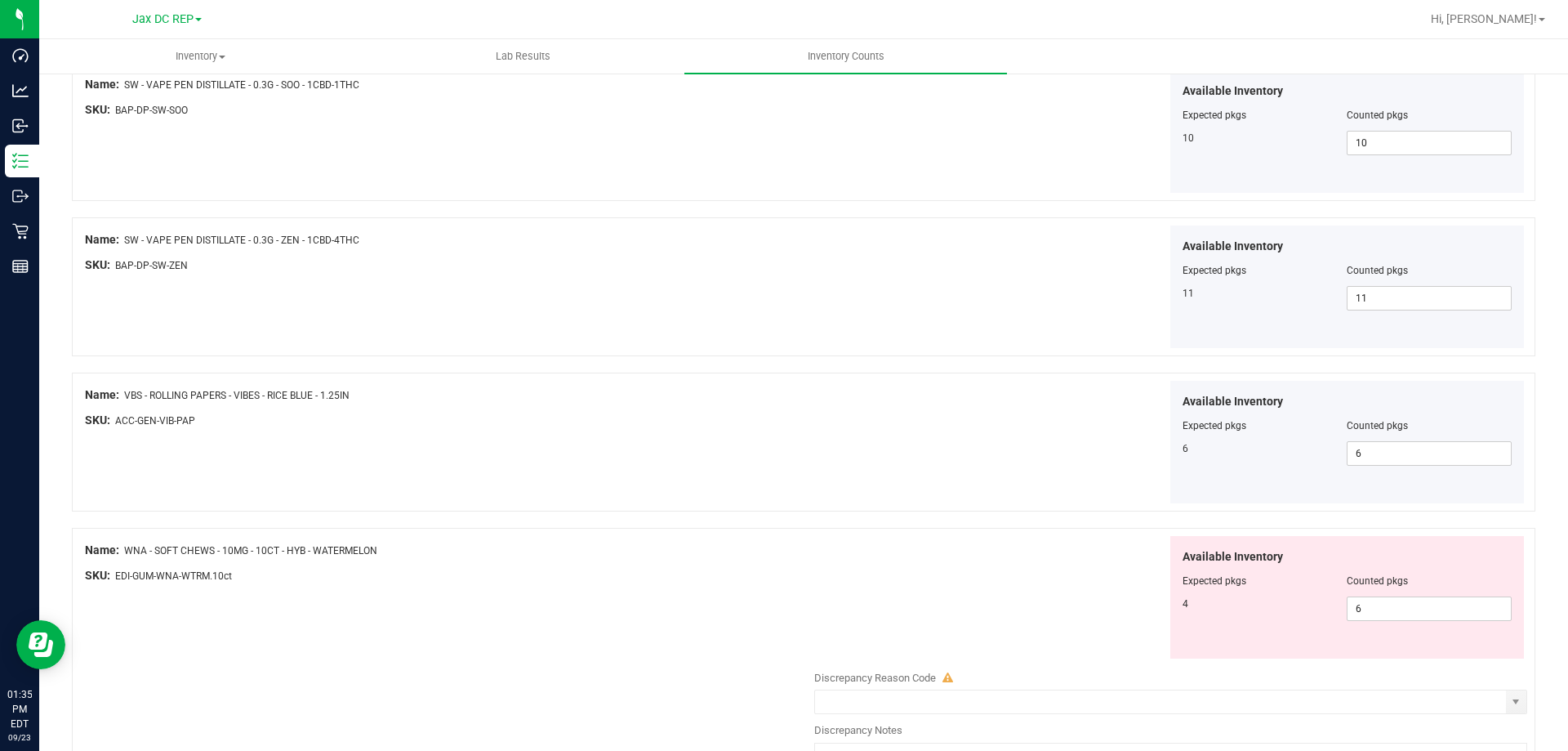
scroll to position [2810, 0]
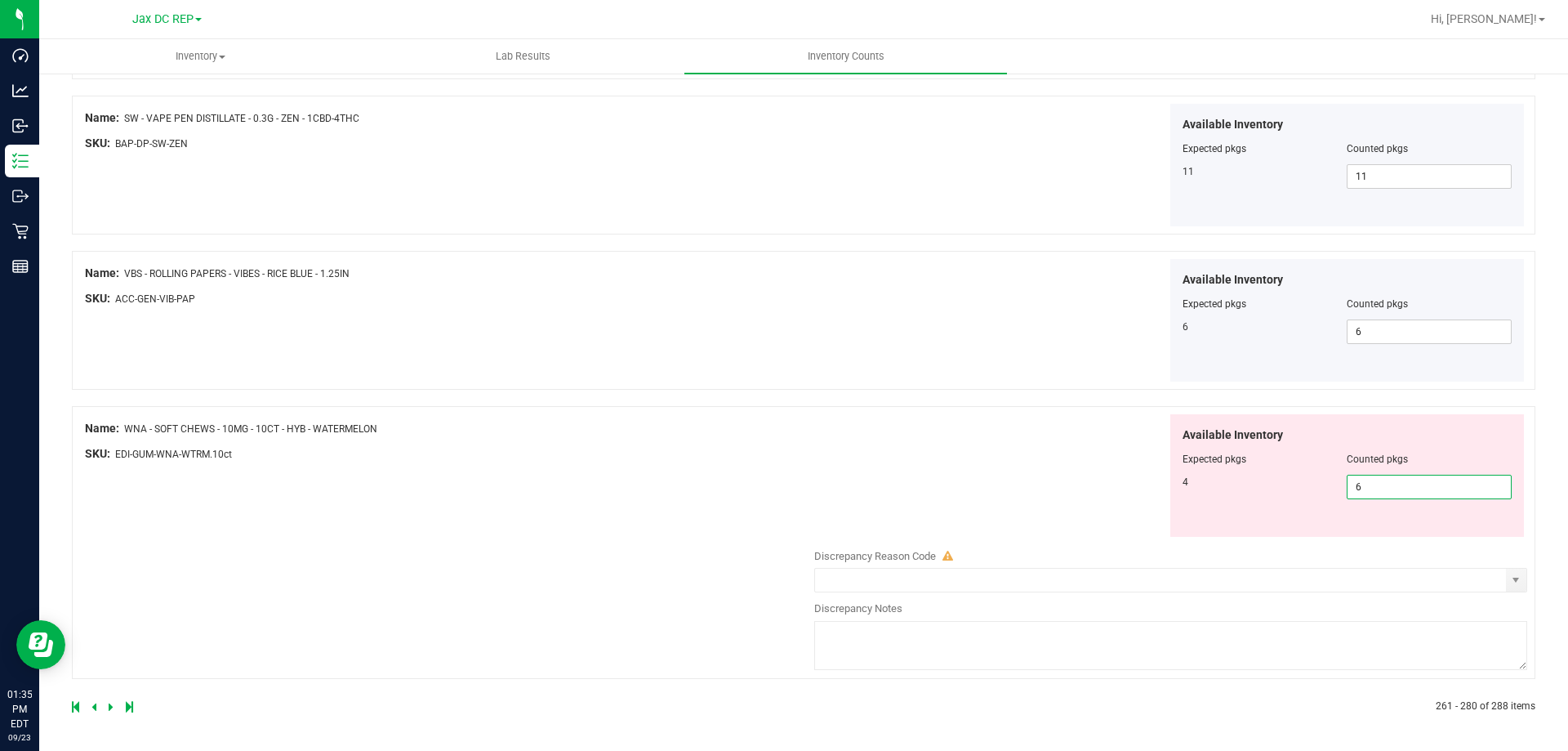
drag, startPoint x: 1372, startPoint y: 480, endPoint x: 1303, endPoint y: 495, distance: 70.6
click at [1303, 495] on div "4 6 6" at bounding box center [1348, 487] width 330 height 24
type input "4"
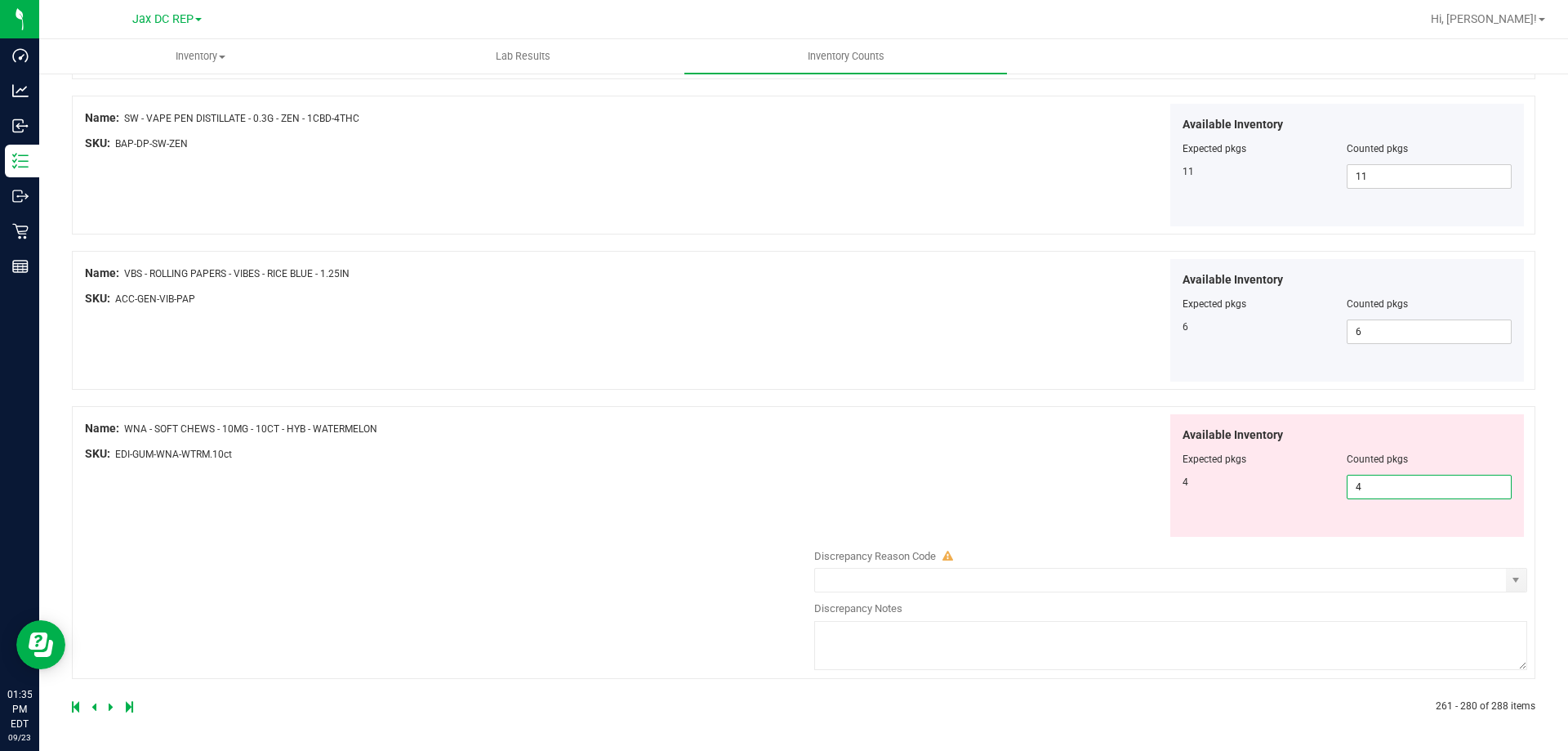
scroll to position [2675, 0]
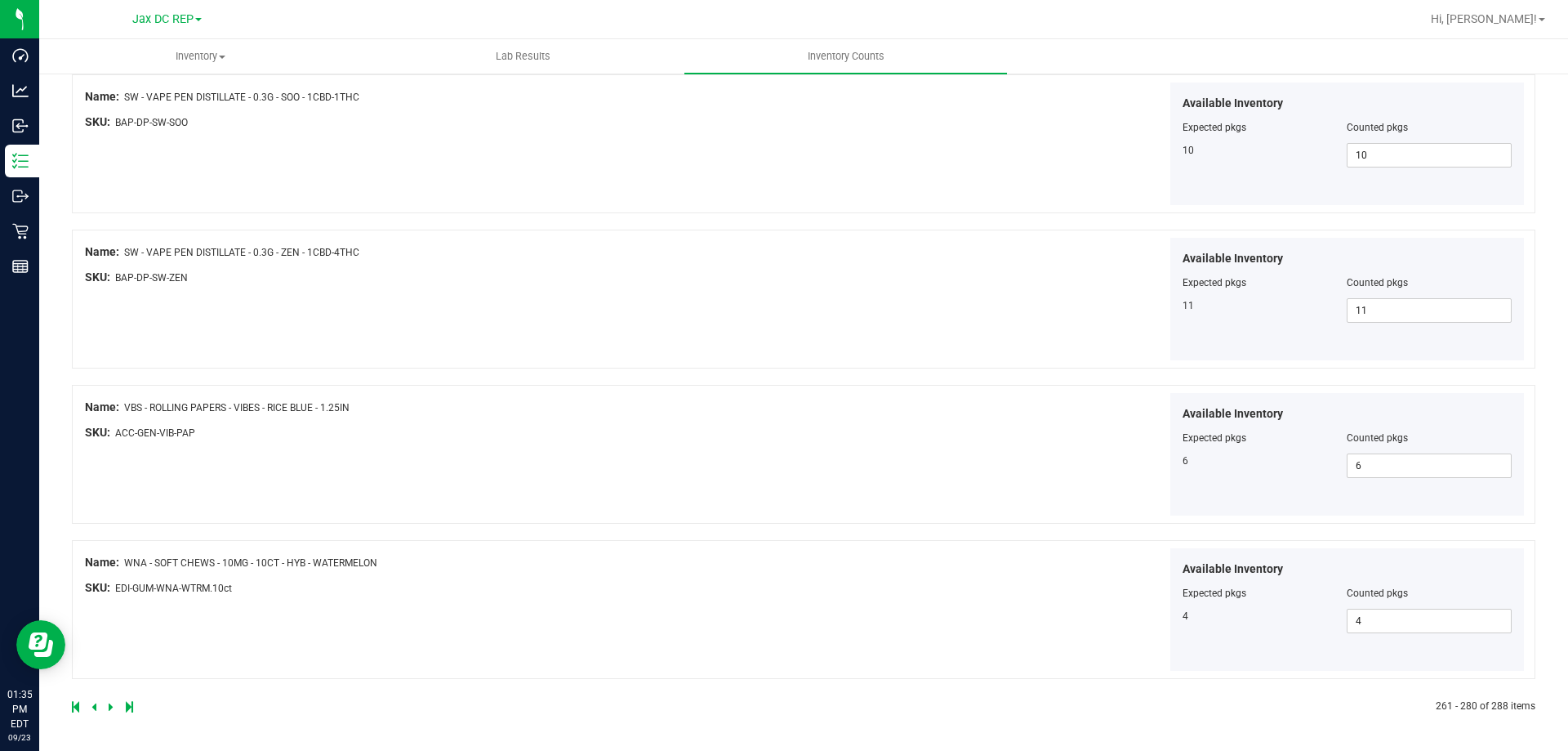
click at [111, 707] on icon at bounding box center [110, 707] width 5 height 10
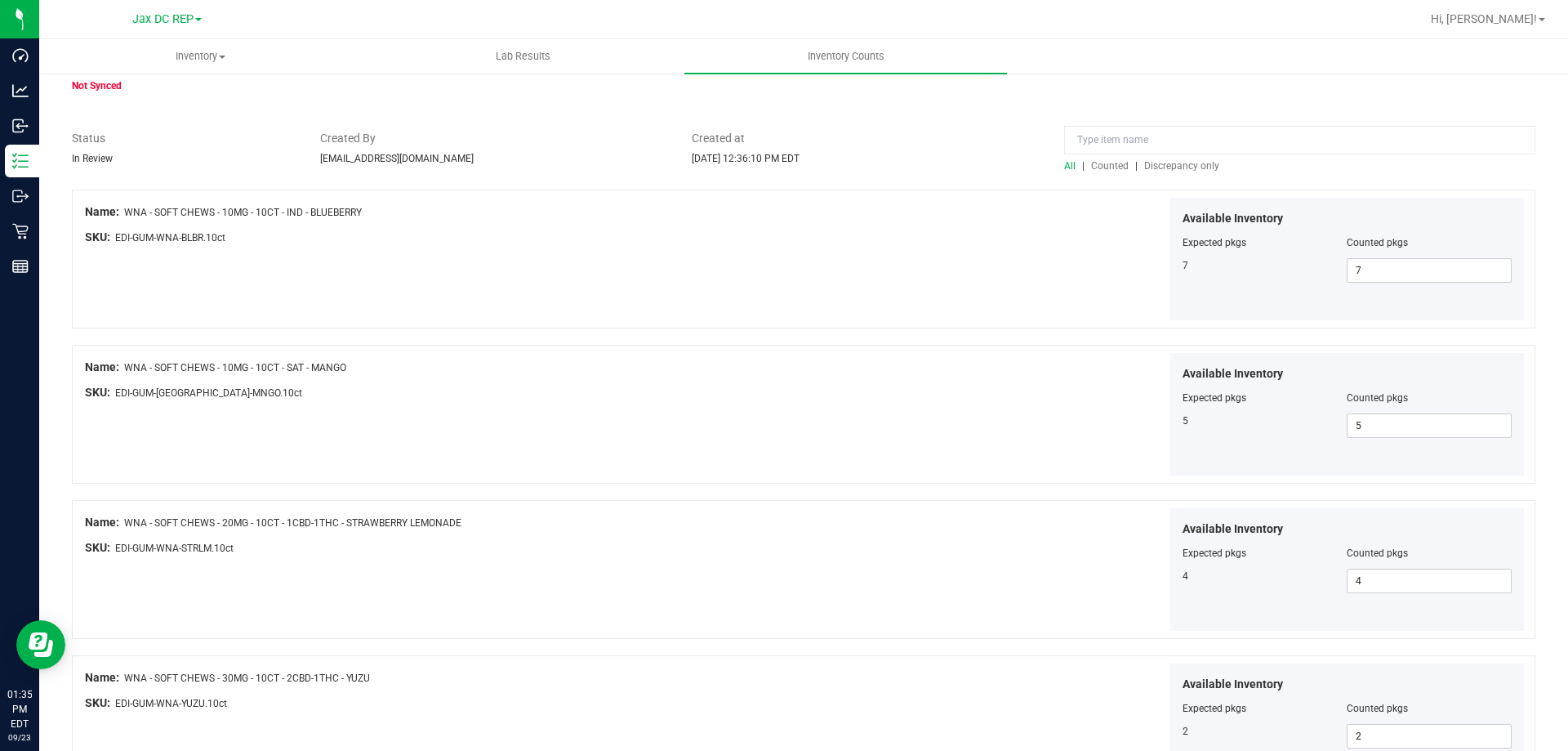
scroll to position [0, 0]
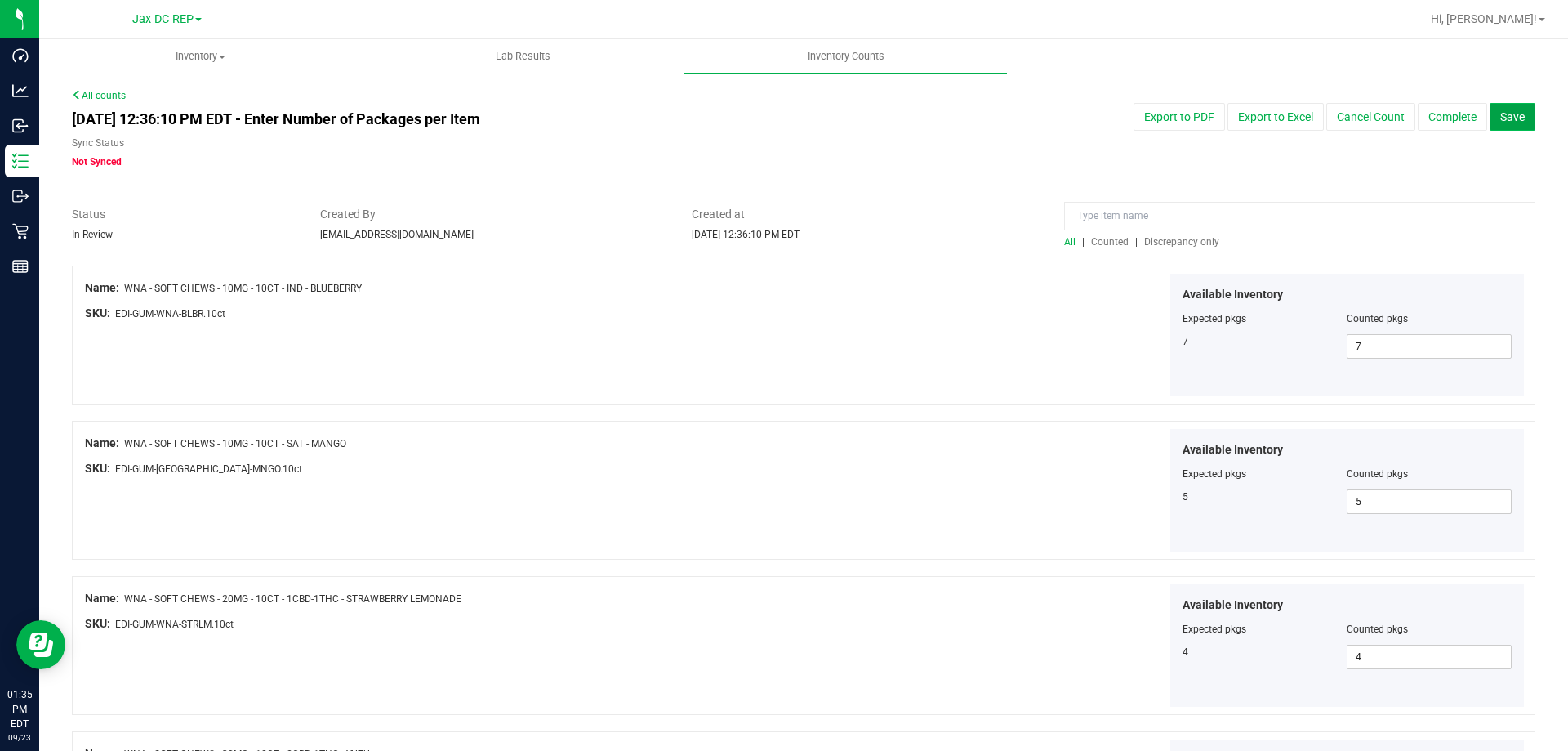
click at [1505, 106] on button "Save" at bounding box center [1512, 117] width 45 height 28
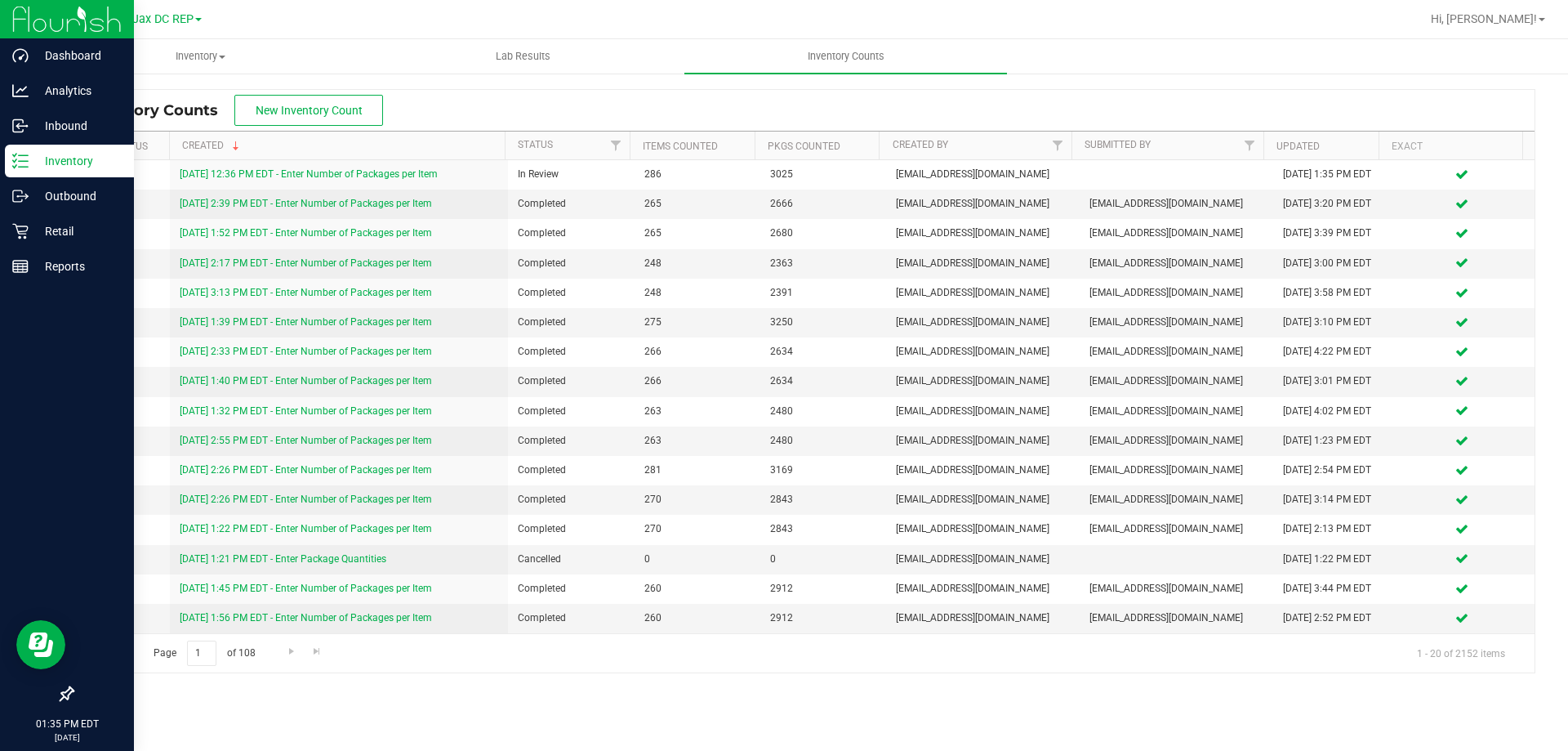
click at [12, 168] on icon at bounding box center [20, 161] width 17 height 17
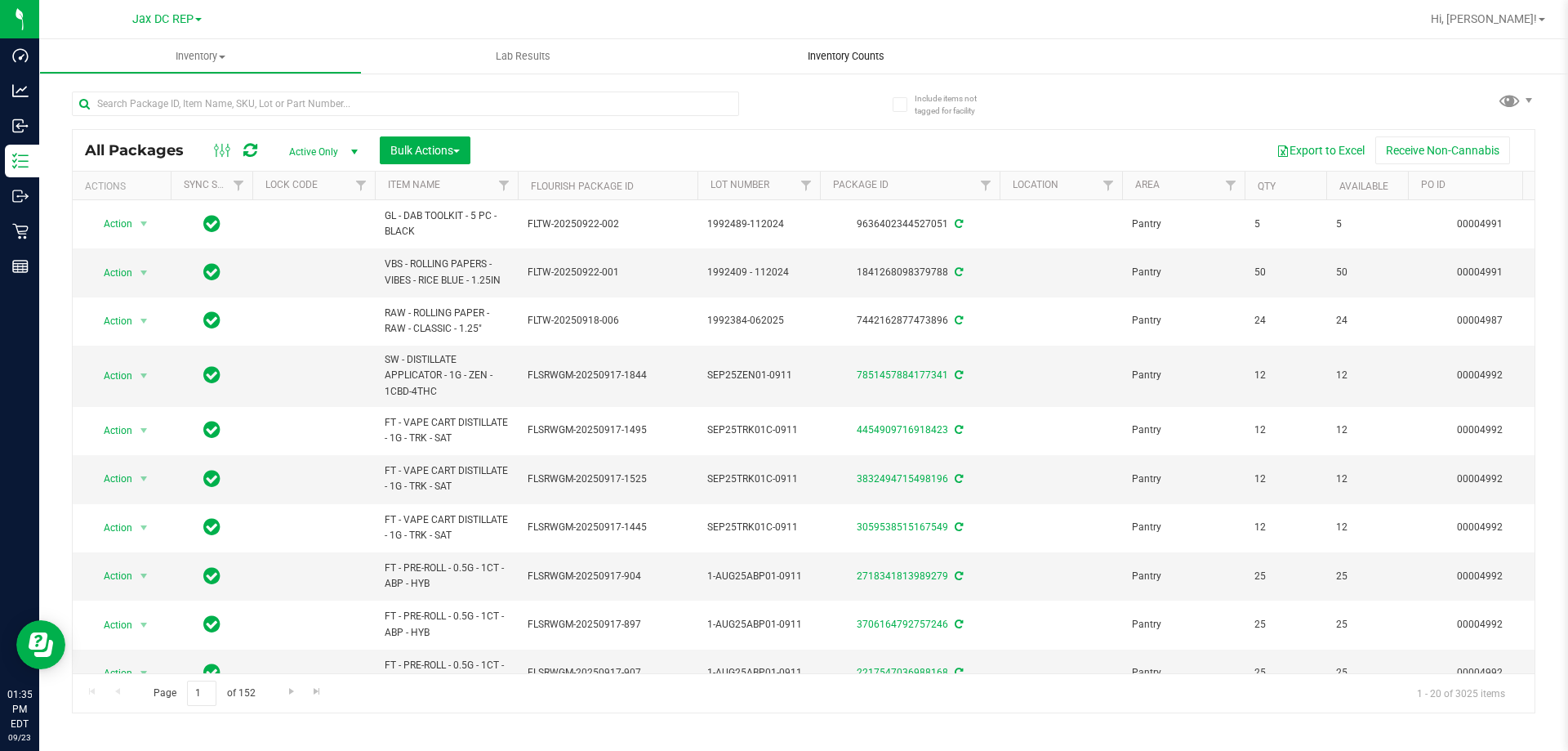
click at [812, 58] on span "Inventory Counts" at bounding box center [846, 56] width 121 height 15
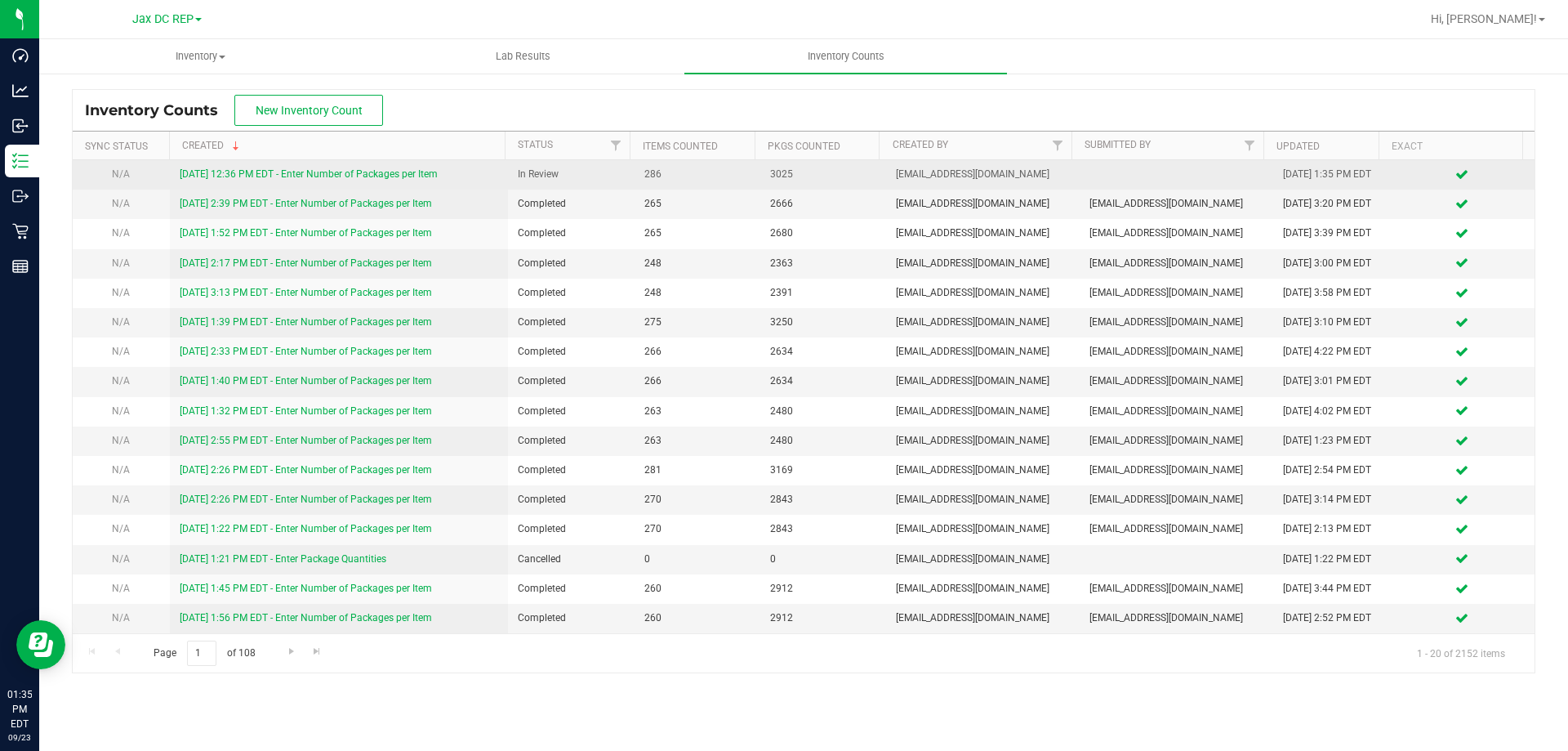
click at [243, 177] on link "[DATE] 12:36 PM EDT - Enter Number of Packages per Item" at bounding box center [308, 174] width 258 height 11
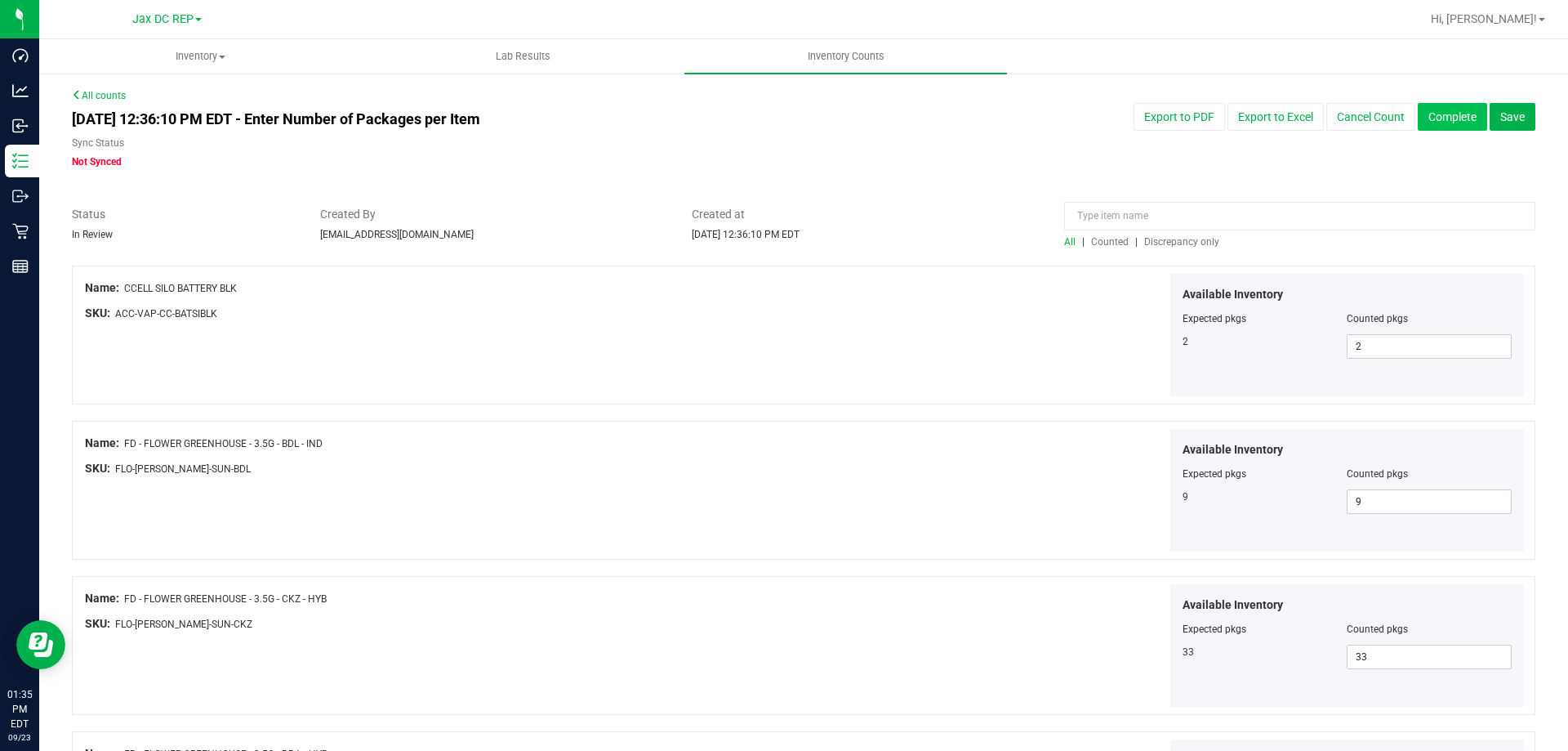
click at [1430, 107] on button "Complete" at bounding box center [1452, 117] width 69 height 28
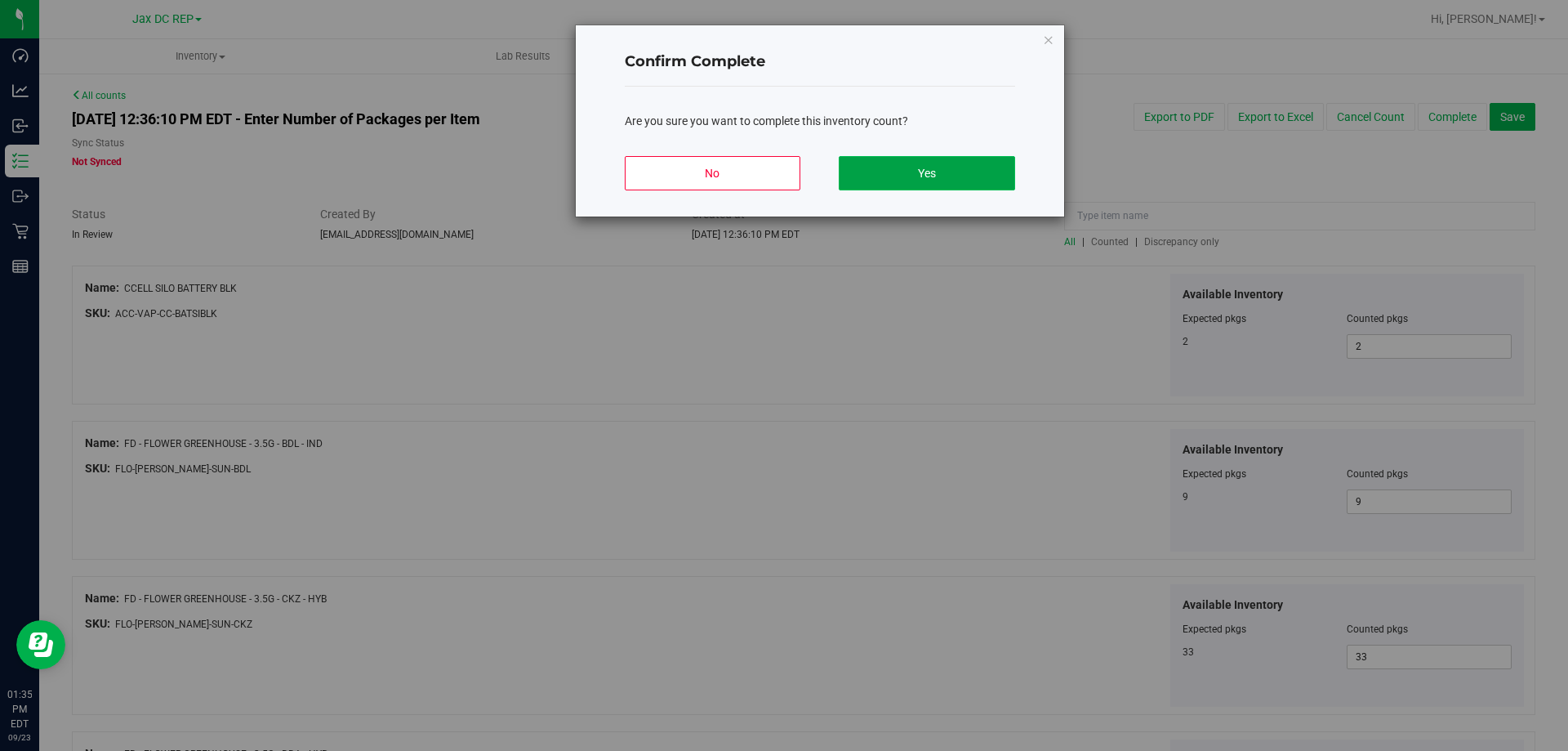
click at [918, 171] on button "Yes" at bounding box center [927, 173] width 176 height 34
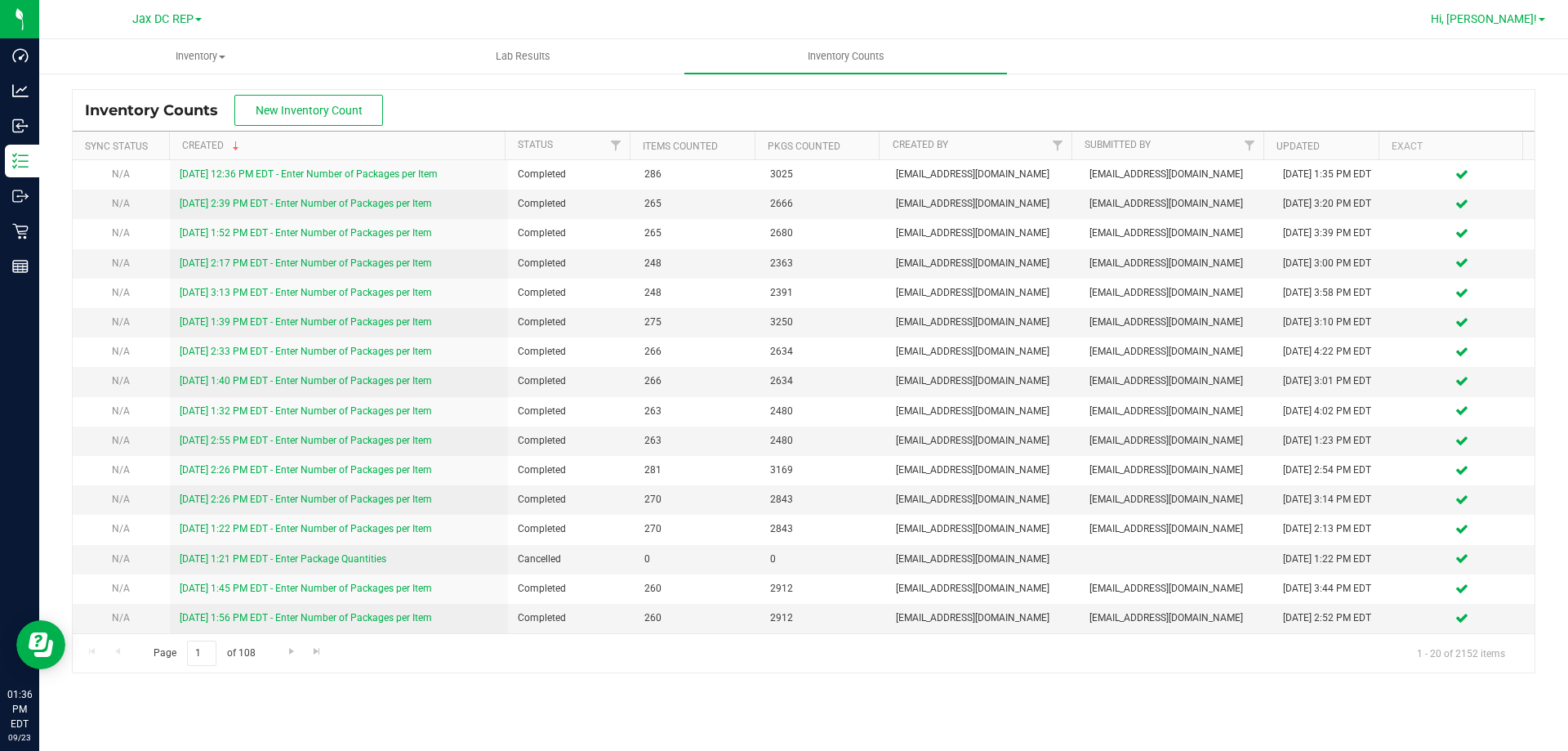
click at [1527, 15] on span "Hi, [PERSON_NAME]!" at bounding box center [1484, 19] width 106 height 13
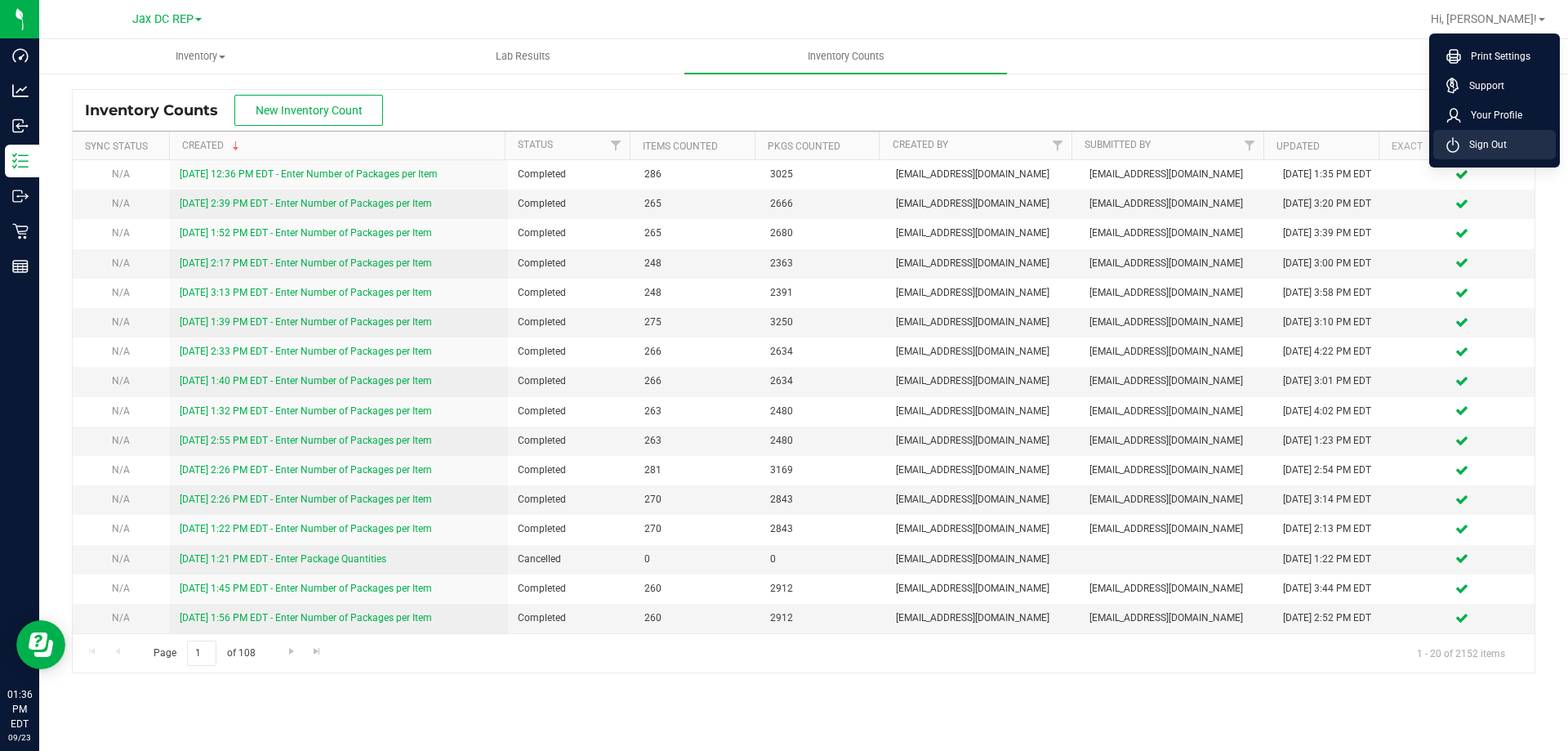
click at [1475, 147] on span "Sign Out" at bounding box center [1483, 144] width 47 height 17
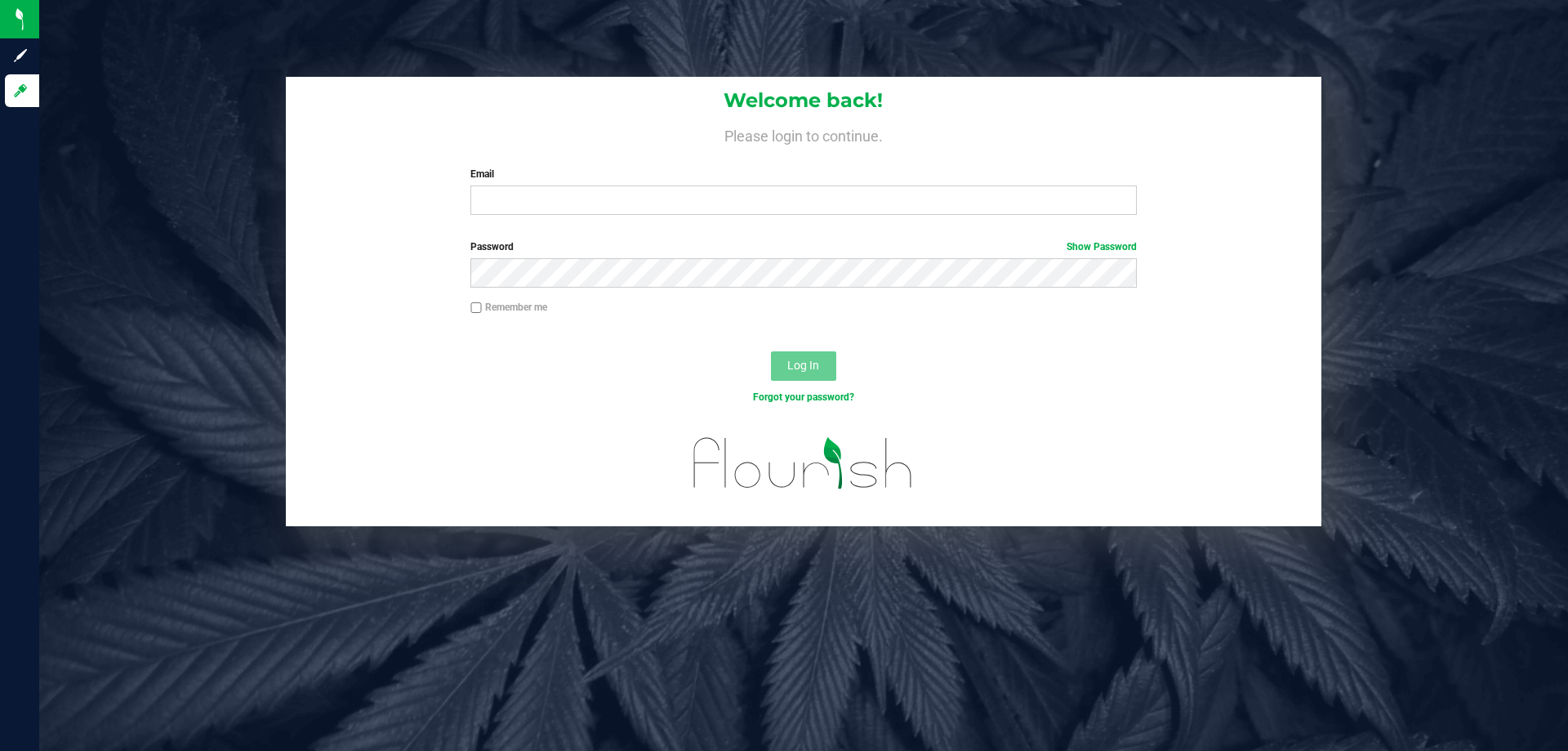
click at [330, 353] on div "Log In" at bounding box center [803, 371] width 1036 height 55
click at [221, 326] on div "Welcome back! Please login to continue. Email Required Please format your email…" at bounding box center [803, 301] width 1553 height 449
